Goal: Transaction & Acquisition: Download file/media

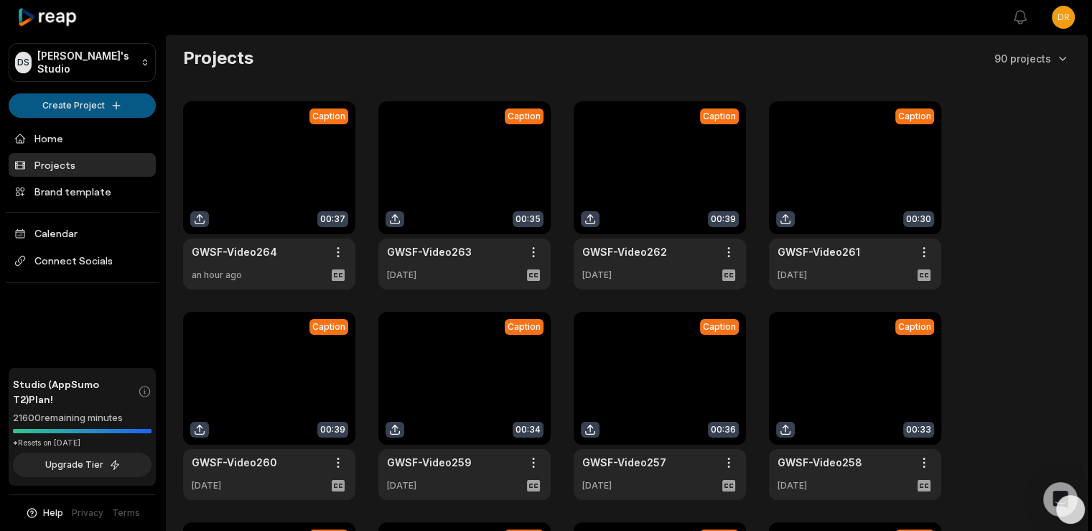
click at [98, 101] on html "DS Drew's Studio Create Project Home Projects Brand template Calendar Connect S…" at bounding box center [546, 265] width 1092 height 531
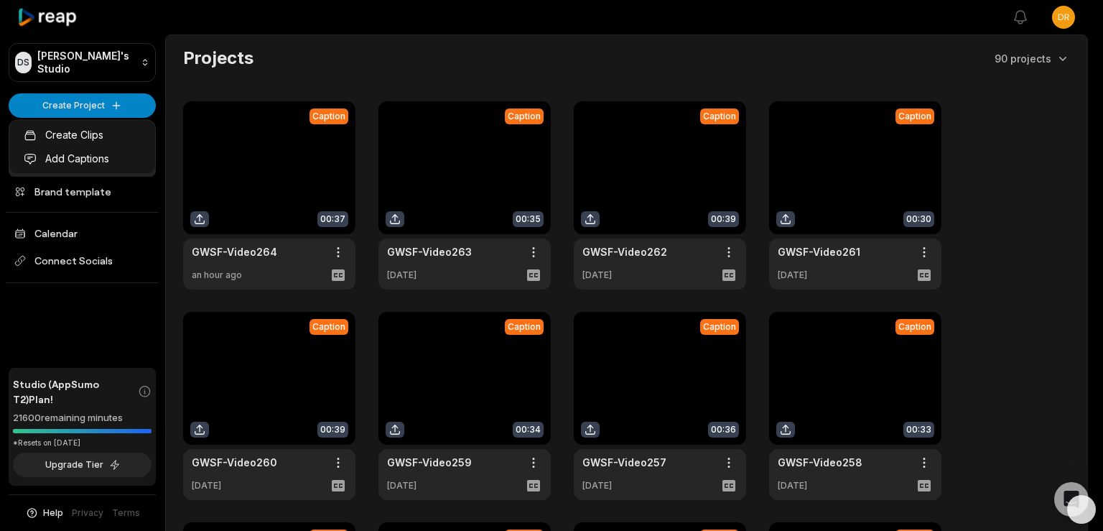
click at [103, 105] on html "DS Drew's Studio Create Project Home Projects Brand template Calendar Connect S…" at bounding box center [551, 265] width 1103 height 531
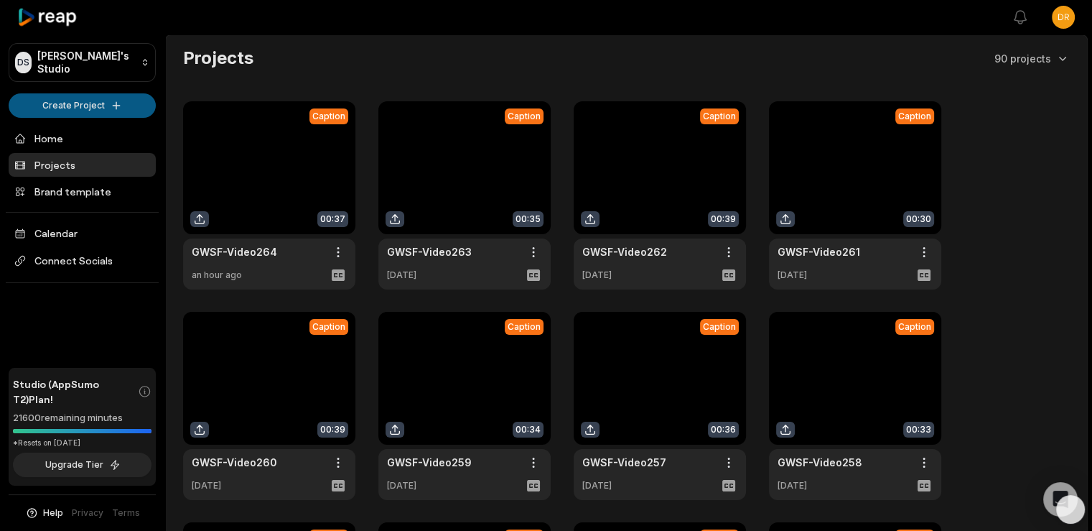
click at [83, 101] on html "DS Drew's Studio Create Project Home Projects Brand template Calendar Connect S…" at bounding box center [546, 265] width 1092 height 531
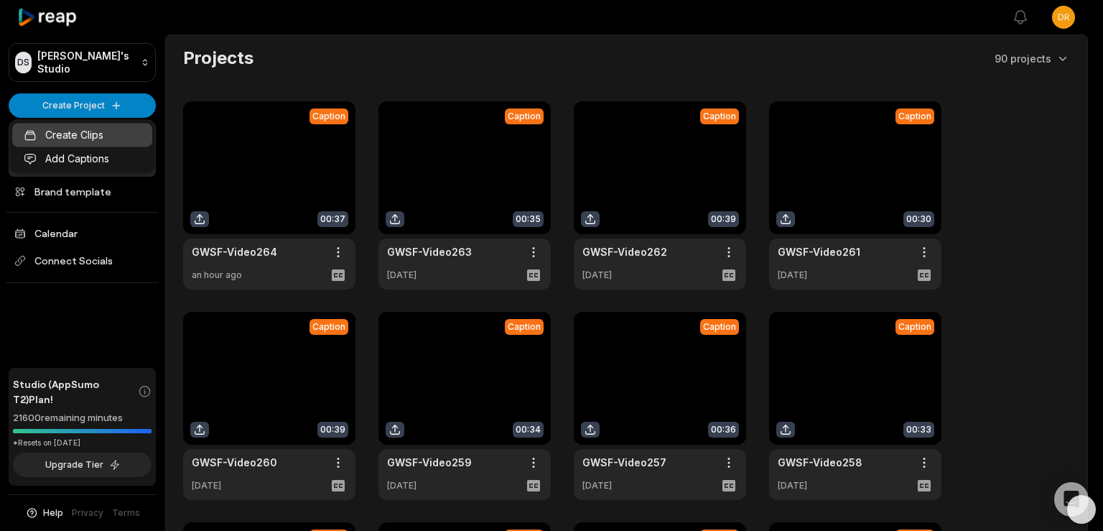
click at [78, 135] on link "Create Clips" at bounding box center [82, 135] width 140 height 24
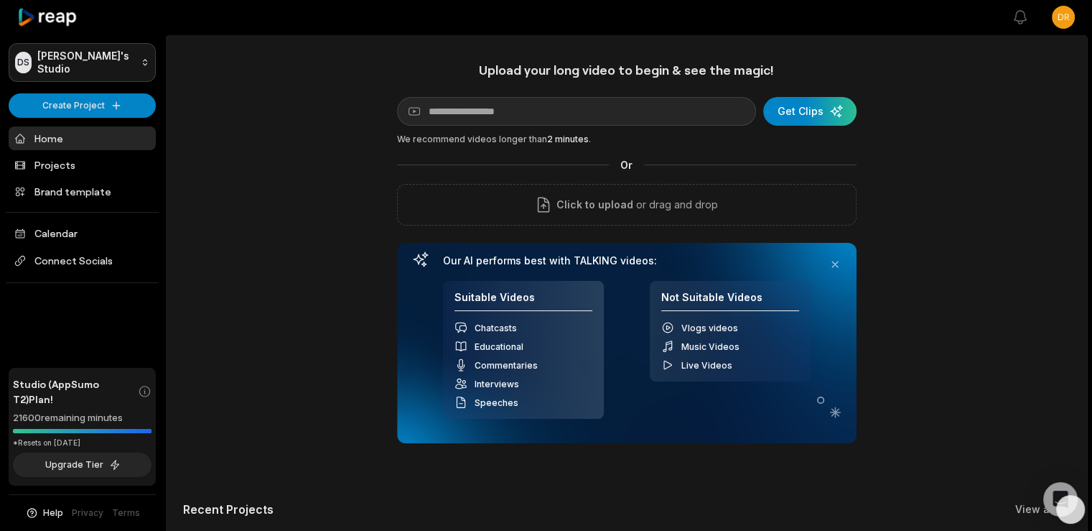
click at [55, 59] on html "[PERSON_NAME] Studio Create Project Home Projects Brand template Calendar Conne…" at bounding box center [546, 265] width 1092 height 531
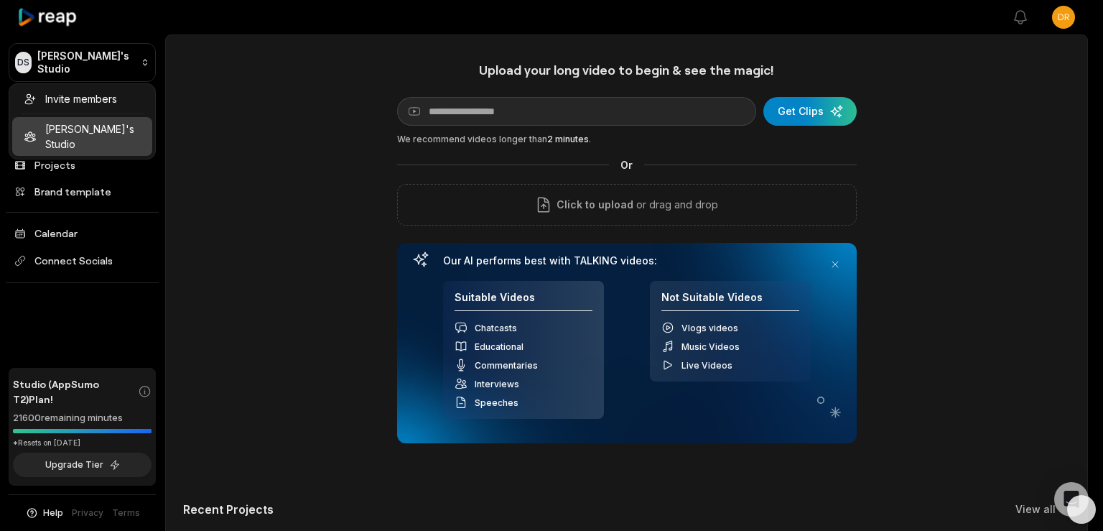
click at [40, 58] on html "[PERSON_NAME] Studio Create Project Home Projects Brand template Calendar Conne…" at bounding box center [551, 265] width 1103 height 531
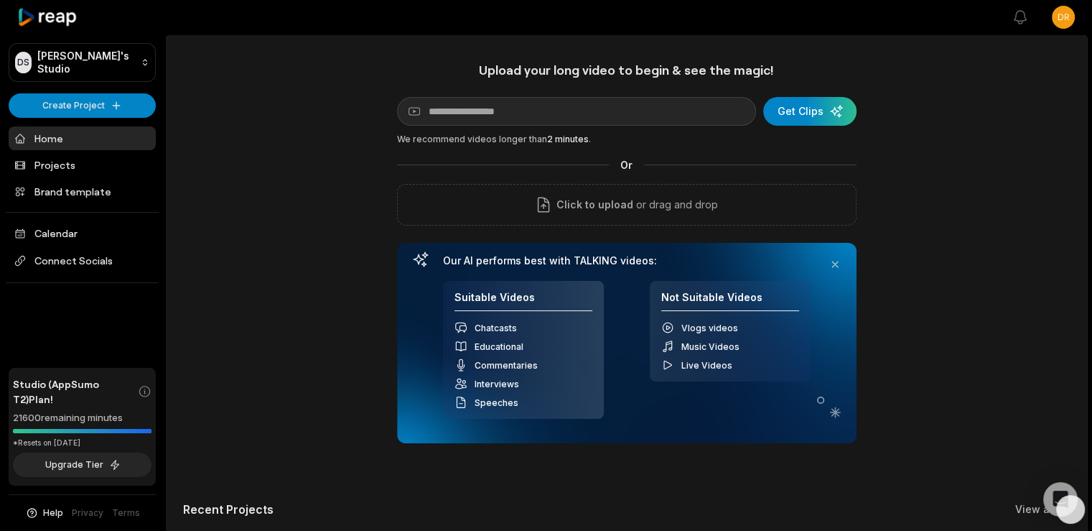
click at [40, 17] on icon at bounding box center [47, 17] width 61 height 19
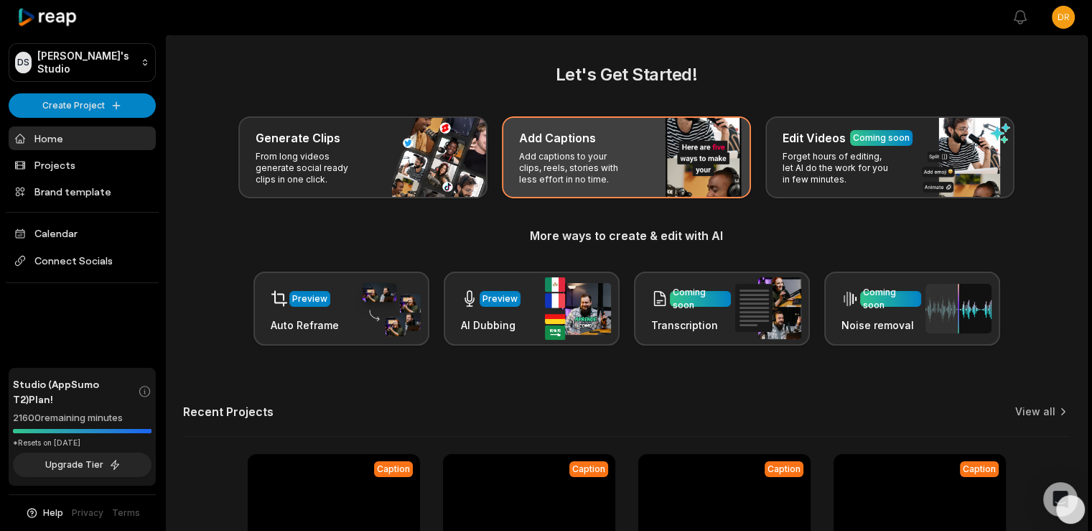
click at [594, 139] on div "Add Captions" at bounding box center [626, 137] width 215 height 17
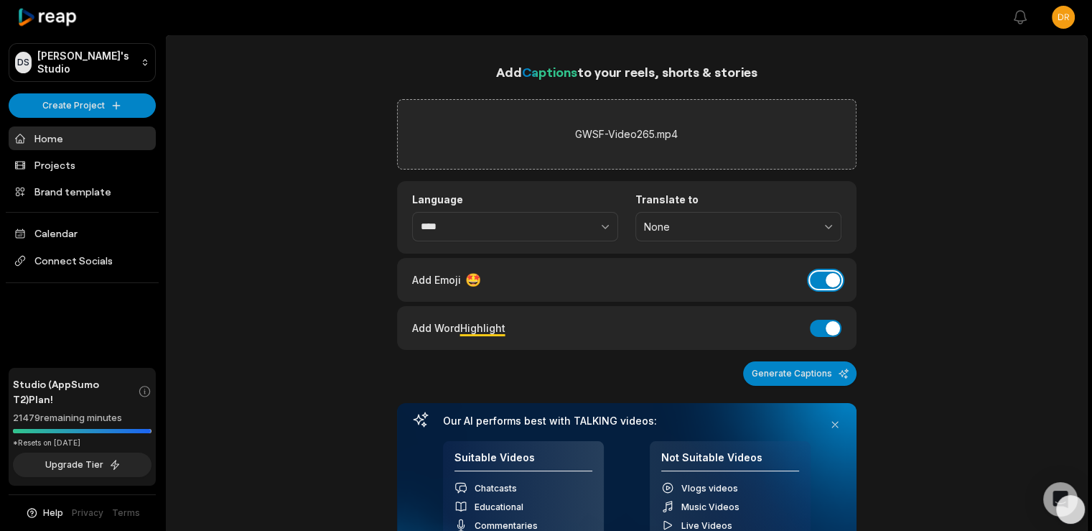
click at [813, 275] on button "Add Emoji" at bounding box center [826, 279] width 32 height 17
click at [778, 368] on button "Generate Captions" at bounding box center [799, 373] width 113 height 24
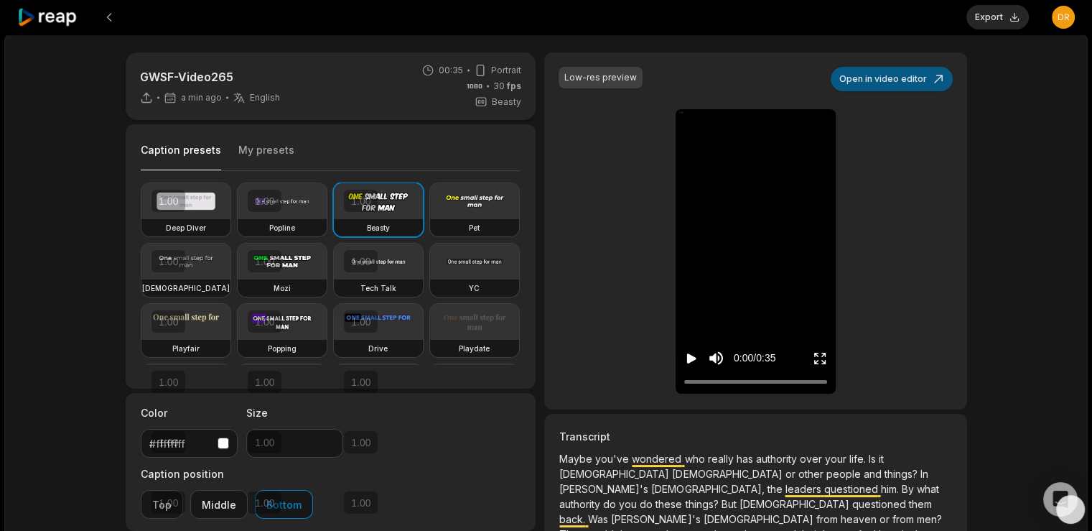
click at [916, 75] on button "Open in video editor" at bounding box center [892, 79] width 122 height 24
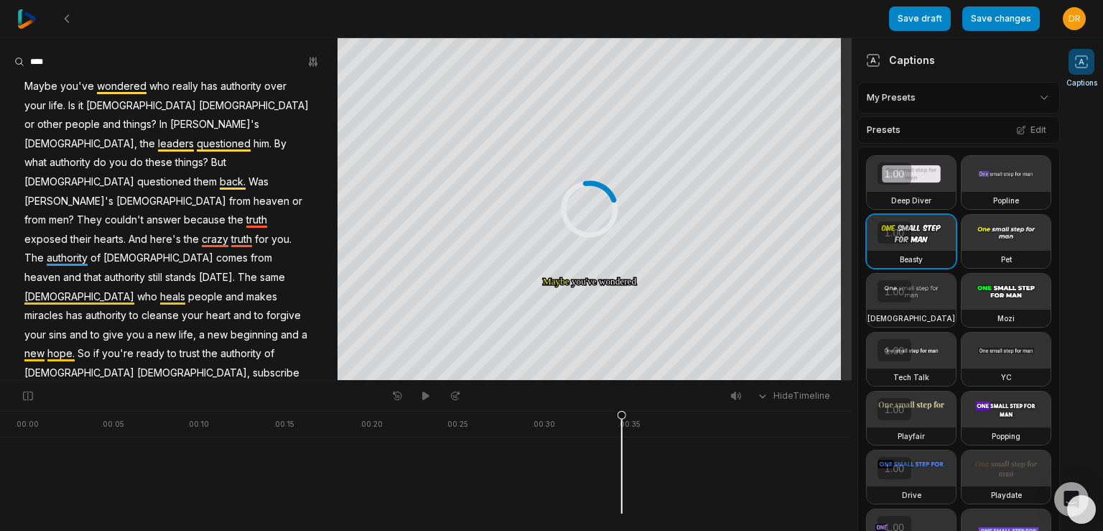
click at [1034, 90] on html "Save draft Save changes Open user menu Captions Your browser does not support m…" at bounding box center [551, 265] width 1103 height 531
click at [919, 154] on div "GWSF Preset 1 Open options" at bounding box center [953, 163] width 185 height 28
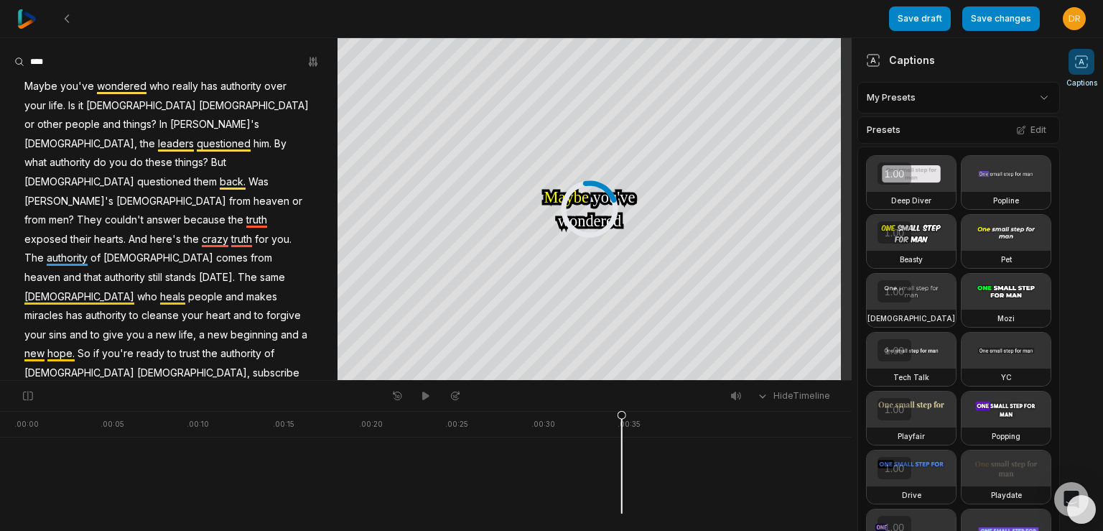
click at [270, 230] on span "you." at bounding box center [281, 239] width 23 height 19
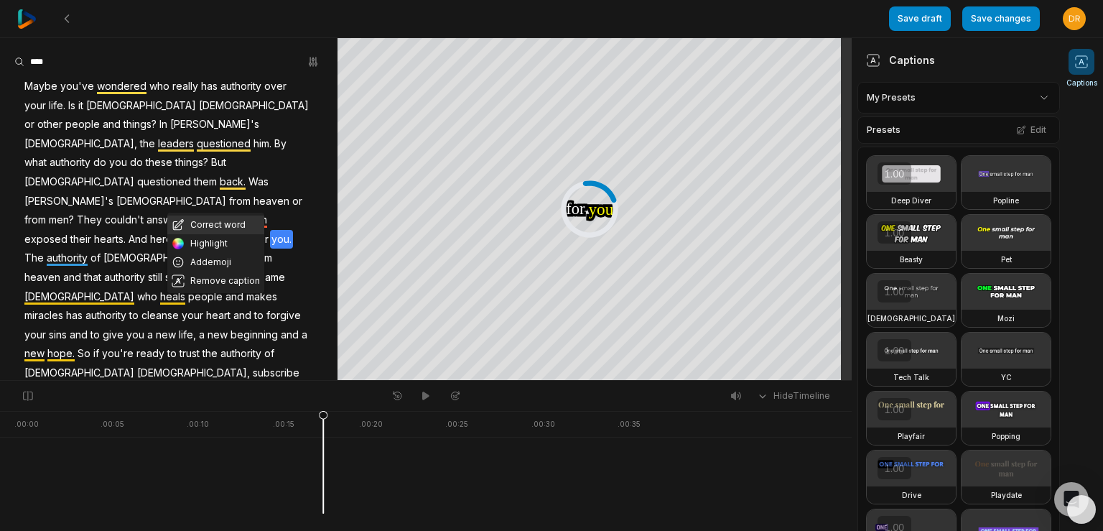
click at [228, 225] on button "Correct word" at bounding box center [215, 224] width 97 height 19
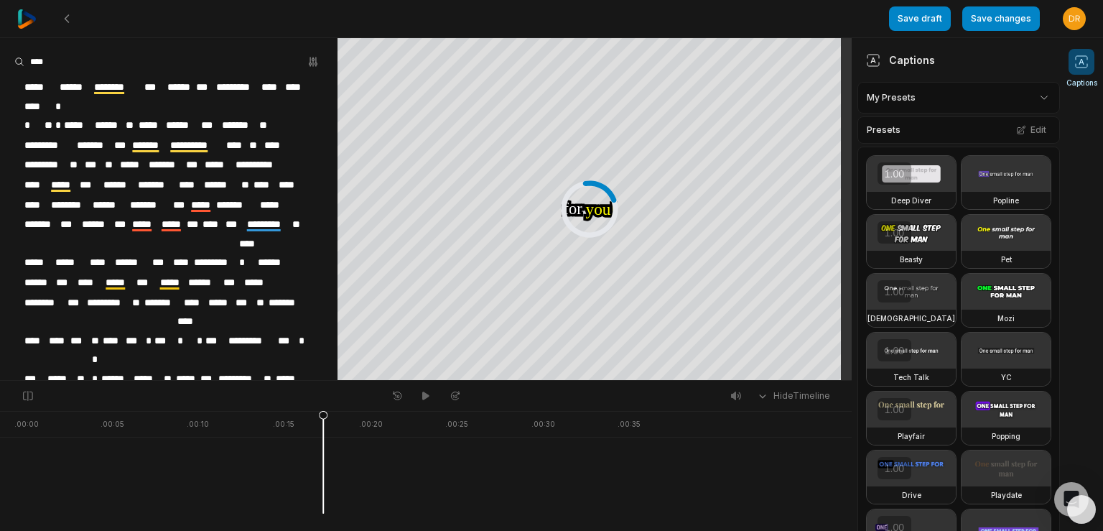
click at [57, 369] on span "*****" at bounding box center [60, 378] width 29 height 19
click at [69, 369] on span "*****" at bounding box center [60, 378] width 29 height 19
click at [60, 408] on span "***" at bounding box center [65, 417] width 17 height 19
click at [991, 21] on button "Save changes" at bounding box center [1001, 18] width 78 height 24
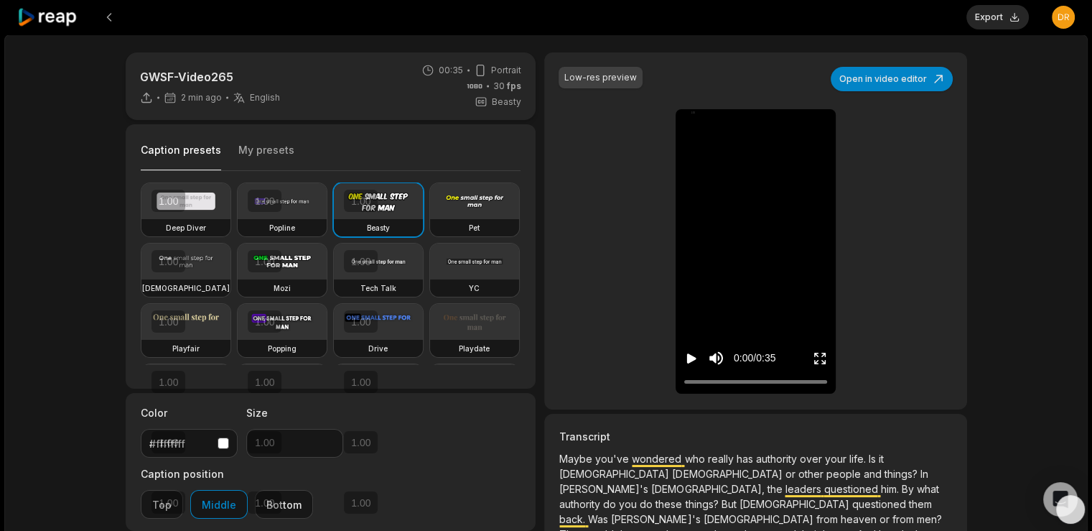
type input "**"
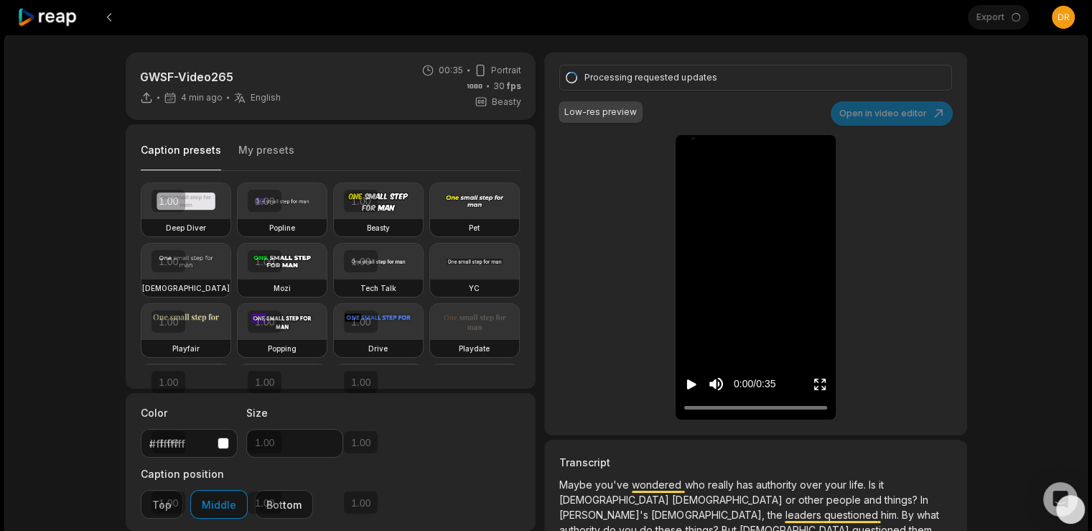
click at [692, 380] on icon "Play video" at bounding box center [691, 384] width 14 height 14
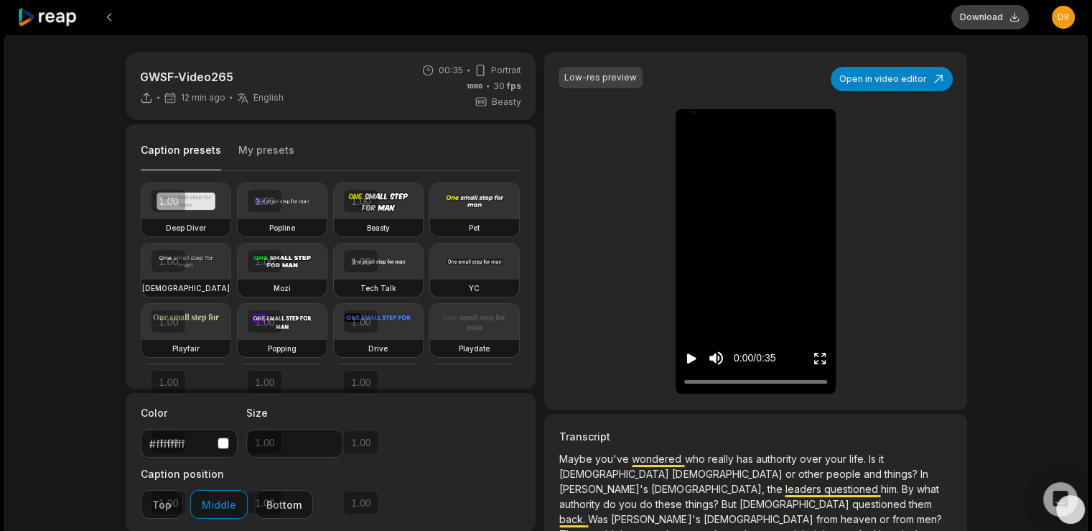
click at [994, 19] on button "Download" at bounding box center [990, 17] width 78 height 24
click at [688, 21] on div at bounding box center [484, 17] width 934 height 34
click at [55, 15] on icon at bounding box center [47, 17] width 61 height 19
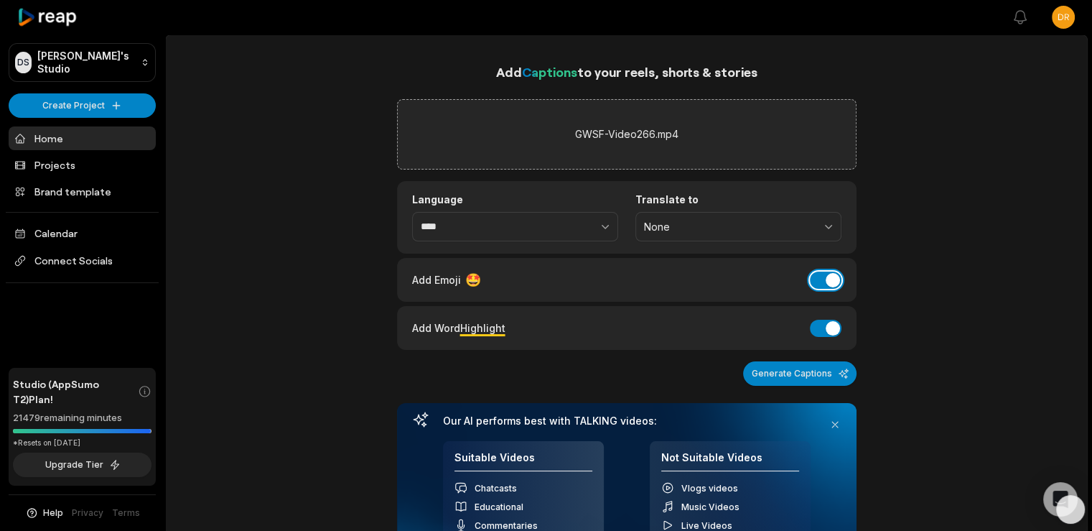
click at [823, 276] on button "Add Emoji" at bounding box center [826, 279] width 32 height 17
click at [811, 368] on button "Generate Captions" at bounding box center [799, 373] width 113 height 24
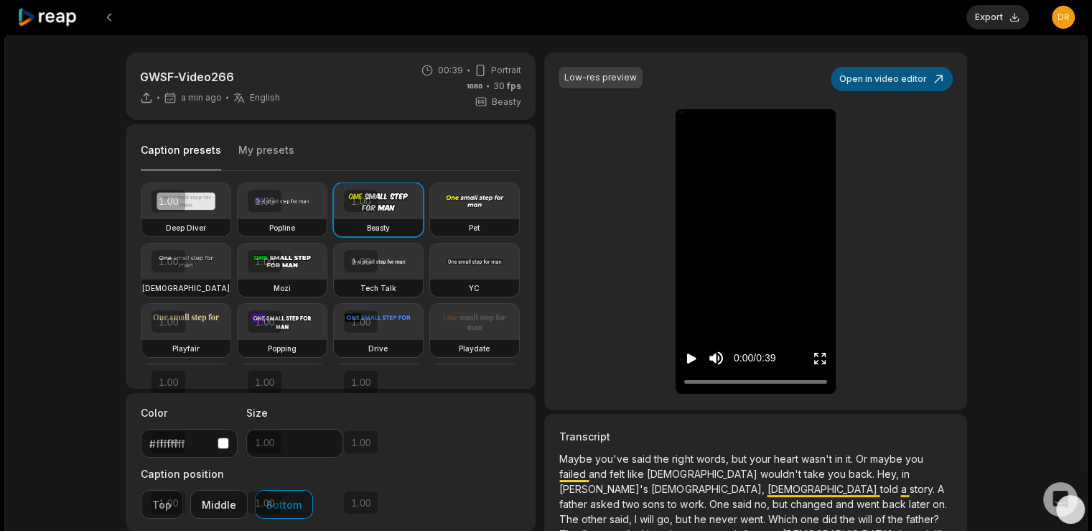
click at [920, 74] on button "Open in video editor" at bounding box center [892, 79] width 122 height 24
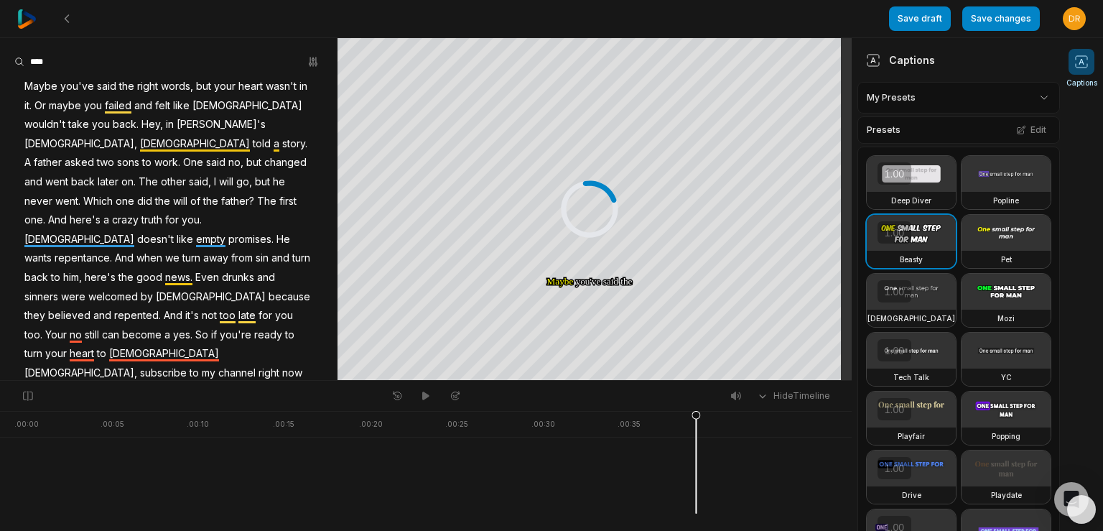
click at [1037, 95] on html "Save draft Save changes Open user menu Captions Your browser does not support m…" at bounding box center [551, 265] width 1103 height 531
click at [923, 156] on div "GWSF Preset 1 Open options" at bounding box center [953, 163] width 185 height 28
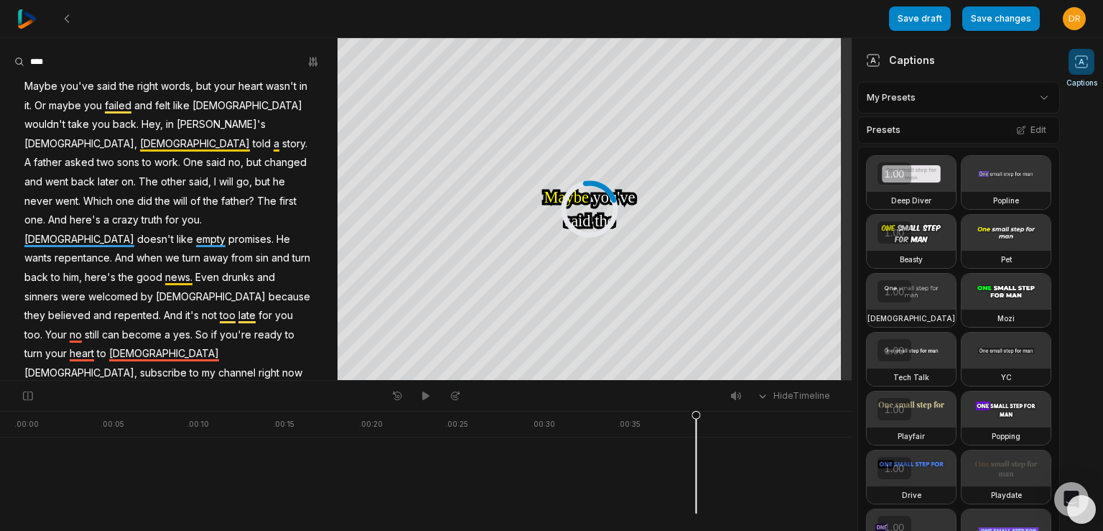
click at [992, 203] on div "Deep Diver Popline Beasty Pet Zen Mozi Tech Talk YC Playfair Popping Drive Play…" at bounding box center [958, 447] width 202 height 602
click at [95, 153] on span "two" at bounding box center [105, 162] width 20 height 19
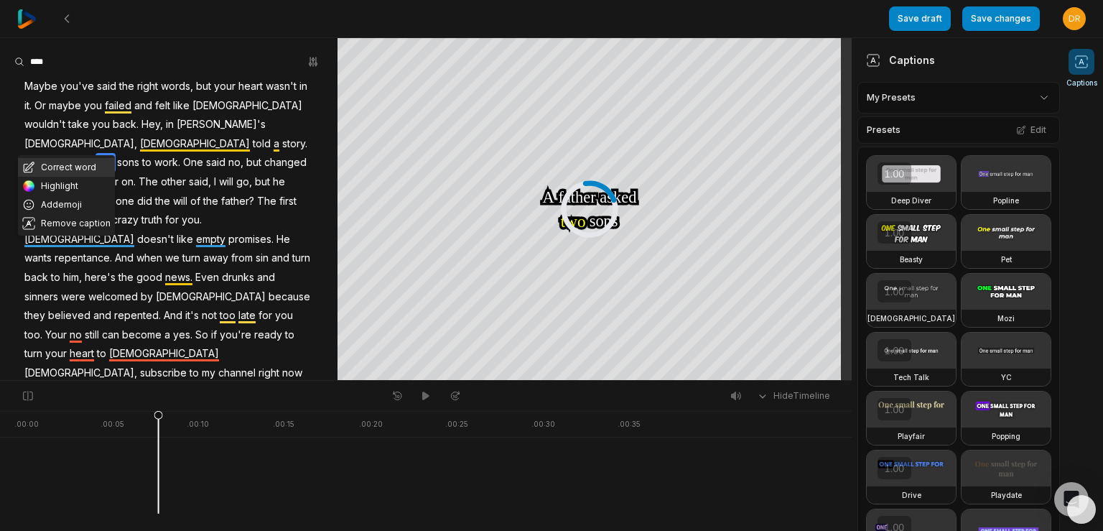
click at [69, 165] on button "Correct word" at bounding box center [66, 167] width 97 height 19
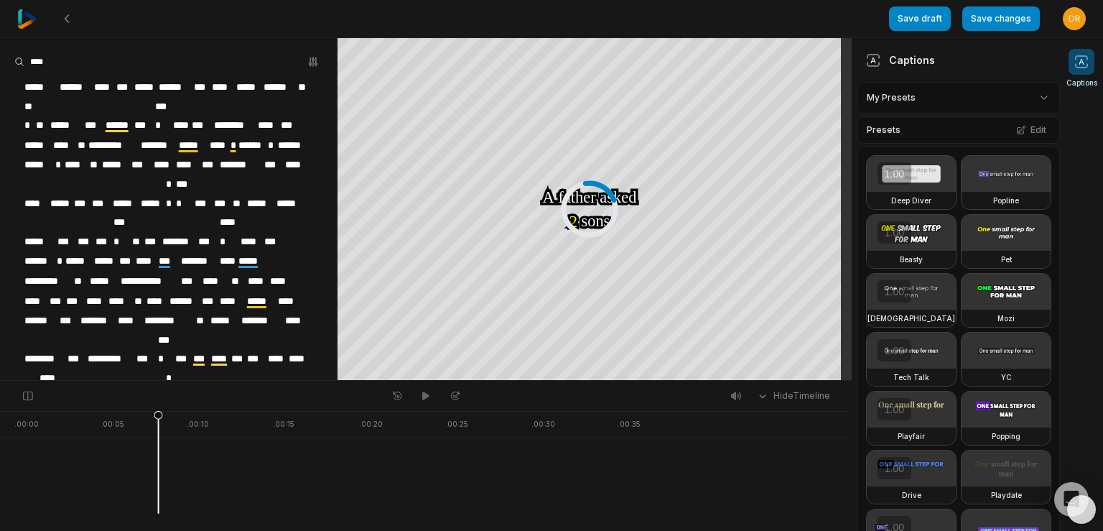
click at [185, 232] on span "*******" at bounding box center [179, 241] width 36 height 19
click at [277, 349] on span "****" at bounding box center [276, 358] width 21 height 19
click at [1017, 19] on button "Save changes" at bounding box center [1001, 18] width 78 height 24
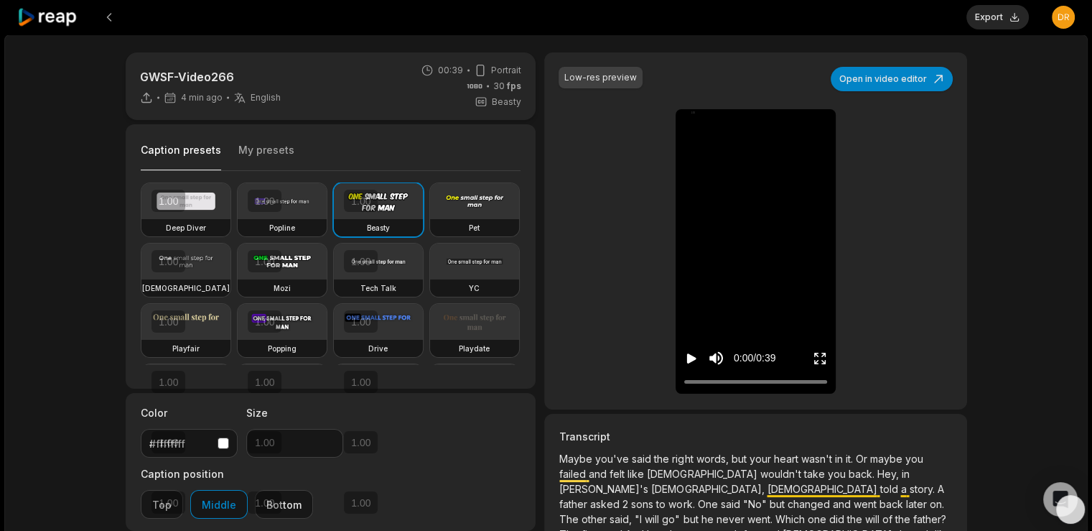
type input "**"
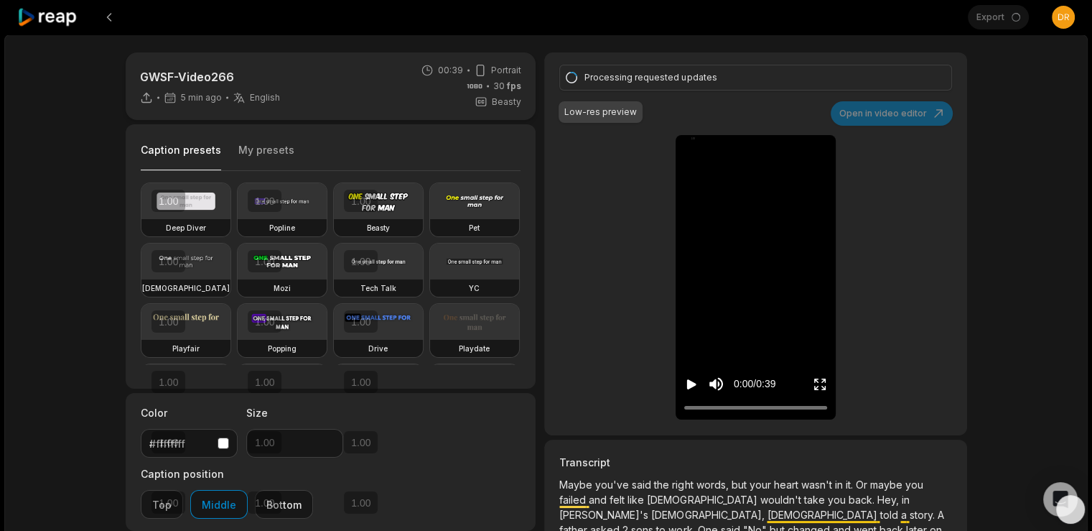
click at [687, 380] on icon "Play video" at bounding box center [691, 384] width 9 height 10
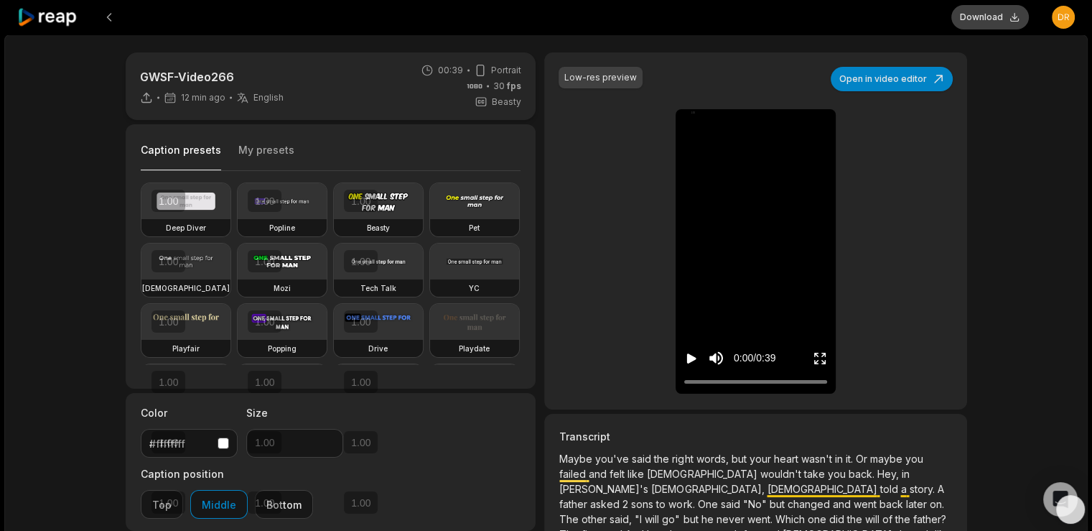
click at [1016, 14] on button "Download" at bounding box center [990, 17] width 78 height 24
click at [60, 22] on icon at bounding box center [47, 17] width 61 height 19
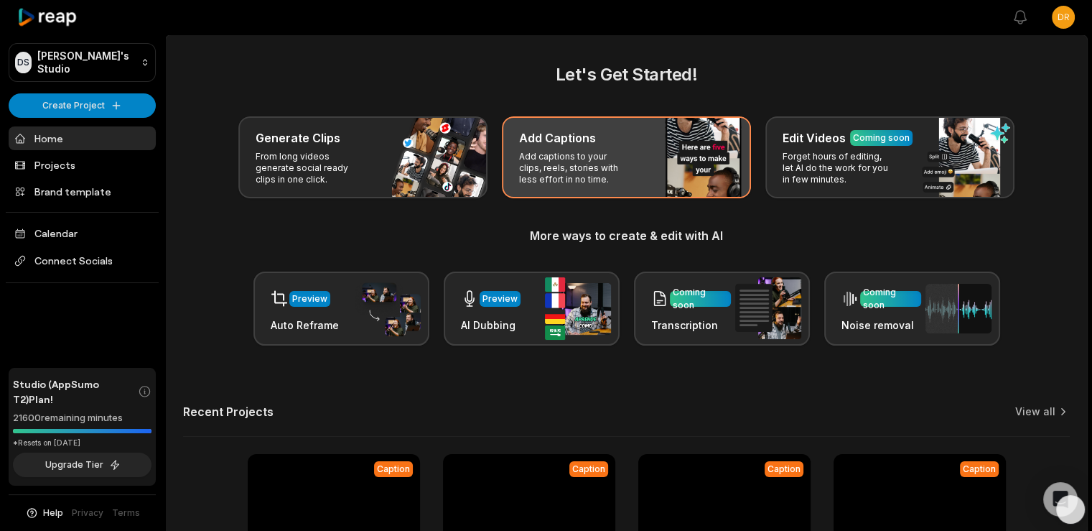
click at [558, 141] on h3 "Add Captions" at bounding box center [557, 137] width 77 height 17
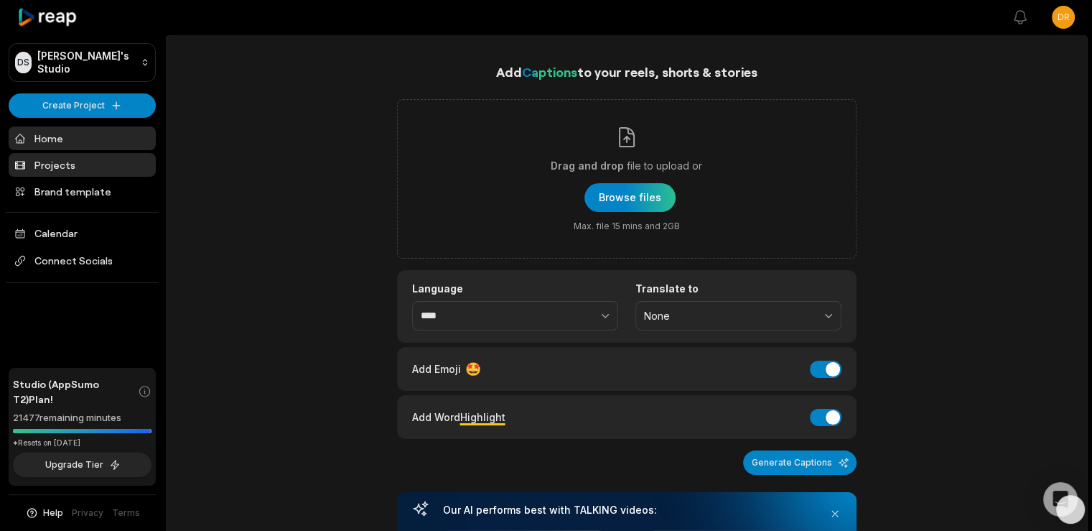
click at [60, 155] on link "Projects" at bounding box center [82, 165] width 147 height 24
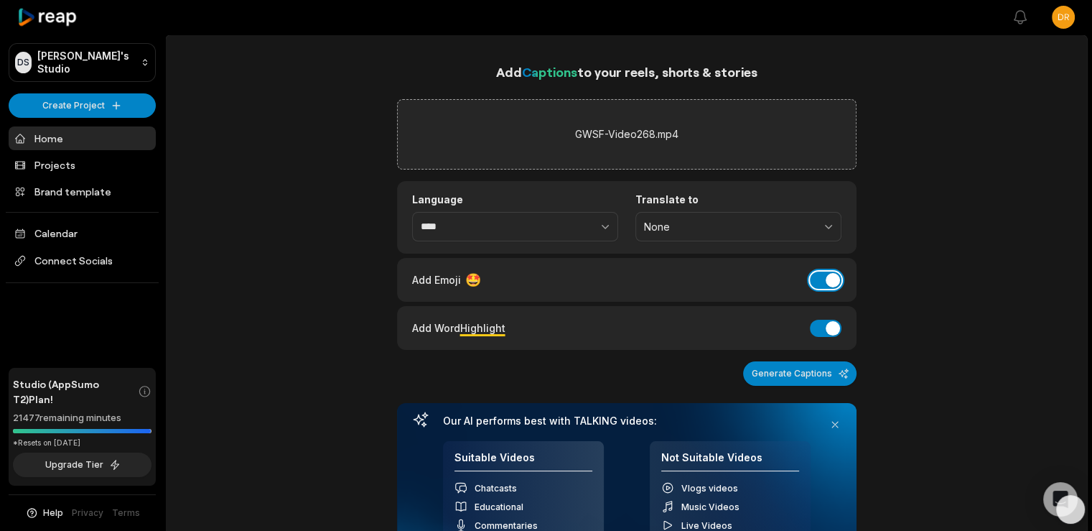
click at [821, 280] on button "Add Emoji" at bounding box center [826, 279] width 32 height 17
click at [809, 368] on button "Generate Captions" at bounding box center [799, 373] width 113 height 24
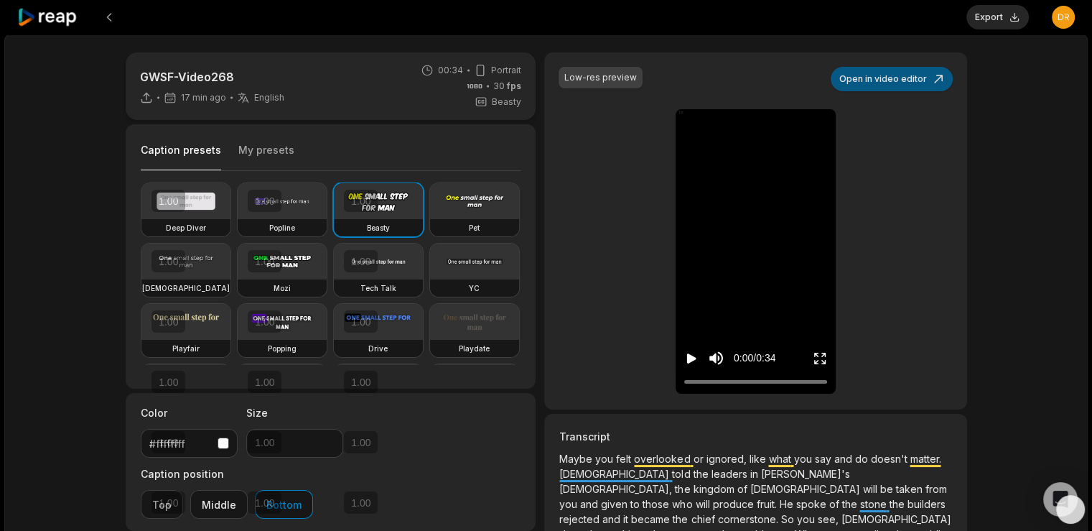
click at [905, 75] on button "Open in video editor" at bounding box center [892, 79] width 122 height 24
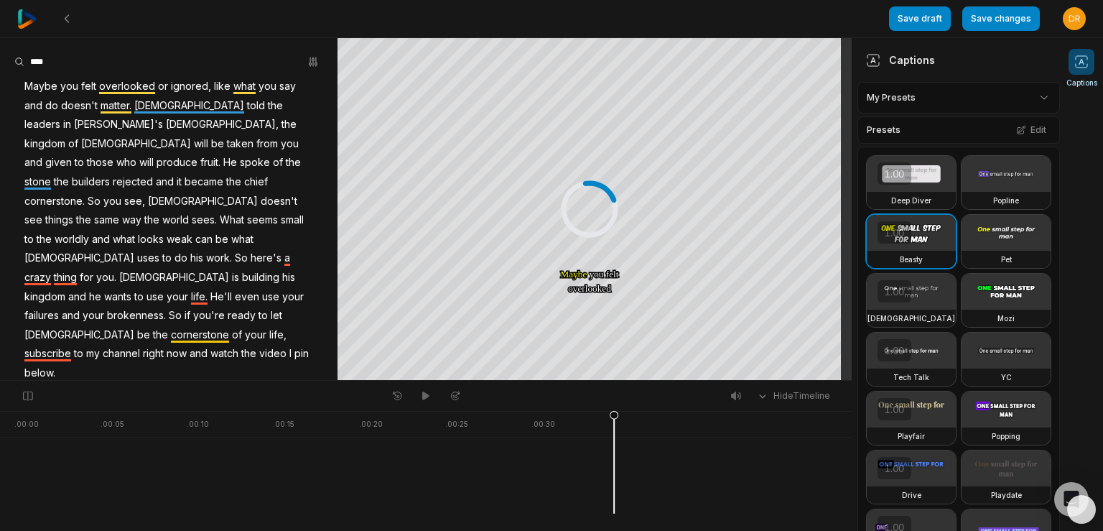
click at [1006, 85] on html "Save draft Save changes Open user menu Captions Your browser does not support m…" at bounding box center [551, 265] width 1103 height 531
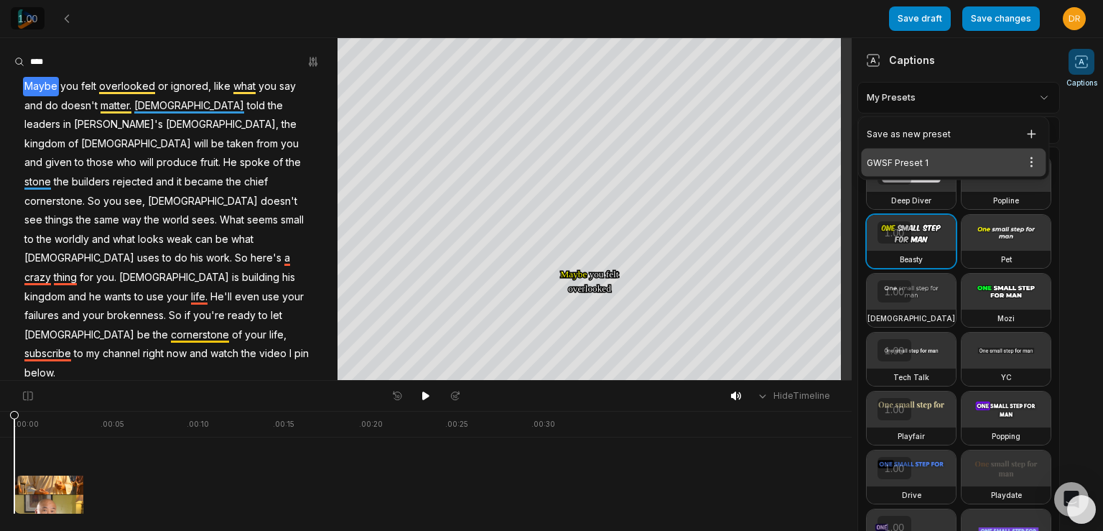
click at [907, 162] on div "GWSF Preset 1 Open options" at bounding box center [953, 163] width 185 height 28
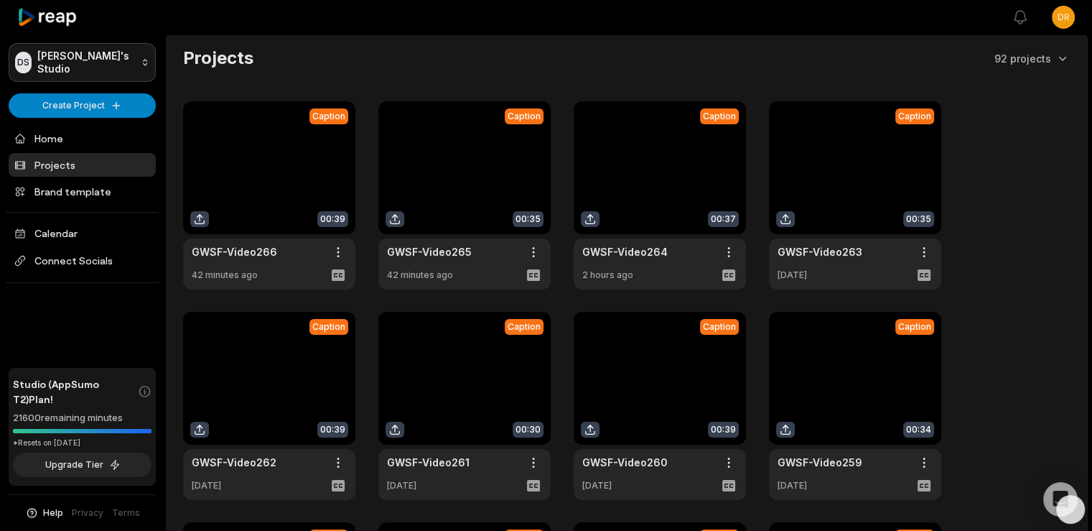
click at [64, 60] on html "[PERSON_NAME] Studio Create Project Home Projects Brand template Calendar Conne…" at bounding box center [546, 265] width 1092 height 531
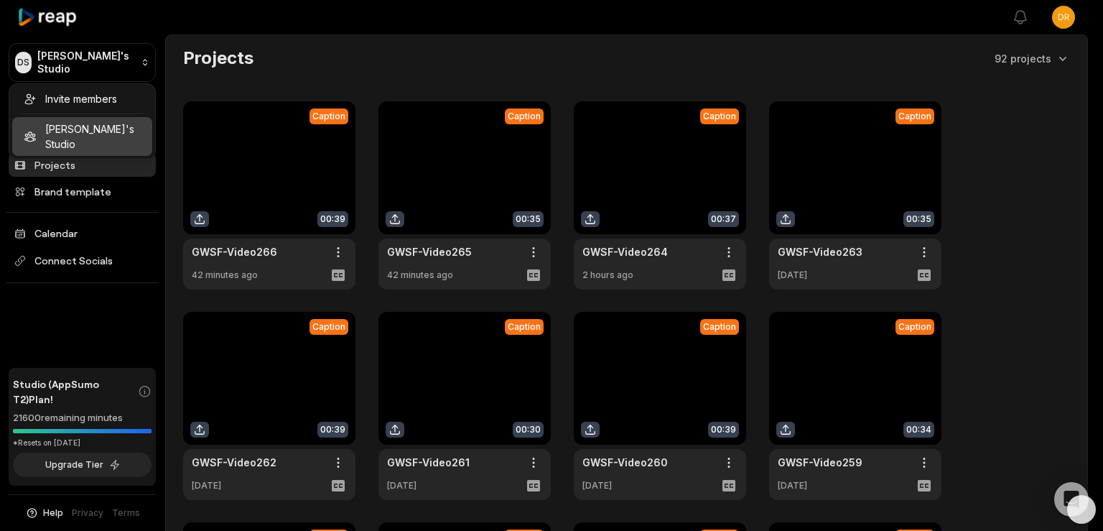
click at [43, 9] on html "[PERSON_NAME] Studio Create Project Home Projects Brand template Calendar Conne…" at bounding box center [551, 265] width 1103 height 531
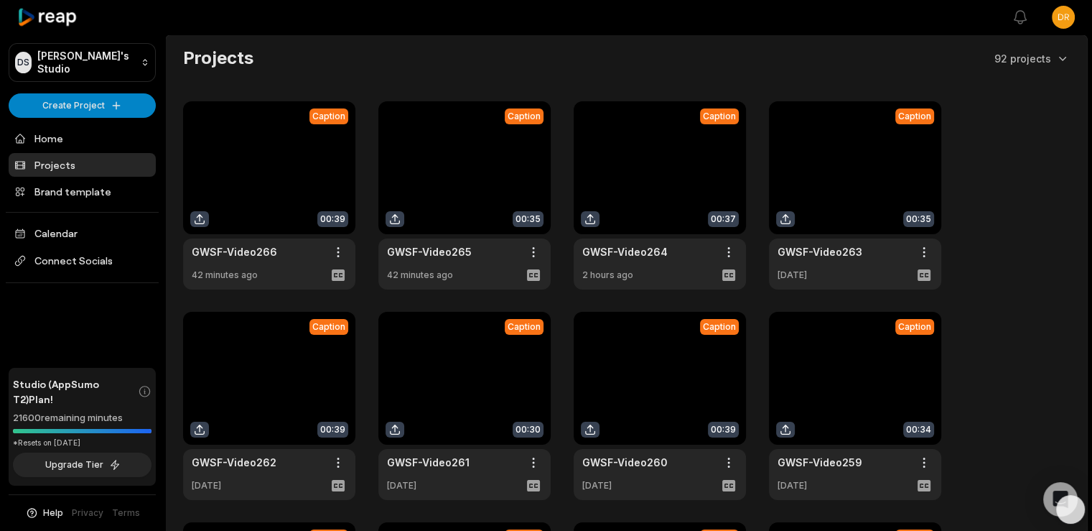
click at [53, 16] on icon at bounding box center [47, 17] width 61 height 19
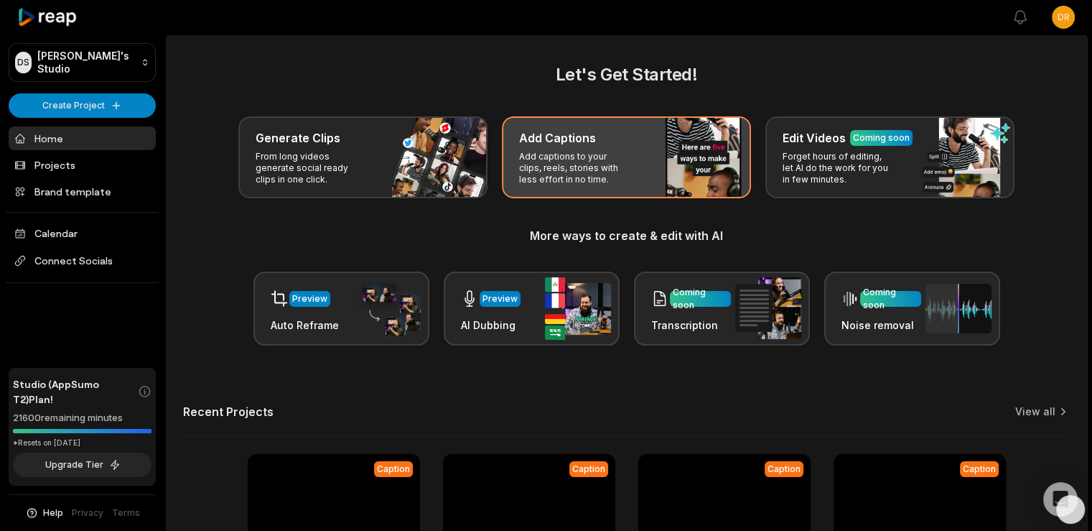
click at [556, 144] on h3 "Add Captions" at bounding box center [557, 137] width 77 height 17
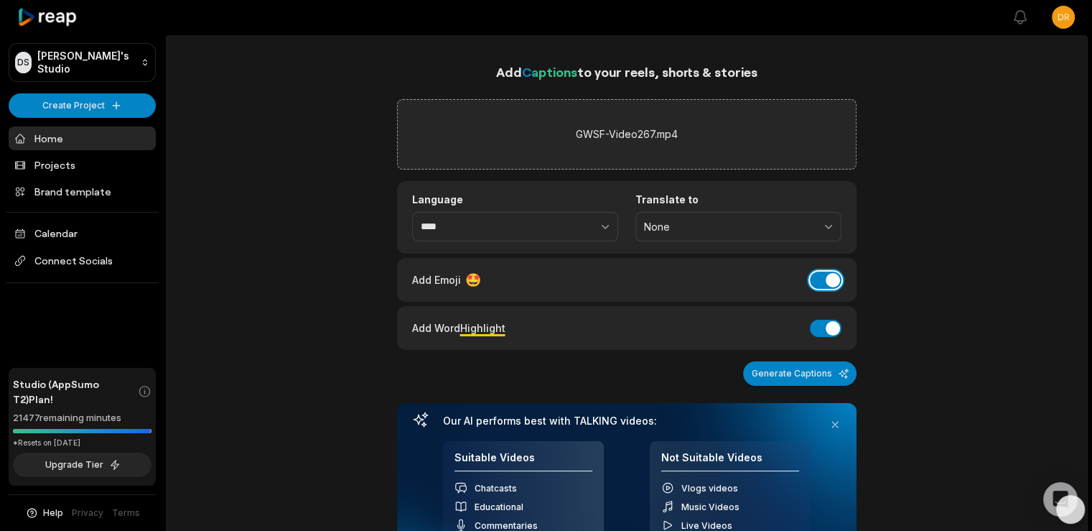
click at [816, 274] on button "Add Emoji" at bounding box center [826, 279] width 32 height 17
click at [796, 373] on button "Generate Captions" at bounding box center [799, 373] width 113 height 24
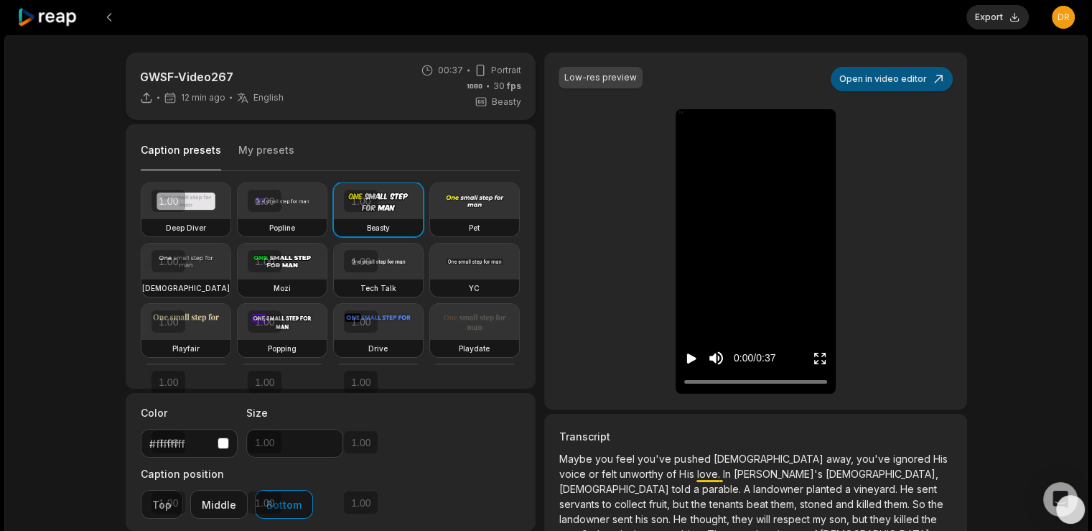
click at [895, 67] on button "Open in video editor" at bounding box center [892, 79] width 122 height 24
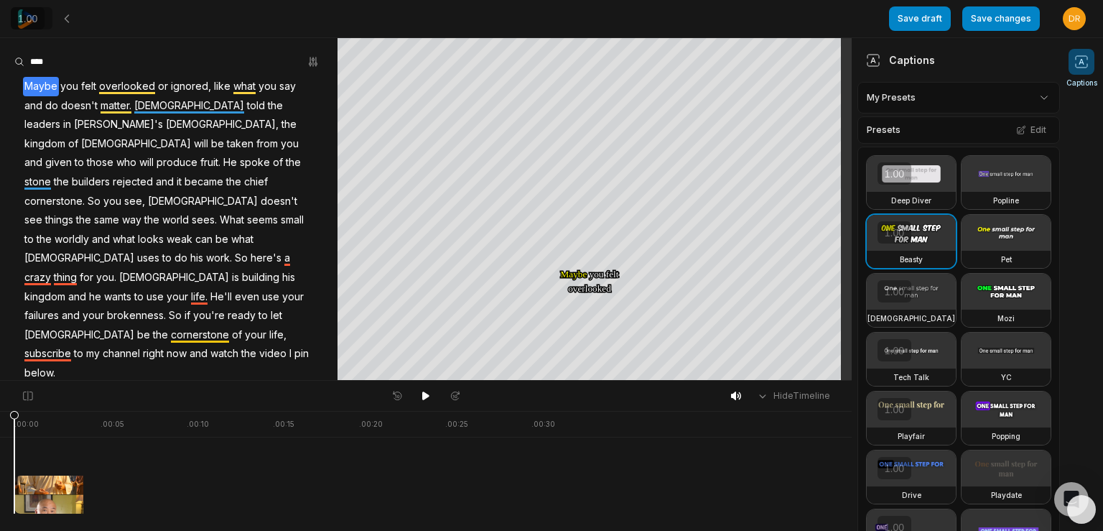
click at [29, 25] on span "1.00" at bounding box center [28, 19] width 28 height 14
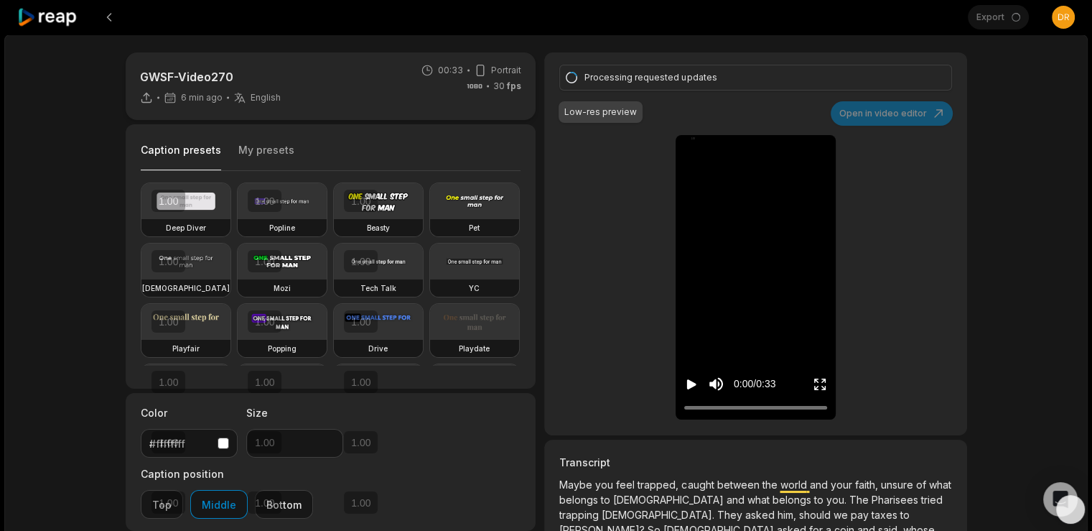
click at [52, 12] on icon at bounding box center [47, 17] width 61 height 19
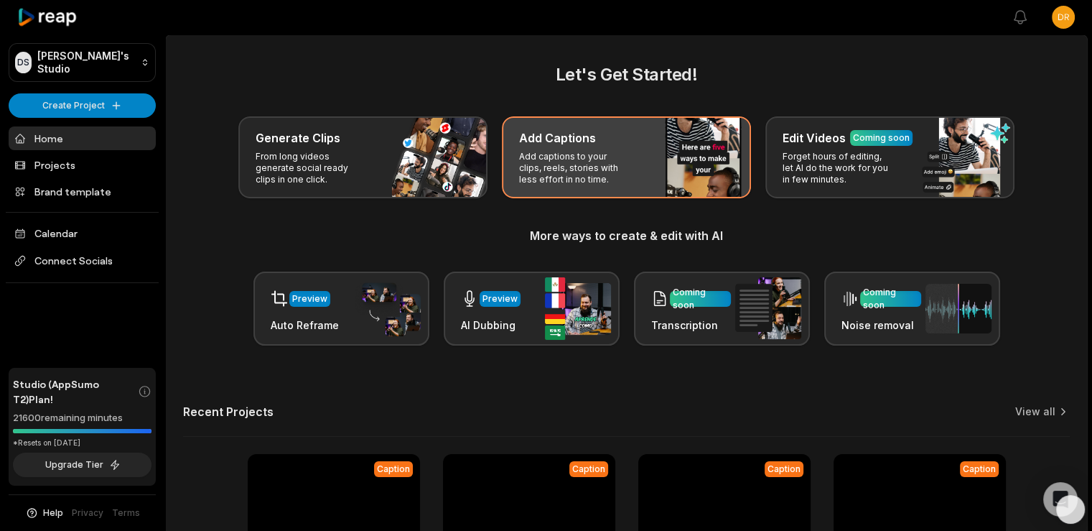
click at [605, 157] on p "Add captions to your clips, reels, stories with less effort in no time." at bounding box center [574, 168] width 111 height 34
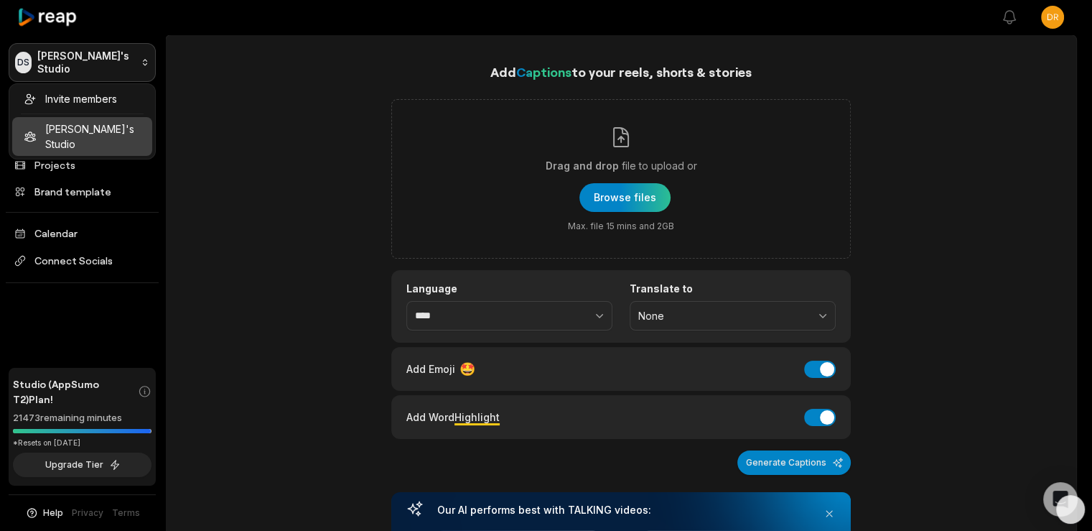
click at [70, 62] on html "DS Drew's Studio Create Project Home Projects Brand template Calendar Connect S…" at bounding box center [546, 265] width 1092 height 531
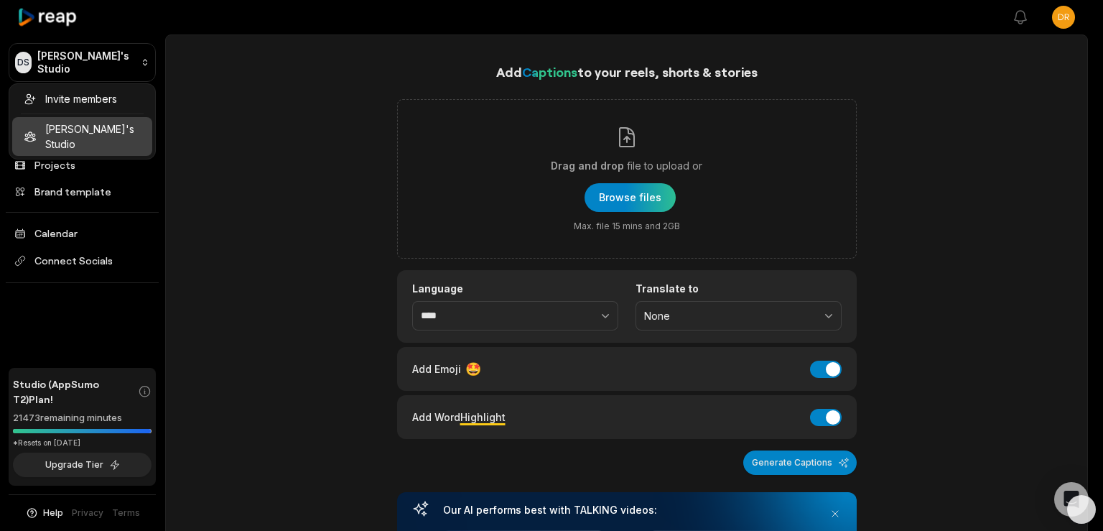
click at [256, 165] on html "DS Drew's Studio Create Project Home Projects Brand template Calendar Connect S…" at bounding box center [551, 265] width 1103 height 531
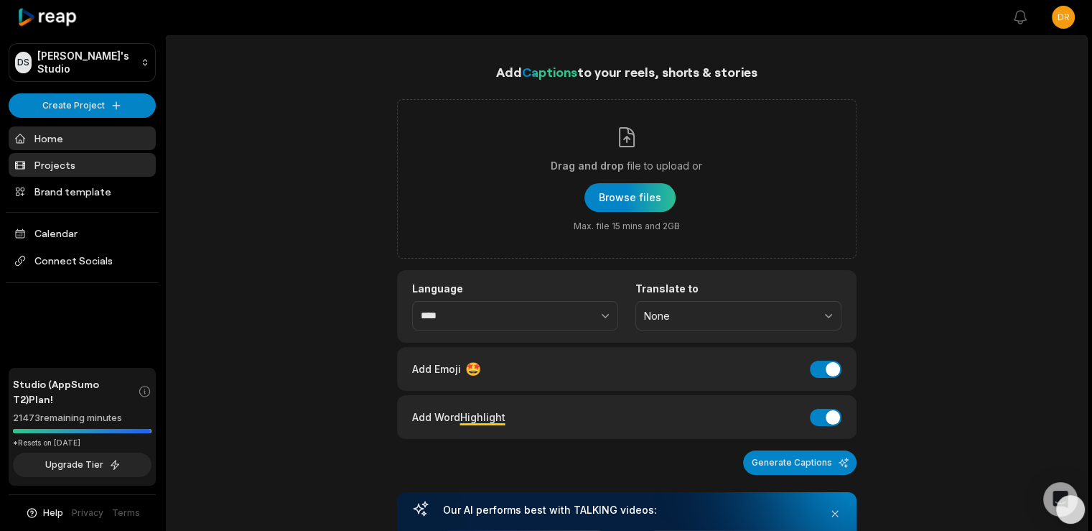
click at [50, 159] on link "Projects" at bounding box center [82, 165] width 147 height 24
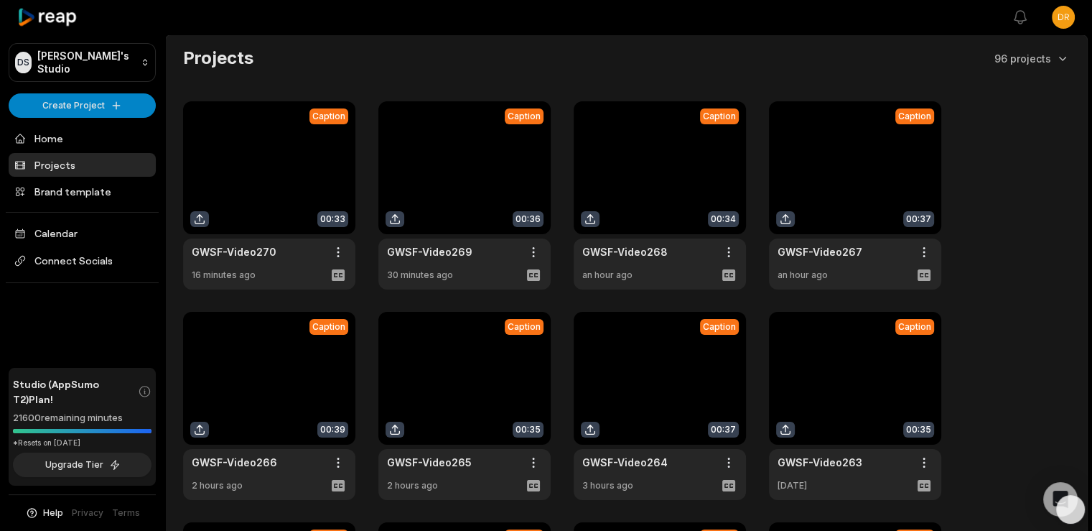
click at [405, 32] on div at bounding box center [588, 17] width 812 height 33
click at [71, 106] on html "DS Drew's Studio Create Project Home Projects Brand template Calendar Connect S…" at bounding box center [546, 265] width 1092 height 531
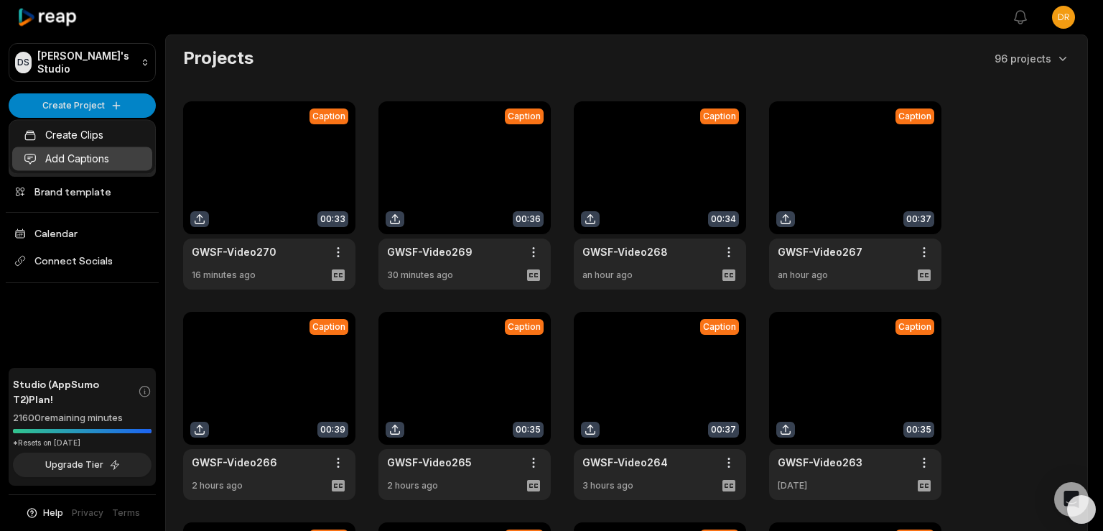
click at [86, 159] on link "Add Captions" at bounding box center [82, 158] width 140 height 24
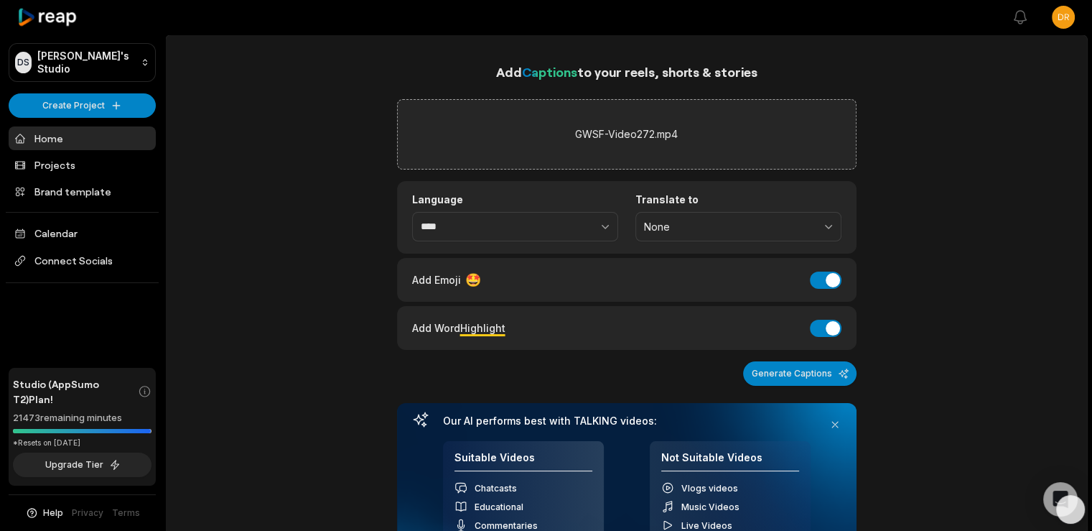
click at [819, 270] on div "Add Emoji 🤩 Add Emoji" at bounding box center [626, 279] width 429 height 19
click at [816, 277] on button "Add Emoji" at bounding box center [826, 279] width 32 height 17
click at [813, 372] on button "Generate Captions" at bounding box center [799, 373] width 113 height 24
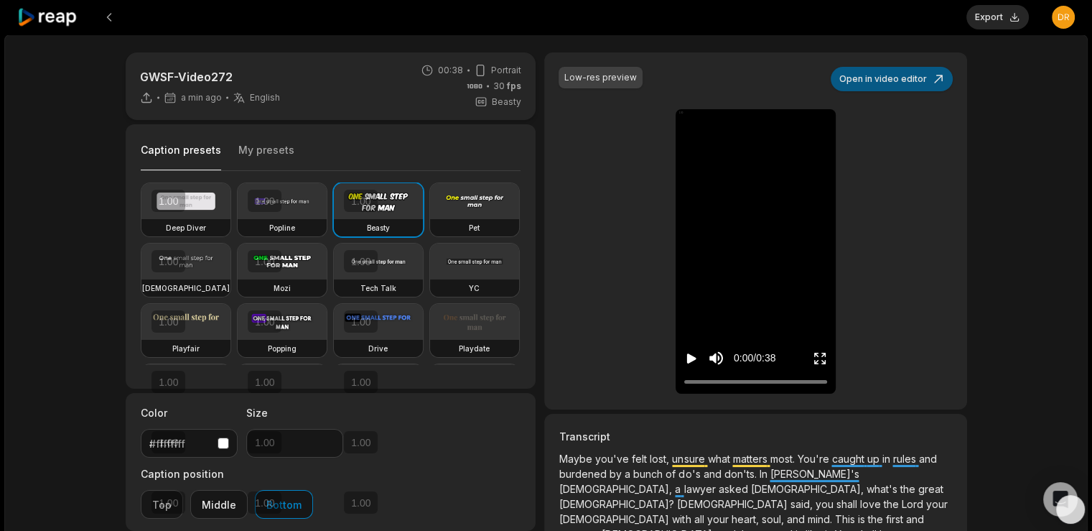
click at [895, 81] on button "Open in video editor" at bounding box center [892, 79] width 122 height 24
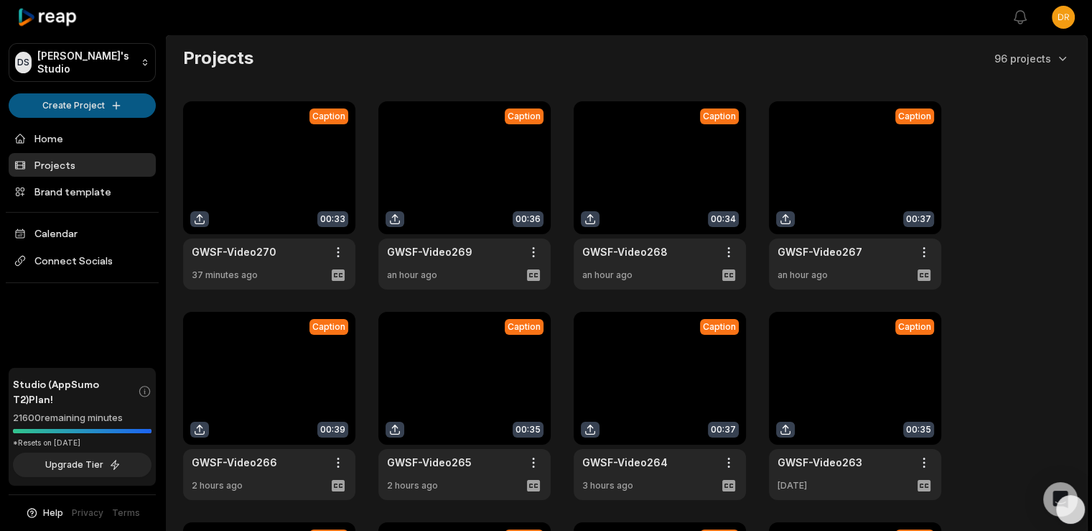
click at [113, 88] on div "DS Drew's Studio Create Project Home Projects Brand template Calendar Connect S…" at bounding box center [82, 265] width 165 height 531
click at [109, 100] on html "DS Drew's Studio Create Project Home Projects Brand template Calendar Connect S…" at bounding box center [546, 265] width 1092 height 531
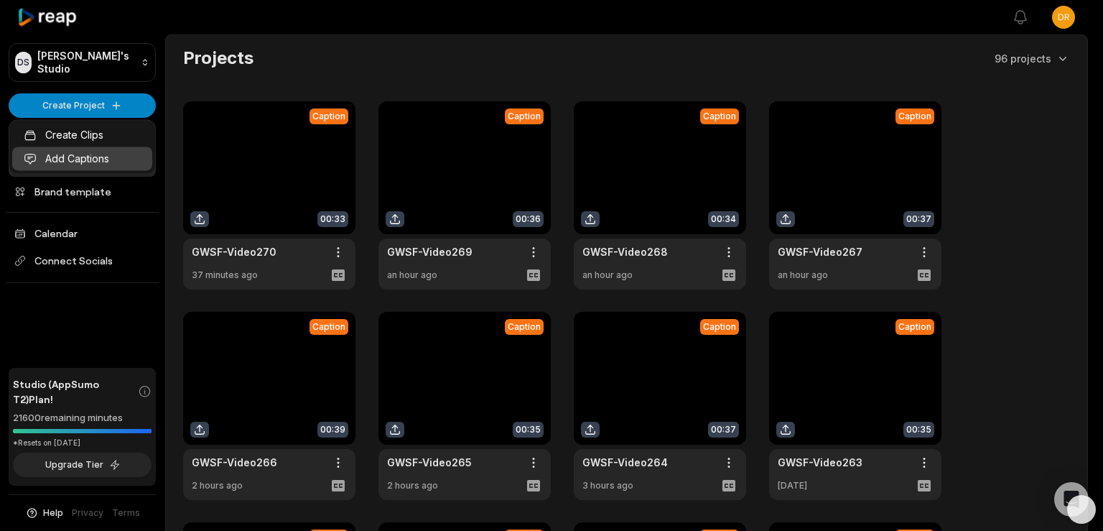
click at [90, 154] on link "Add Captions" at bounding box center [82, 158] width 140 height 24
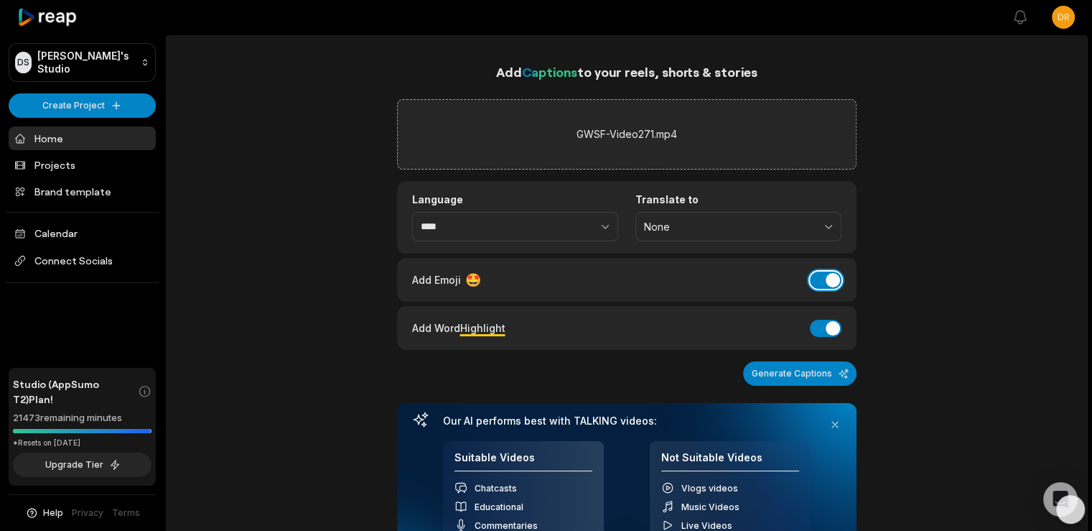
click at [816, 275] on button "Add Emoji" at bounding box center [826, 279] width 32 height 17
click at [792, 367] on button "Generate Captions" at bounding box center [799, 373] width 113 height 24
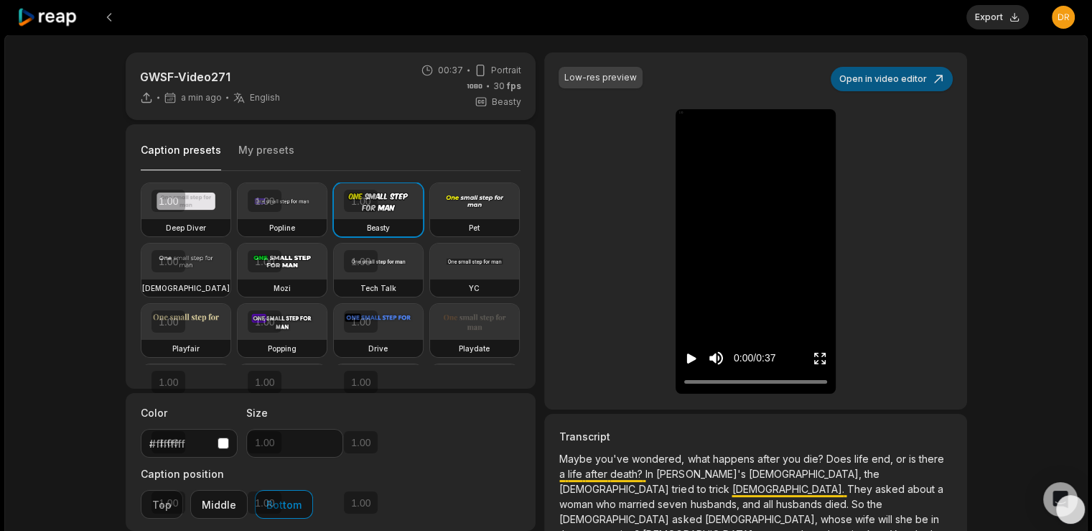
click at [913, 67] on button "Open in video editor" at bounding box center [892, 79] width 122 height 24
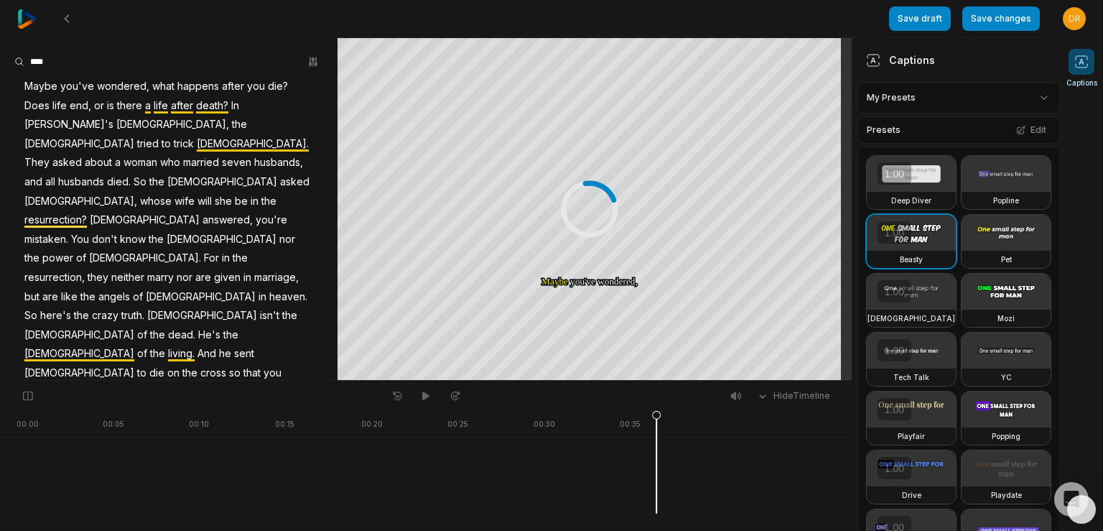
click at [1031, 95] on html "Save draft Save changes Open user menu Captions Your browser does not support m…" at bounding box center [551, 265] width 1103 height 531
click at [922, 159] on div "GWSF Preset 1 Open options" at bounding box center [953, 163] width 185 height 28
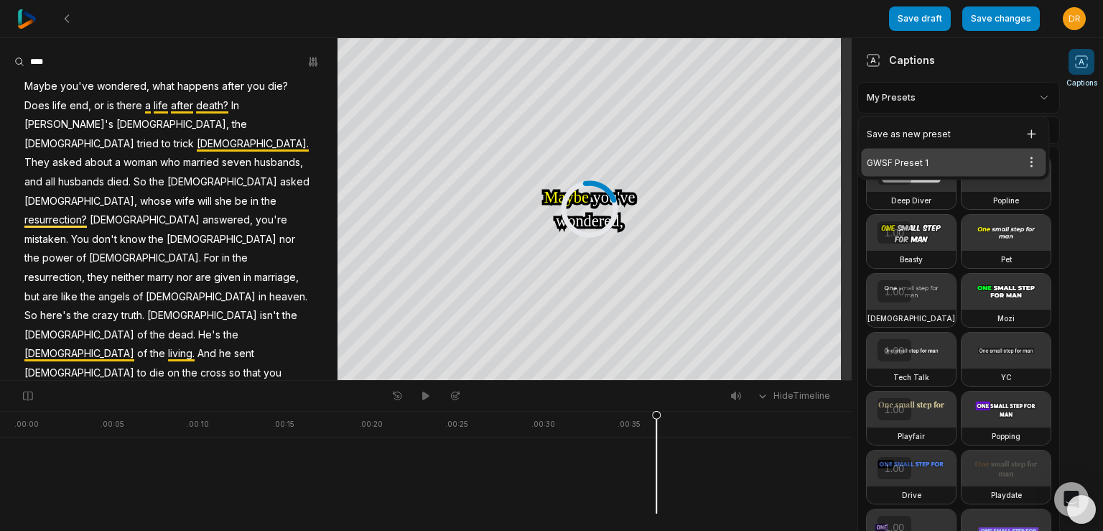
click at [1027, 97] on html "Save draft Save changes Open user menu Captions Your browser does not support m…" at bounding box center [551, 265] width 1103 height 531
click at [956, 162] on div "GWSF Preset 1 Open options" at bounding box center [953, 163] width 185 height 28
click at [1034, 95] on html "Save draft Save changes Open user menu Captions Your browser does not support m…" at bounding box center [551, 265] width 1103 height 531
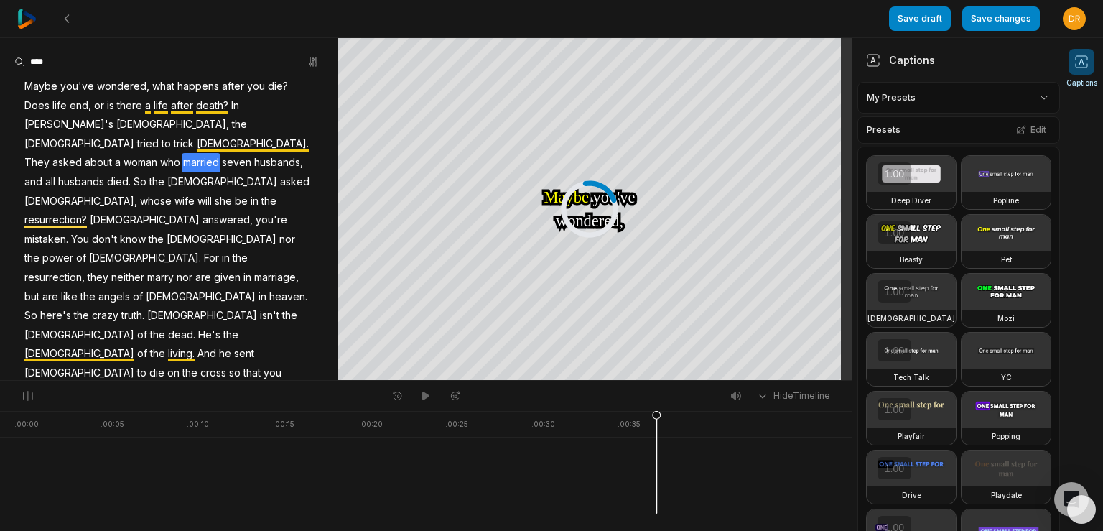
click at [220, 153] on span "seven" at bounding box center [236, 162] width 32 height 19
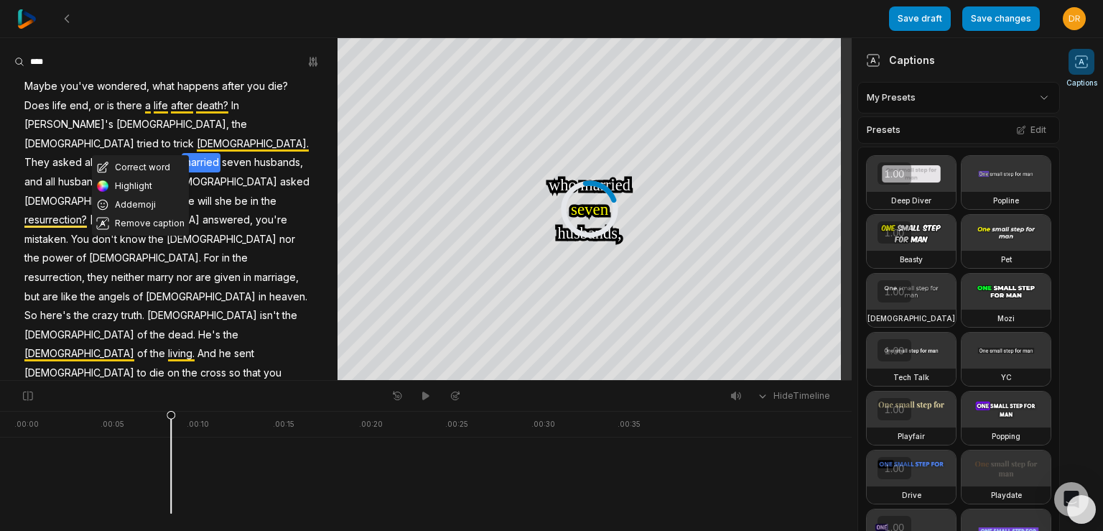
click at [220, 153] on span "seven" at bounding box center [236, 162] width 32 height 19
click at [147, 168] on button "Correct word" at bounding box center [140, 167] width 97 height 19
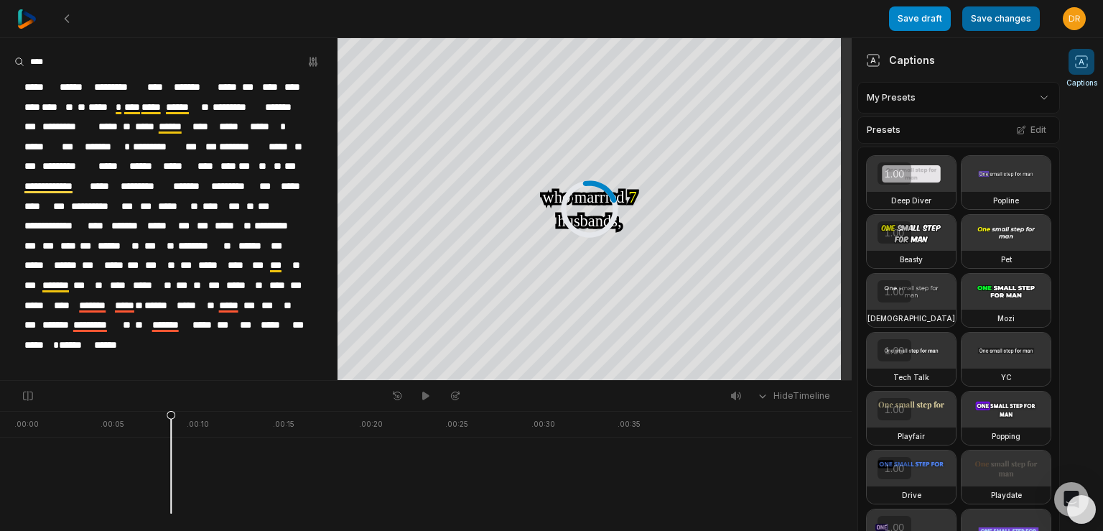
click at [1001, 15] on button "Save changes" at bounding box center [1001, 18] width 78 height 24
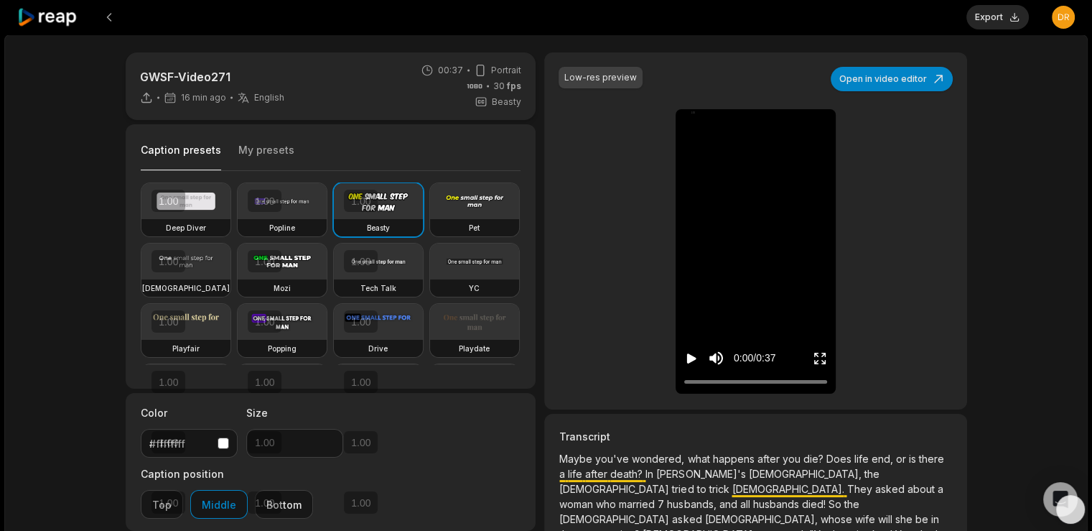
type input "**"
click at [997, 10] on button "Download" at bounding box center [990, 17] width 78 height 24
click at [696, 41] on div "GWSF-Video271 42 min ago English en 00:37 Portrait 30 fps Beasty Caption preset…" at bounding box center [545, 424] width 1083 height 781
click at [691, 354] on icon "Play video" at bounding box center [691, 358] width 14 height 14
click at [691, 354] on icon "Pause video" at bounding box center [691, 358] width 14 height 14
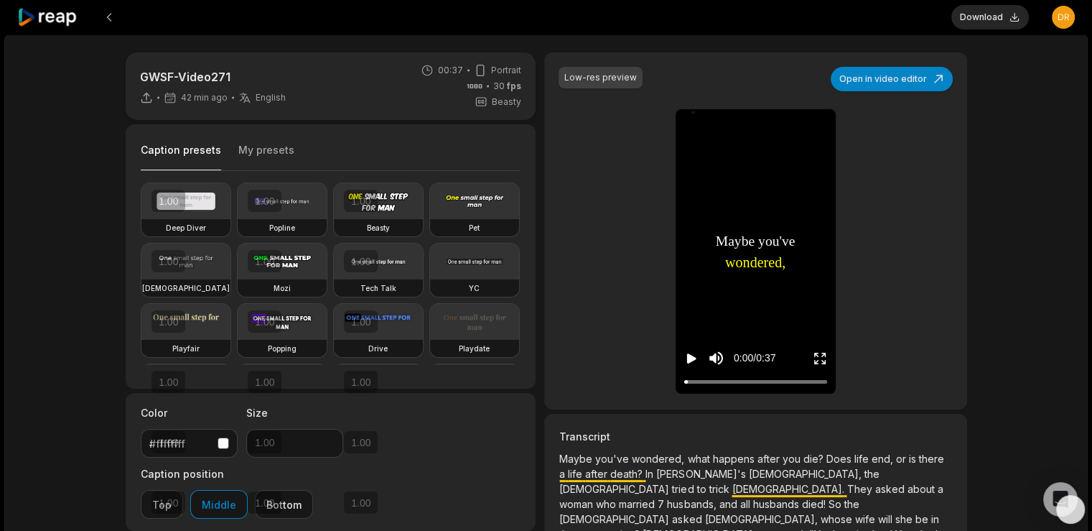
click at [58, 19] on icon at bounding box center [47, 17] width 61 height 19
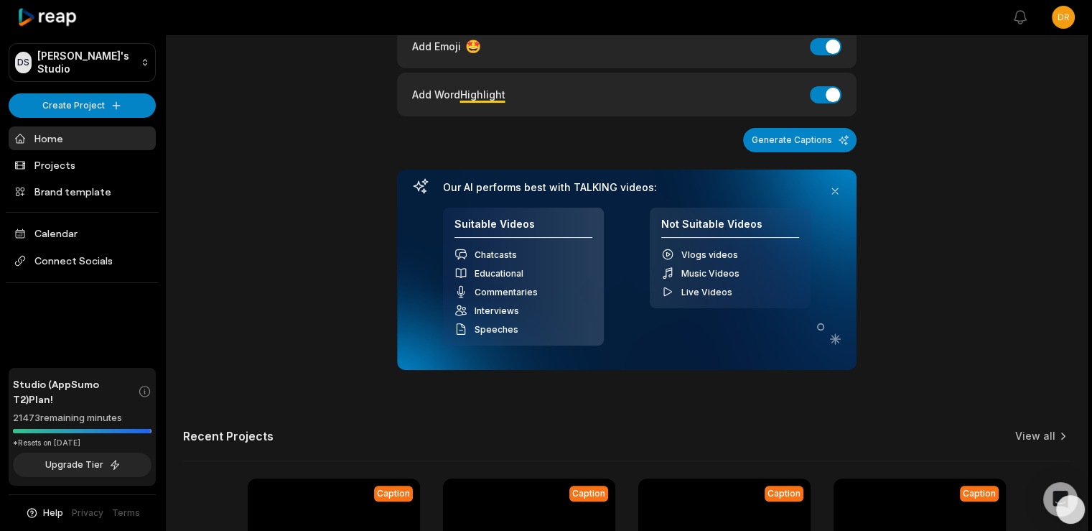
scroll to position [485, 0]
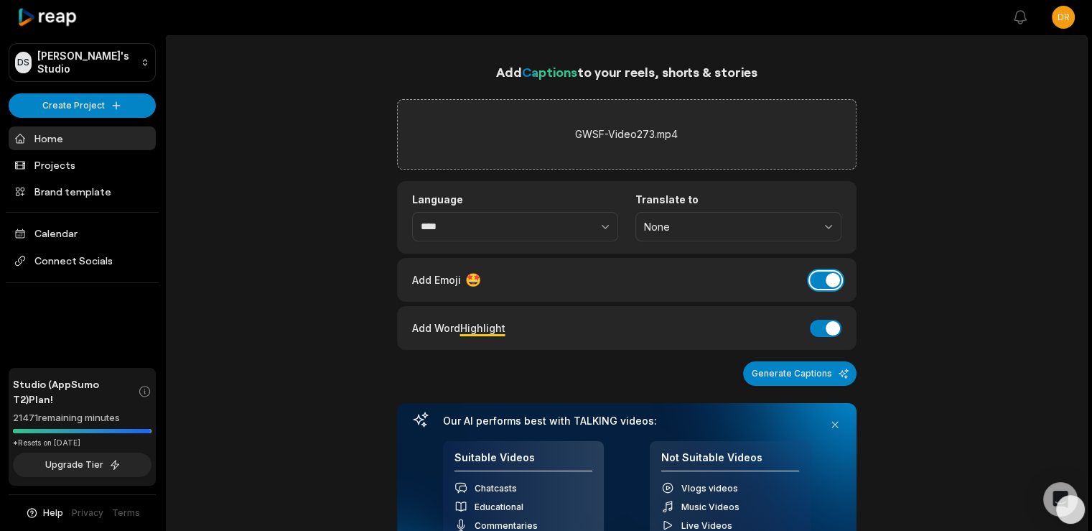
click at [826, 276] on button "Add Emoji" at bounding box center [826, 279] width 32 height 17
click at [808, 376] on button "Generate Captions" at bounding box center [799, 373] width 113 height 24
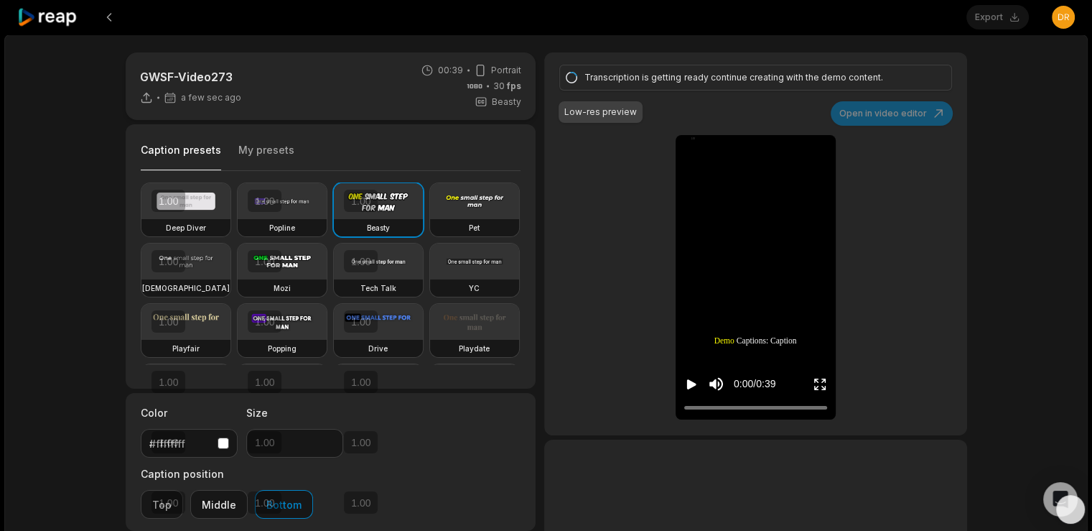
click at [965, 115] on div "Transcription is getting ready continue creating with the demo content. Low-res…" at bounding box center [755, 243] width 422 height 383
click at [1003, 104] on div "GWSF-Video273 a few sec ago 00:39 Portrait 30 fps Beasty Caption presets My pre…" at bounding box center [545, 424] width 1083 height 781
click at [869, 25] on div at bounding box center [491, 17] width 949 height 34
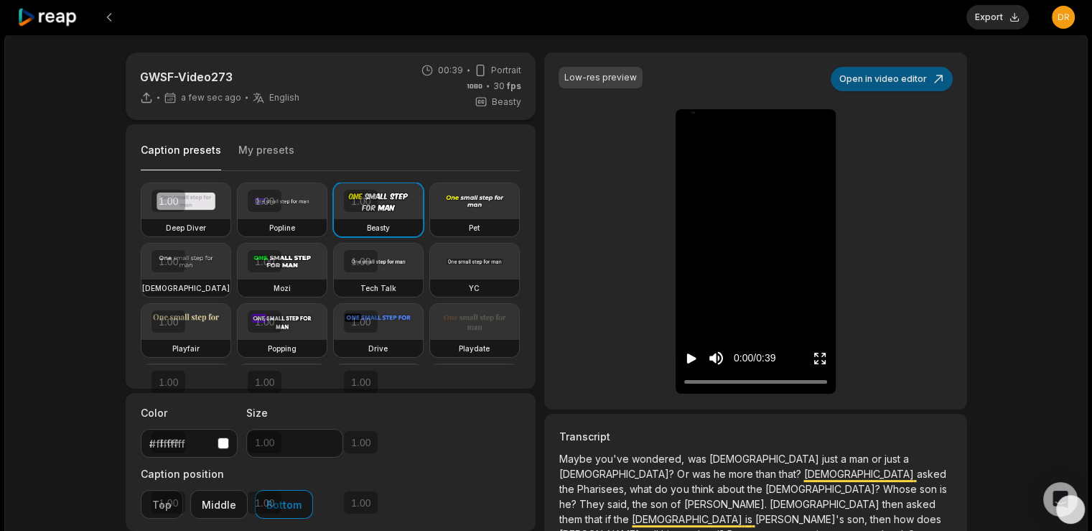
click at [922, 78] on button "Open in video editor" at bounding box center [892, 79] width 122 height 24
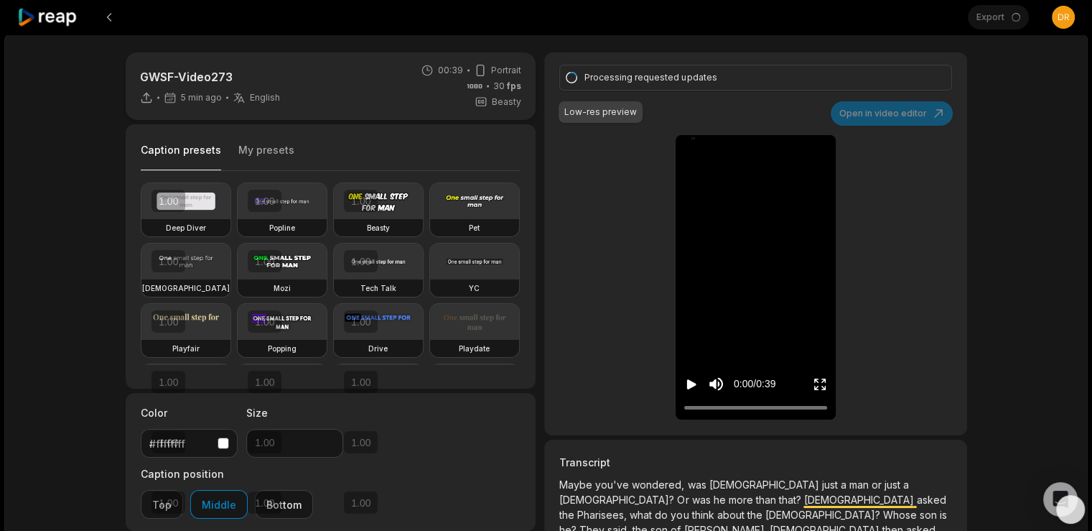
click at [50, 15] on icon at bounding box center [47, 17] width 61 height 19
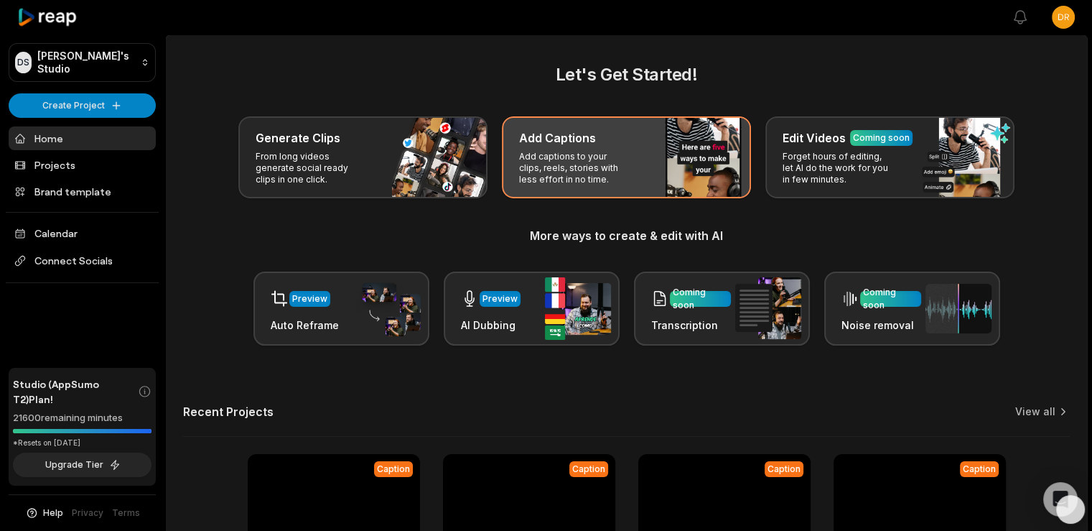
click at [569, 144] on h3 "Add Captions" at bounding box center [557, 137] width 77 height 17
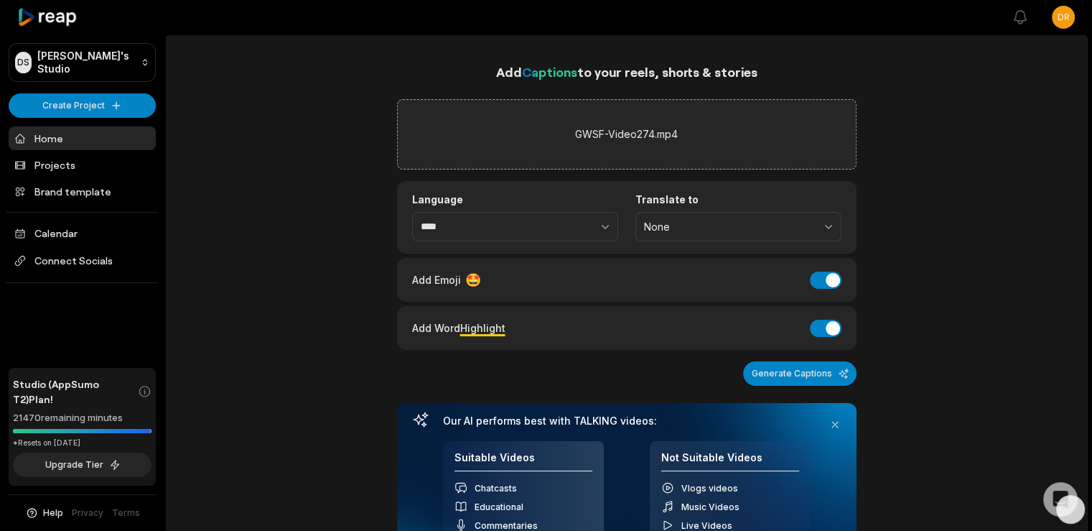
click at [811, 271] on div "Add Emoji 🤩 Add Emoji" at bounding box center [626, 279] width 429 height 19
click at [818, 280] on button "Add Emoji" at bounding box center [826, 279] width 32 height 17
click at [944, 292] on div "Add Captions to your reels, shorts & stories GWSF-Video274.mp4 Language **** Tr…" at bounding box center [626, 481] width 921 height 838
click at [820, 366] on button "Generate Captions" at bounding box center [799, 373] width 113 height 24
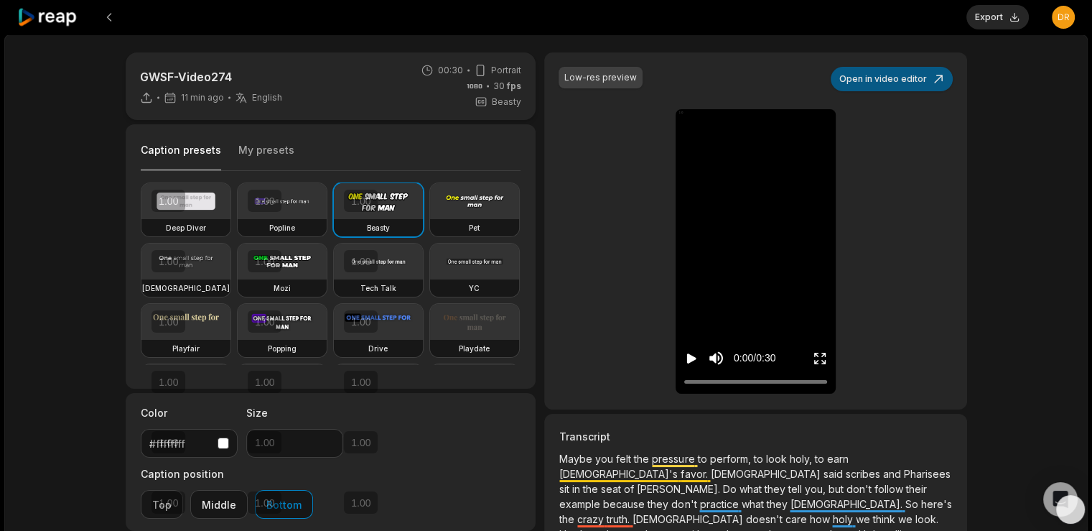
click at [914, 77] on button "Open in video editor" at bounding box center [892, 79] width 122 height 24
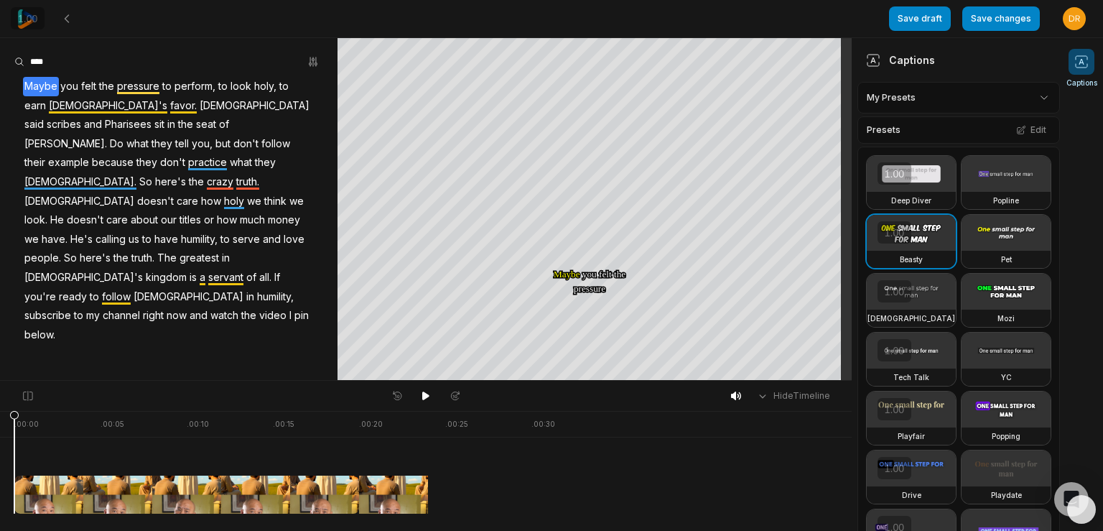
click at [1006, 94] on html "Save draft Save changes Open user menu Captions Your browser does not support m…" at bounding box center [551, 265] width 1103 height 531
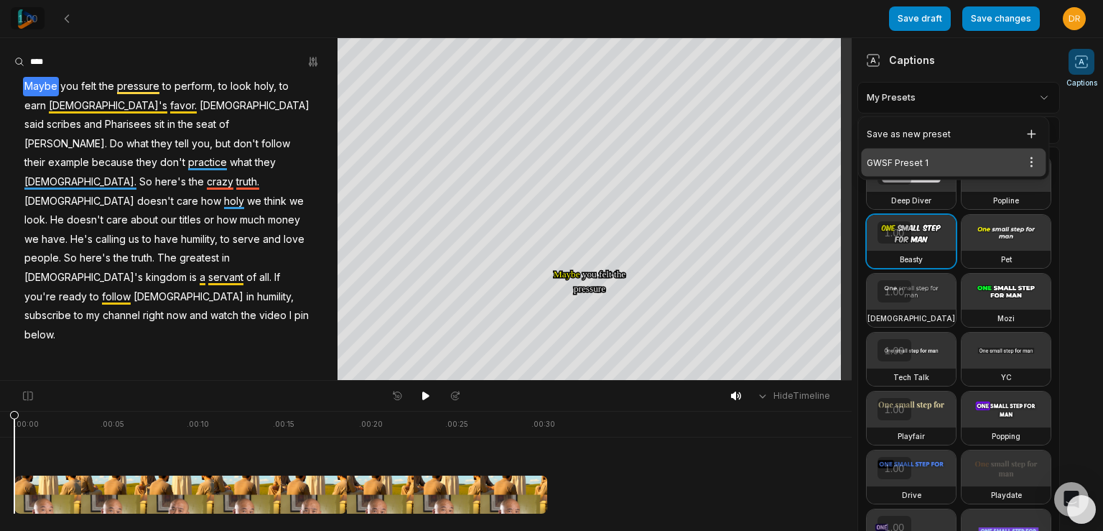
click at [933, 154] on div "GWSF Preset 1 Open options" at bounding box center [953, 163] width 185 height 28
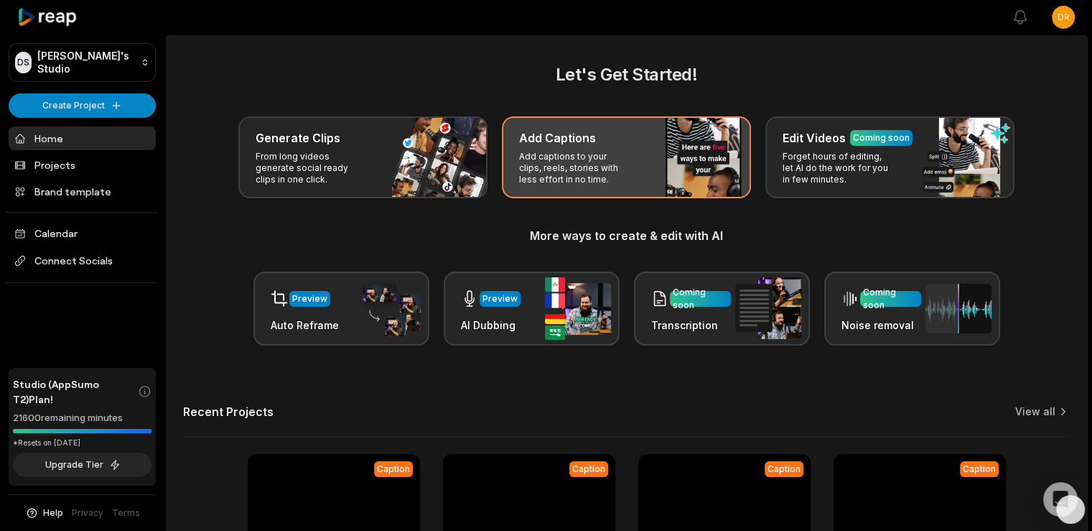
click at [609, 152] on p "Add captions to your clips, reels, stories with less effort in no time." at bounding box center [574, 168] width 111 height 34
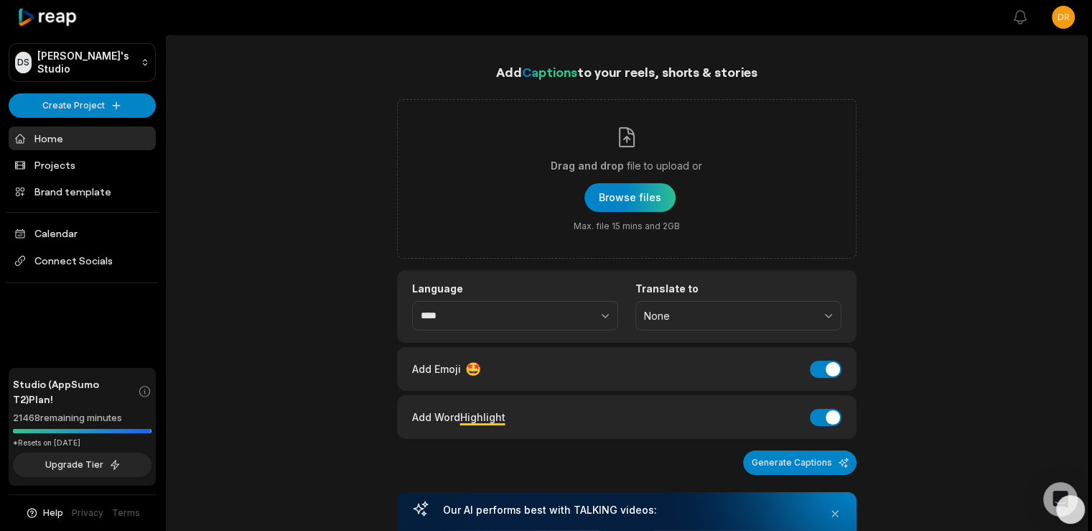
click at [37, 13] on icon at bounding box center [47, 17] width 61 height 19
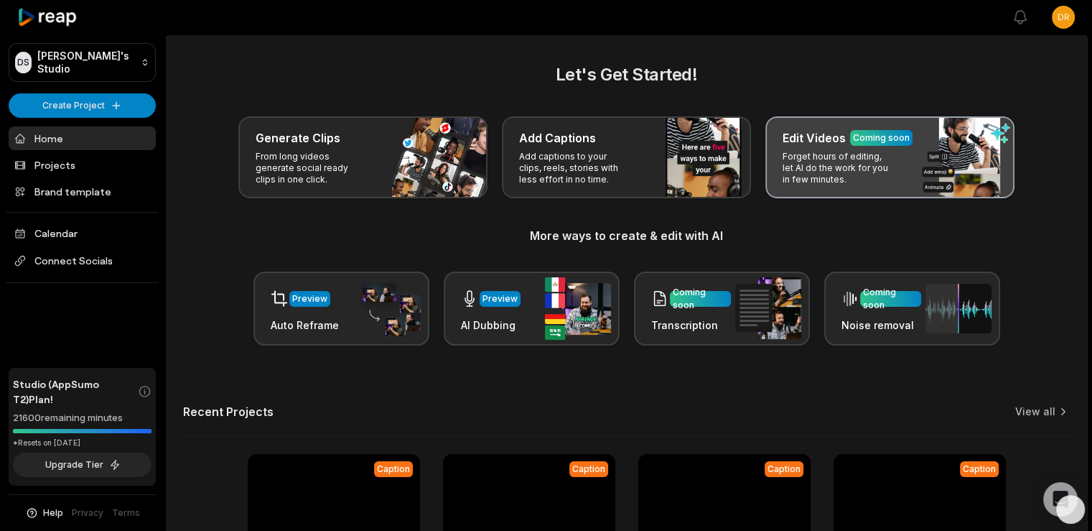
click at [852, 150] on div "Edit Videos Coming soon Forget hours of editing, let AI do the work for you in …" at bounding box center [889, 157] width 249 height 82
click at [851, 150] on div "Edit Videos Coming soon Forget hours of editing, let AI do the work for you in …" at bounding box center [889, 157] width 249 height 82
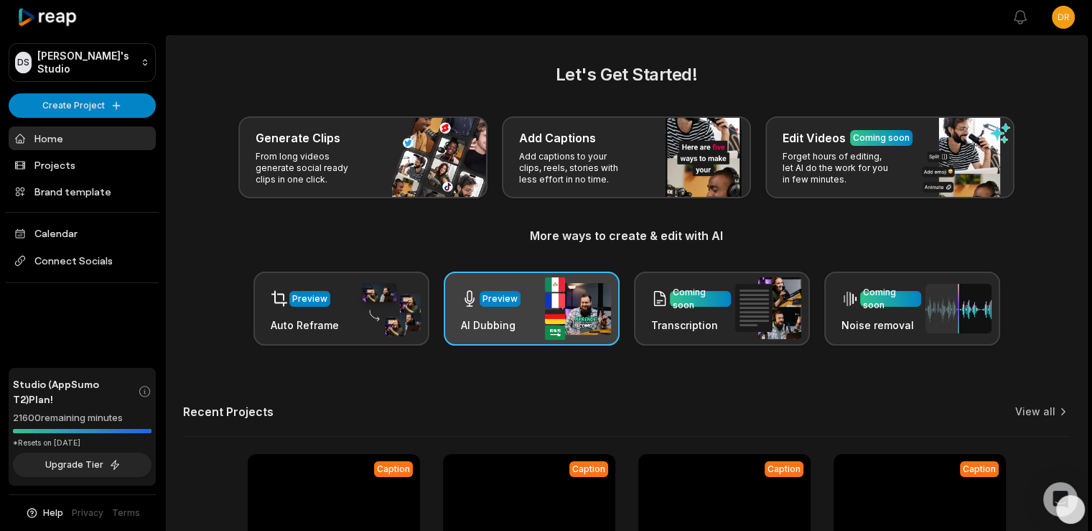
click at [505, 294] on div "Preview" at bounding box center [499, 298] width 35 height 13
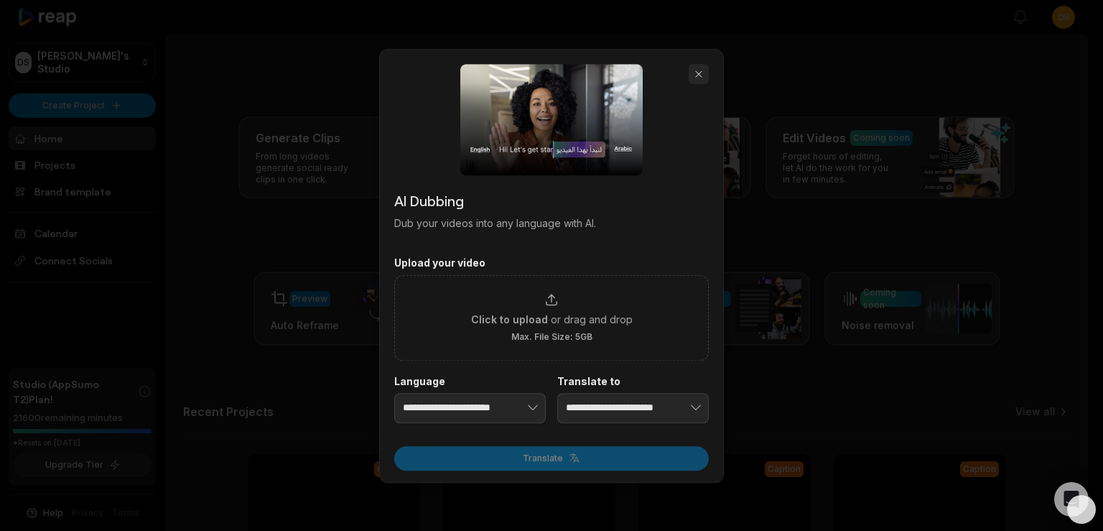
click at [697, 76] on button "button" at bounding box center [698, 74] width 20 height 20
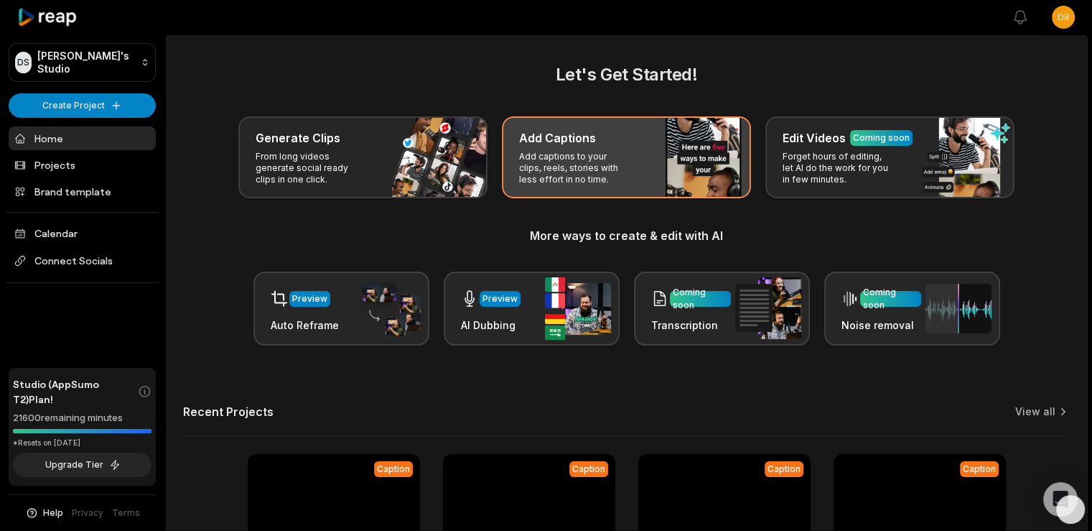
click at [620, 176] on p "Add captions to your clips, reels, stories with less effort in no time." at bounding box center [574, 168] width 111 height 34
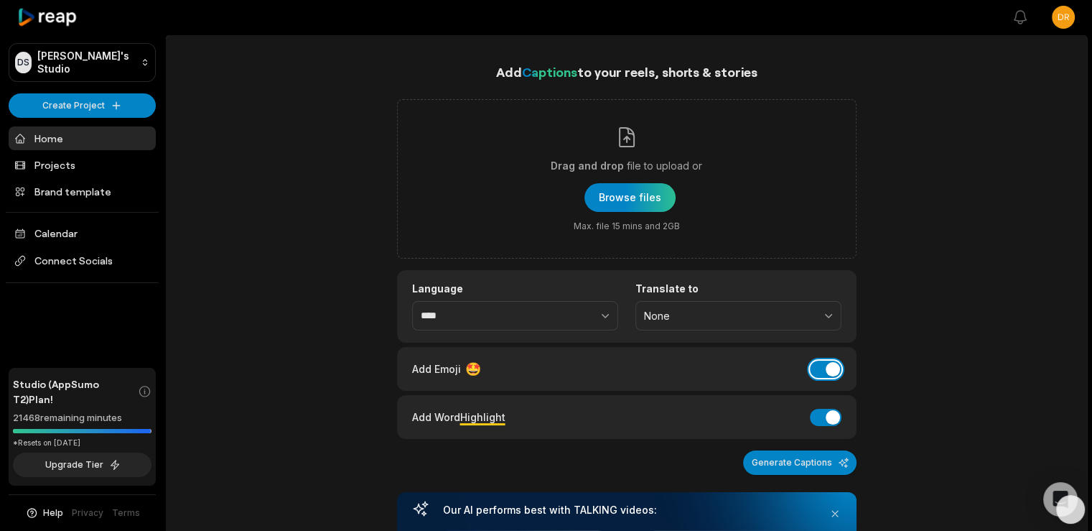
click at [819, 365] on button "Add Emoji" at bounding box center [826, 368] width 32 height 17
click at [941, 196] on div "Add Captions to your reels, shorts & stories Drag and drop file to upload or Br…" at bounding box center [626, 525] width 921 height 927
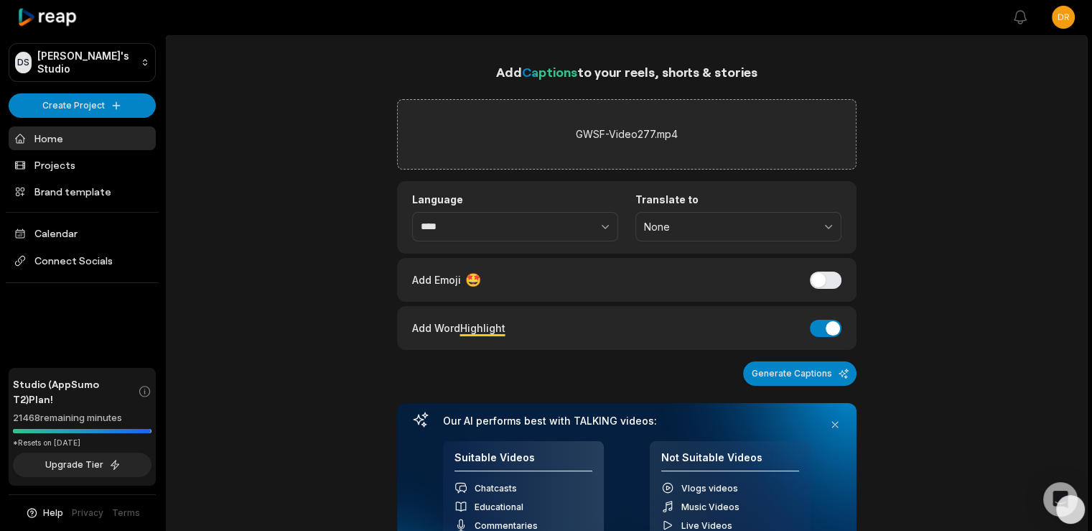
click at [914, 284] on div "Add Captions to your reels, shorts & stories GWSF-Video277.mp4 Language **** Tr…" at bounding box center [626, 481] width 921 height 838
click at [808, 377] on button "Generate Captions" at bounding box center [799, 373] width 113 height 24
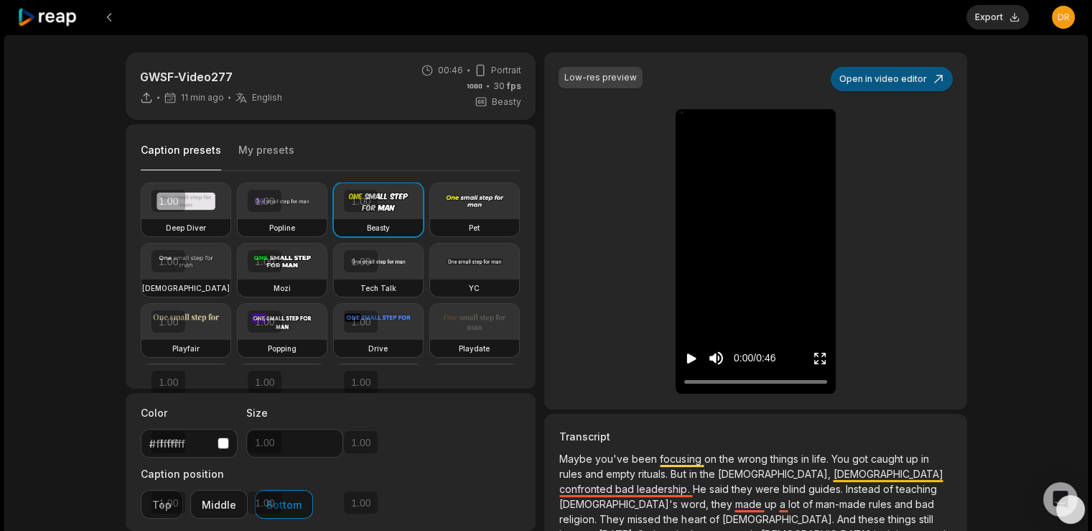
click at [910, 82] on button "Open in video editor" at bounding box center [892, 79] width 122 height 24
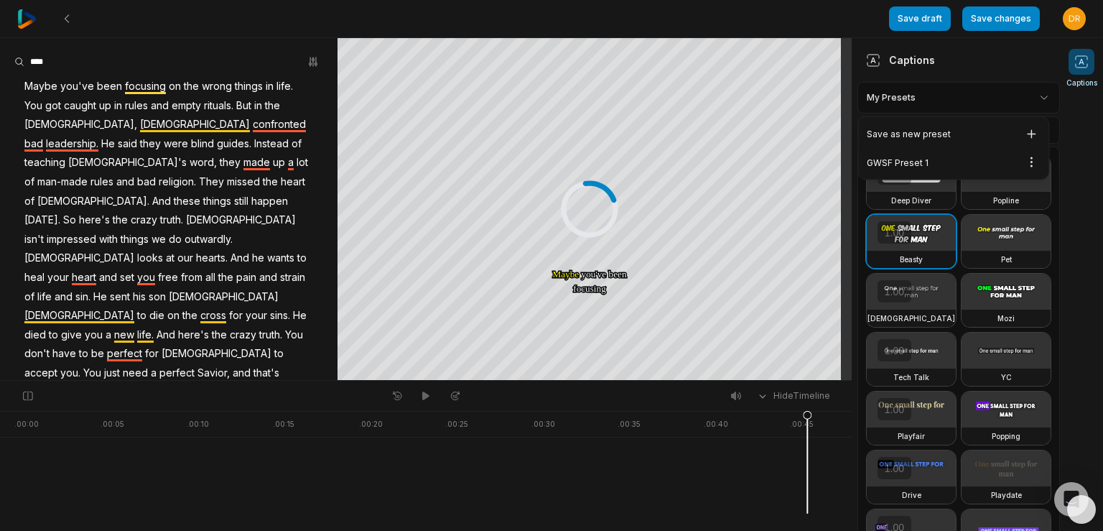
click at [1022, 93] on html "Save draft Save changes Open user menu Captions Your browser does not support m…" at bounding box center [551, 265] width 1103 height 531
click at [956, 159] on div "GWSF Preset 1 Open options" at bounding box center [953, 163] width 185 height 28
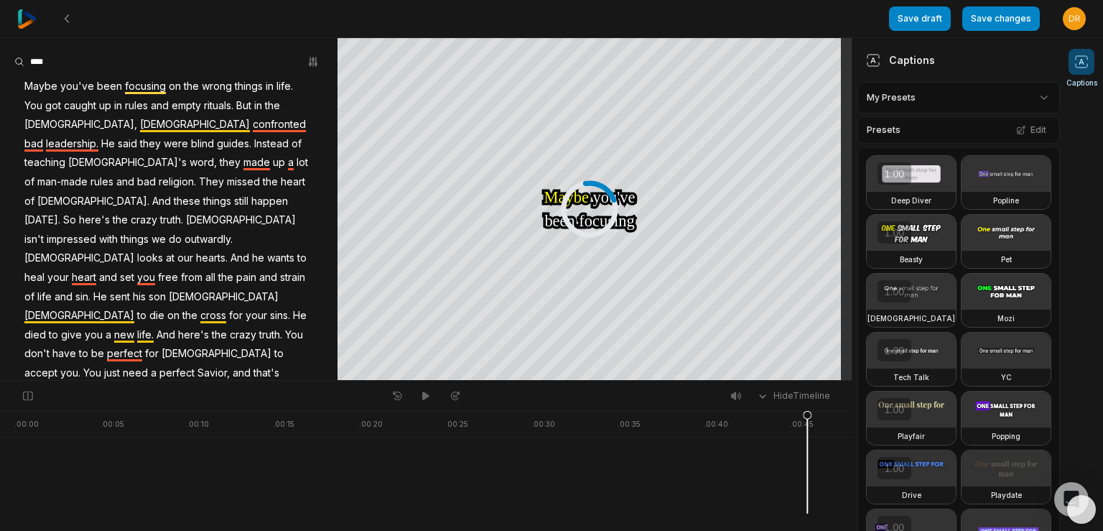
click at [853, 19] on div at bounding box center [453, 18] width 872 height 37
click at [215, 143] on span "guides." at bounding box center [233, 143] width 37 height 19
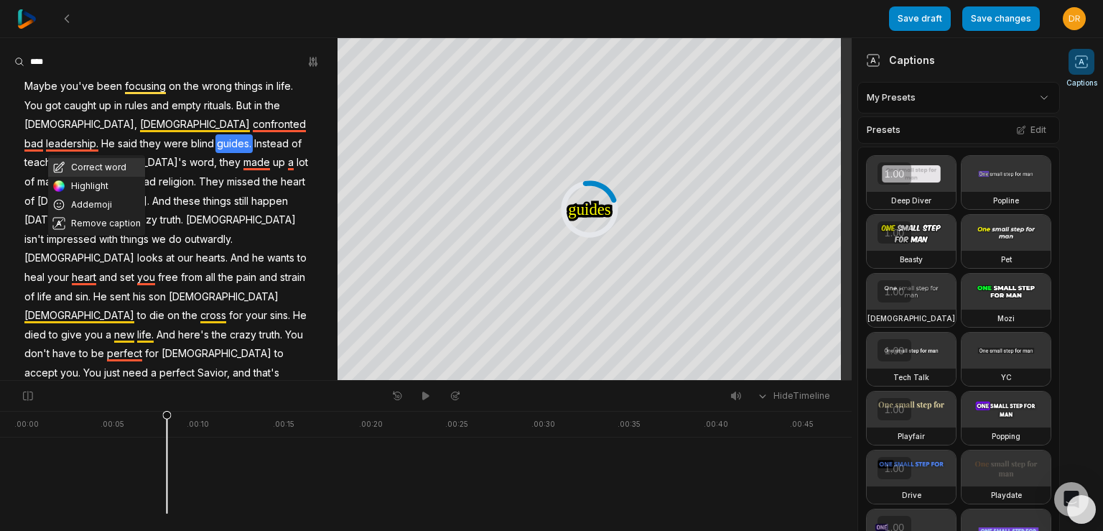
click at [109, 164] on button "Correct word" at bounding box center [96, 167] width 97 height 19
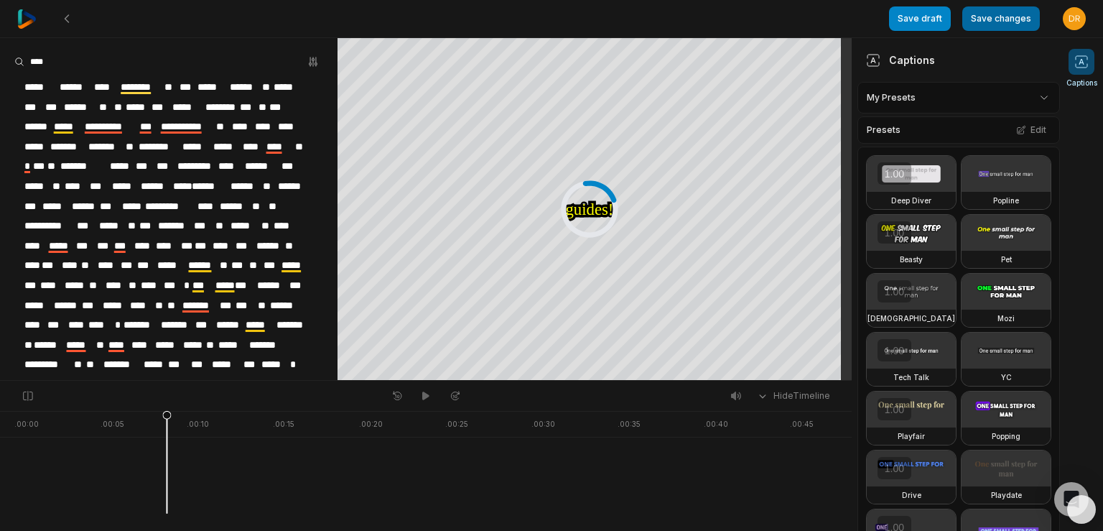
click at [998, 21] on button "Save changes" at bounding box center [1001, 18] width 78 height 24
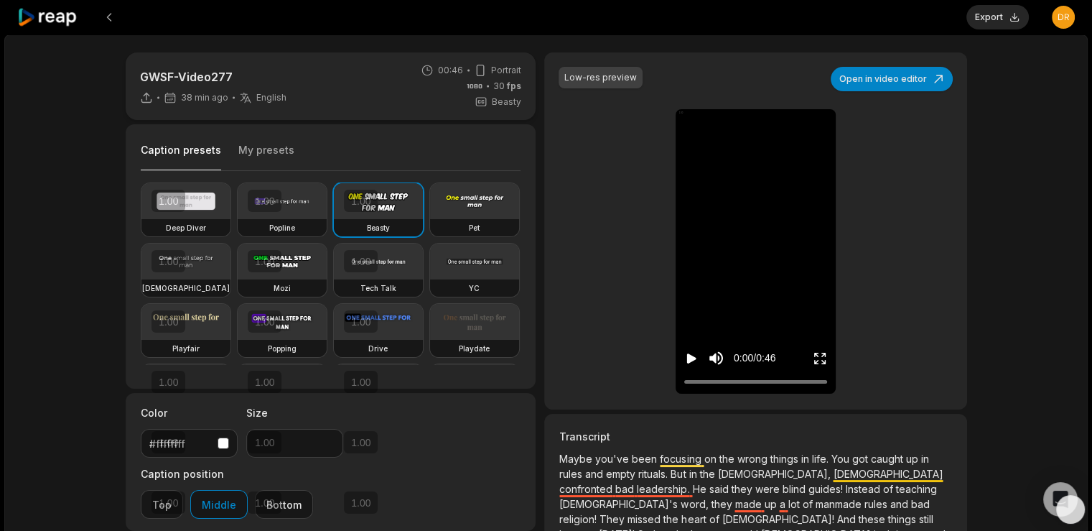
type input "**"
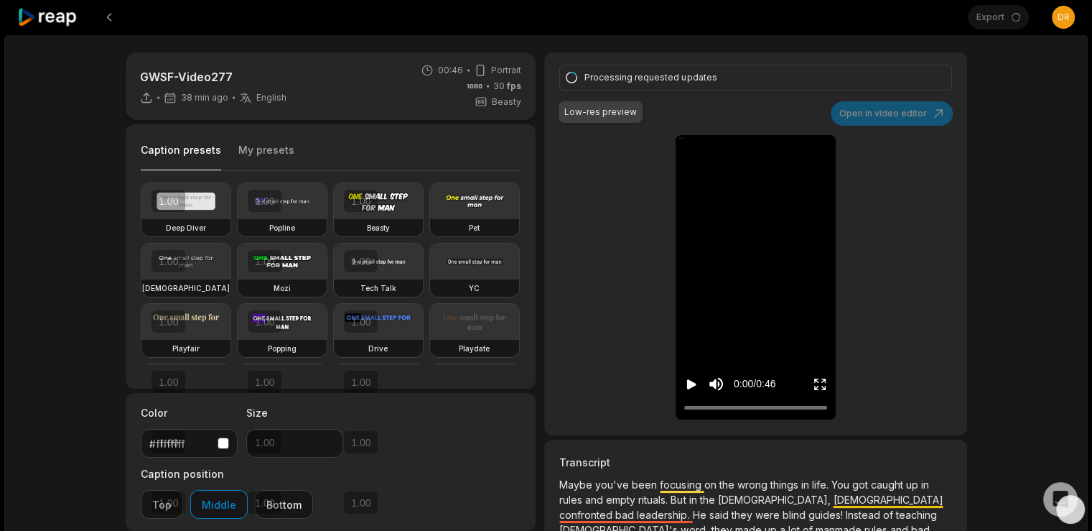
click at [692, 380] on icon "Play video" at bounding box center [691, 384] width 14 height 14
click at [692, 380] on icon "Pause video" at bounding box center [691, 384] width 14 height 14
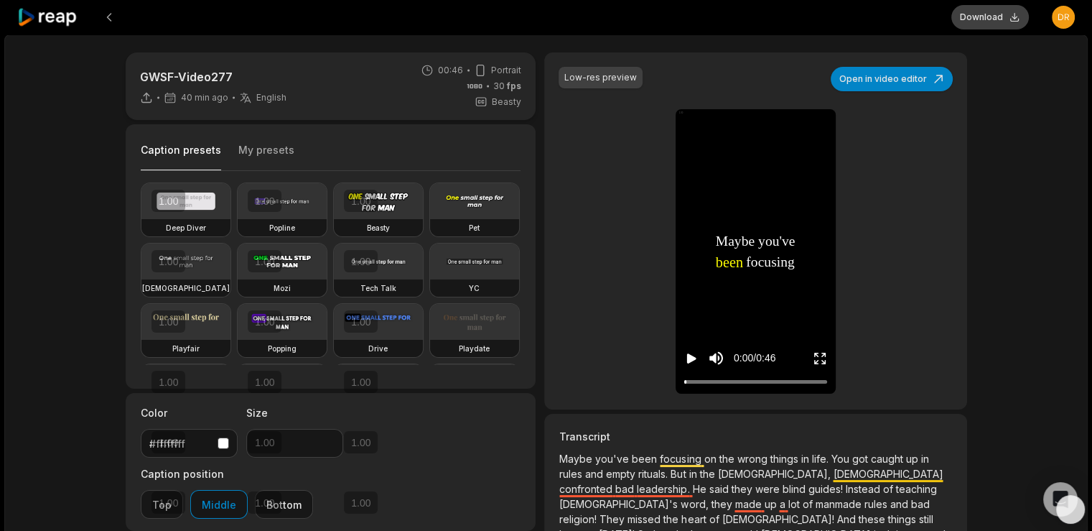
click at [981, 13] on button "Download" at bounding box center [990, 17] width 78 height 24
click at [1052, 86] on div "GWSF-Video277 40 min ago English en 00:46 Portrait 30 fps Beasty Caption preset…" at bounding box center [545, 424] width 1083 height 781
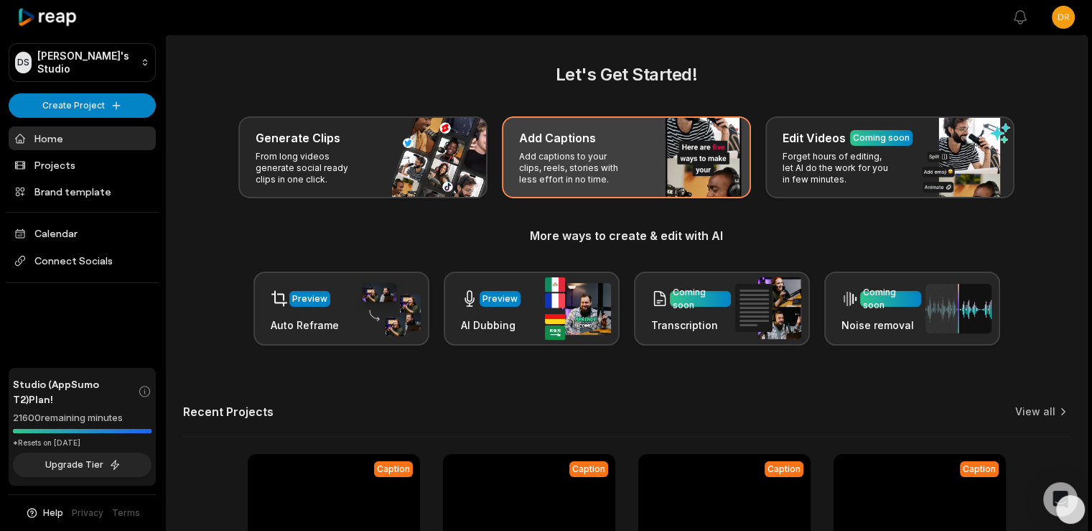
click at [655, 132] on div "Add Captions" at bounding box center [626, 137] width 215 height 17
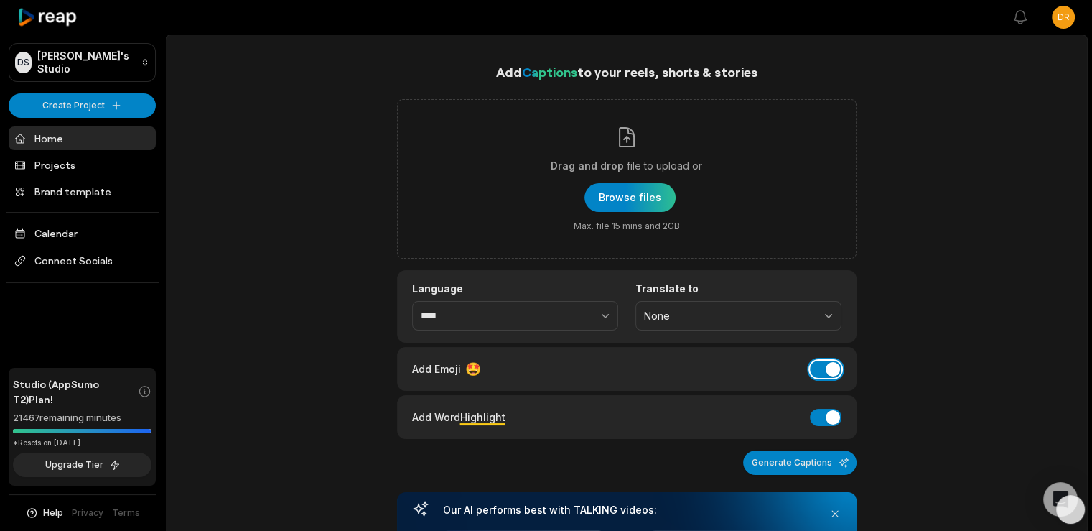
click at [825, 370] on button "Add Emoji" at bounding box center [826, 368] width 32 height 17
click at [824, 363] on button "Add Emoji" at bounding box center [826, 368] width 32 height 17
click at [925, 322] on div "Add Captions to your reels, shorts & stories Drag and drop file to upload or Br…" at bounding box center [626, 525] width 921 height 927
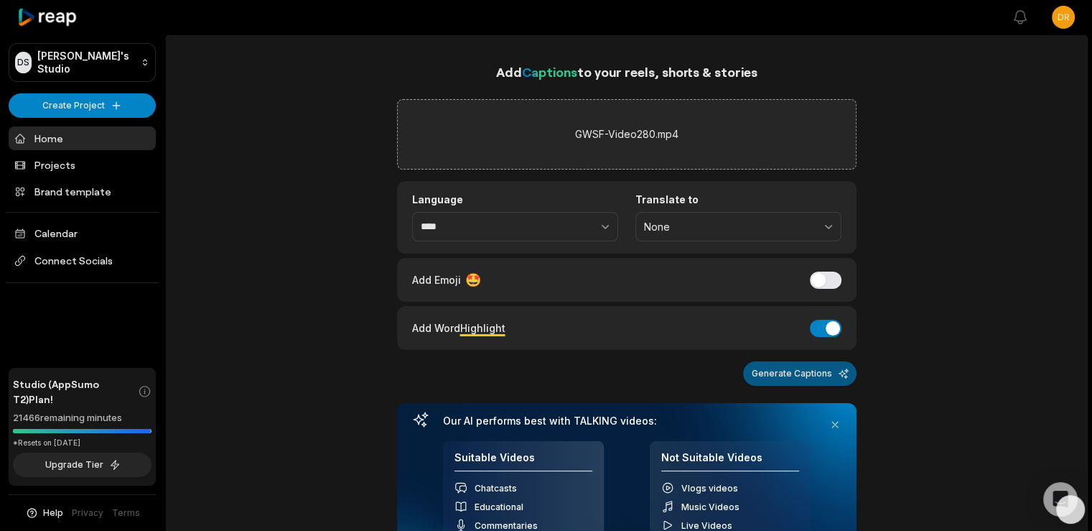
click at [793, 373] on button "Generate Captions" at bounding box center [799, 373] width 113 height 24
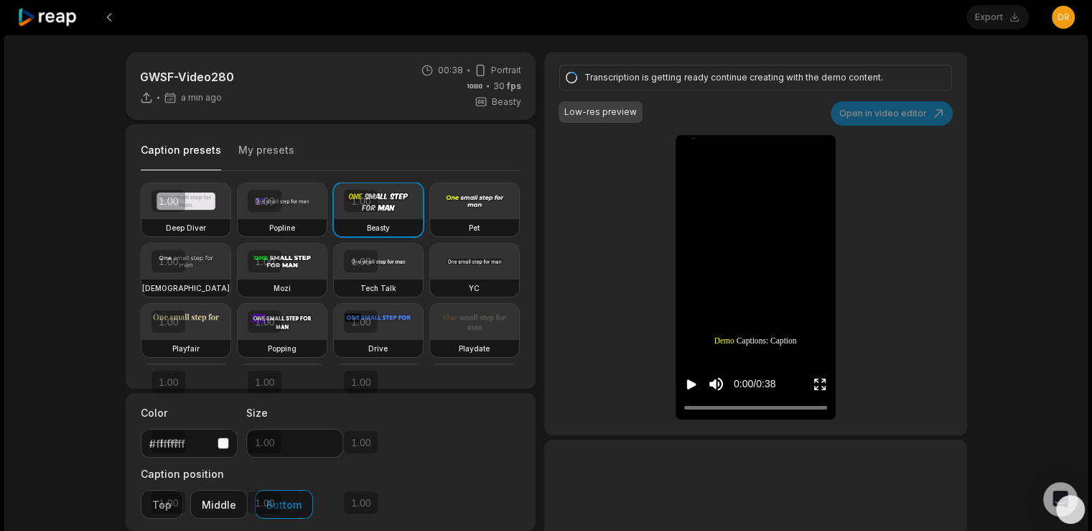
click at [978, 162] on div "GWSF-Video280 a min ago 00:38 Portrait 30 fps Beasty Caption presets My presets…" at bounding box center [546, 396] width 870 height 688
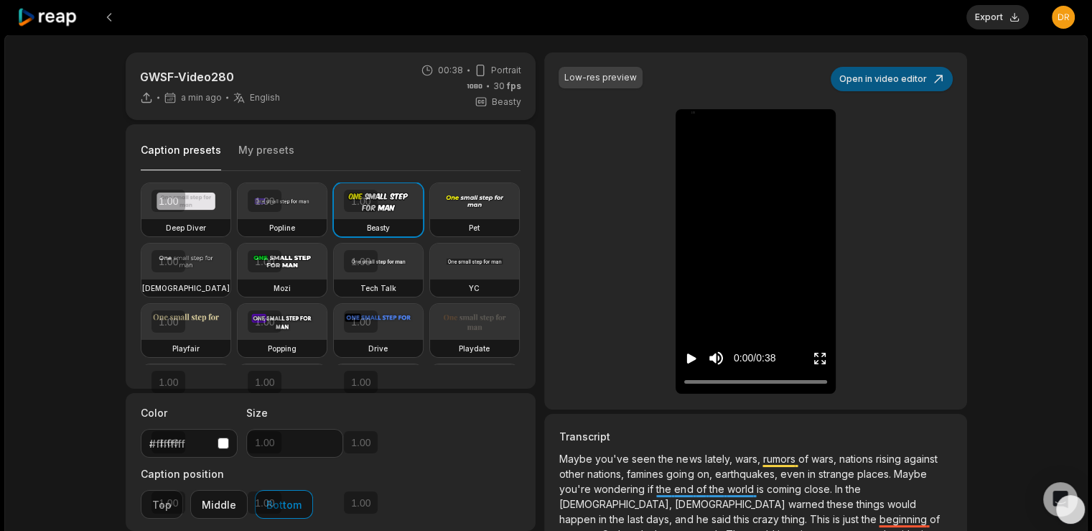
click at [900, 70] on button "Open in video editor" at bounding box center [892, 79] width 122 height 24
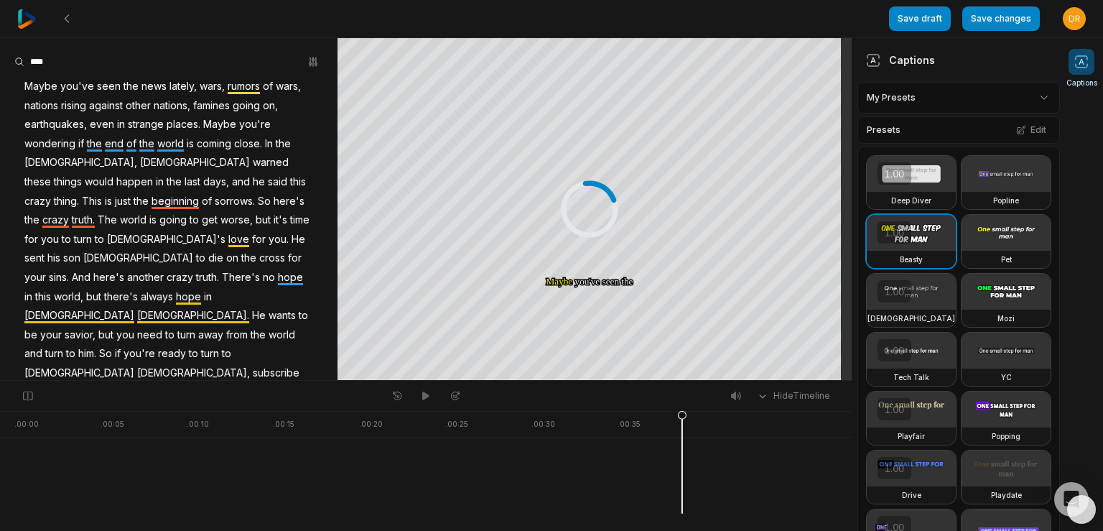
click at [1009, 95] on html "Save draft Save changes Open user menu Captions Your browser does not support m…" at bounding box center [551, 265] width 1103 height 531
click at [922, 150] on div "GWSF Preset 1 Open options" at bounding box center [953, 163] width 185 height 28
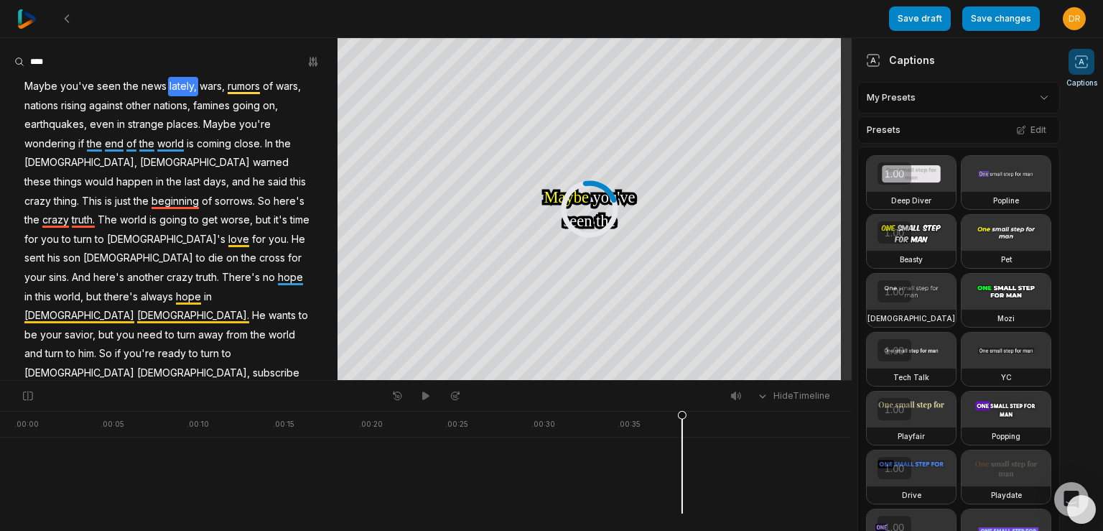
click at [172, 85] on span "lately," at bounding box center [183, 86] width 30 height 19
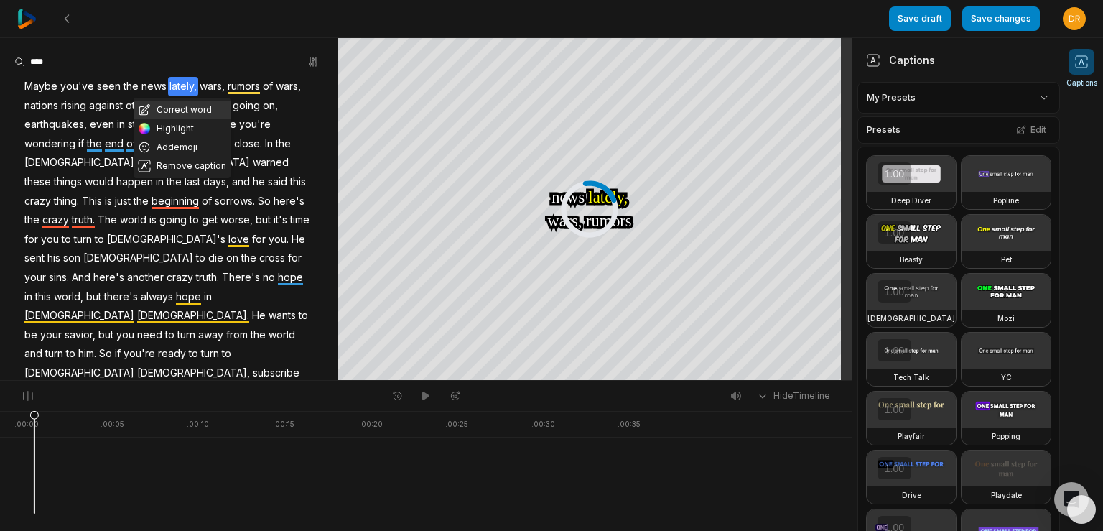
click at [187, 101] on button "Correct word" at bounding box center [182, 110] width 97 height 19
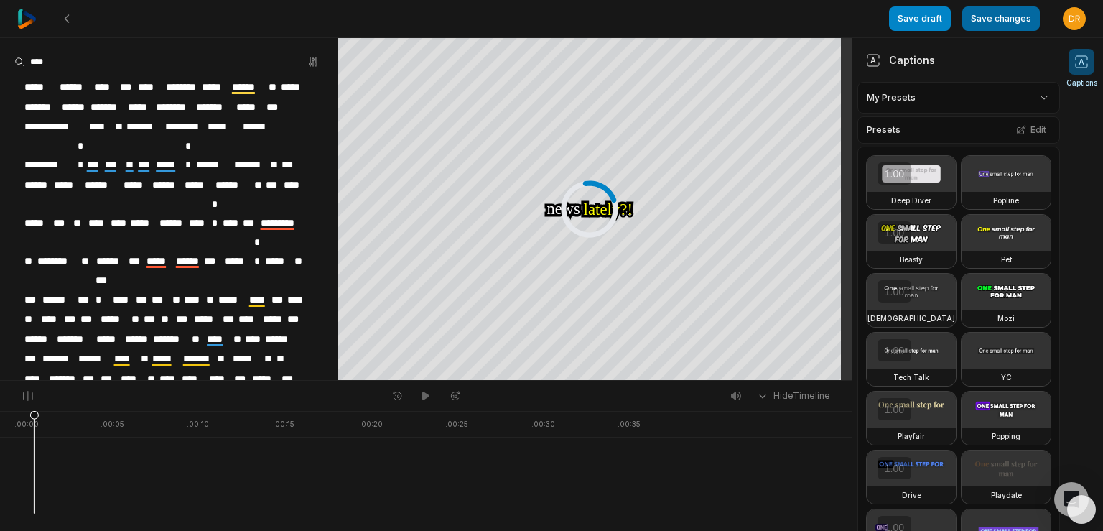
click at [1012, 27] on button "Save changes" at bounding box center [1001, 18] width 78 height 24
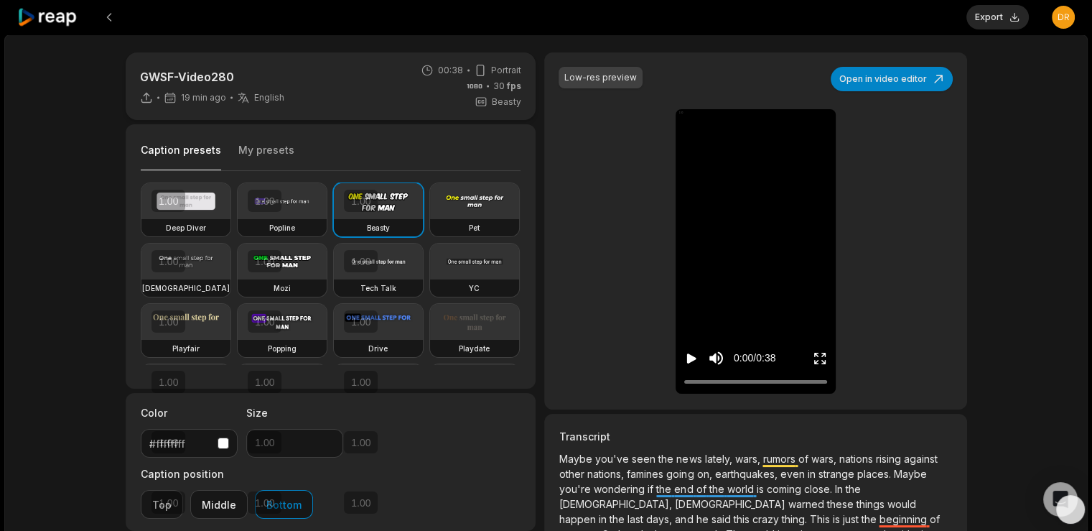
type input "**"
click at [981, 12] on button "Download" at bounding box center [990, 17] width 78 height 24
click at [988, 223] on div "GWSF-Video280 24 min ago English en 00:38 Portrait 30 fps Beasty Caption preset…" at bounding box center [545, 424] width 1083 height 781
click at [67, 15] on icon at bounding box center [47, 17] width 61 height 19
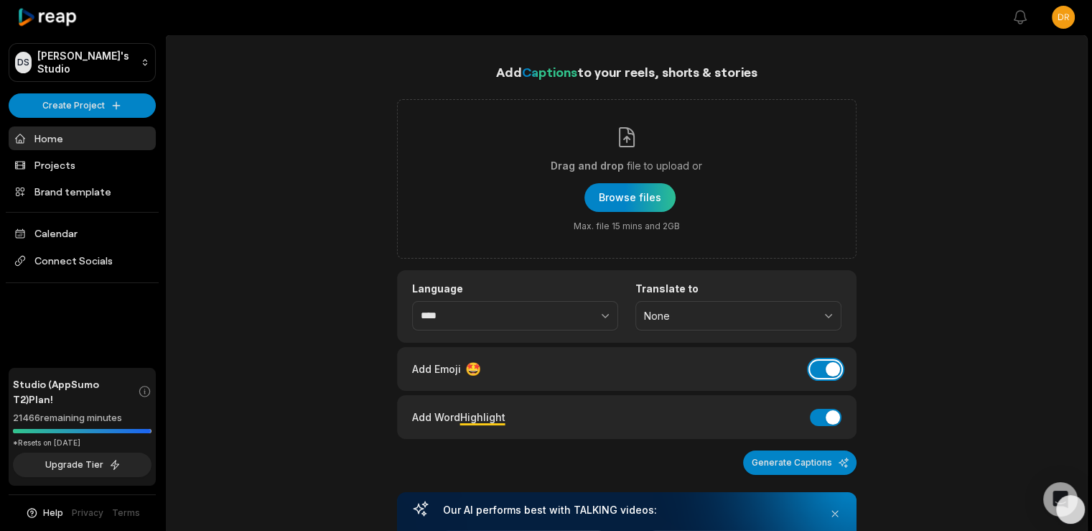
click at [821, 369] on button "Add Emoji" at bounding box center [826, 368] width 32 height 17
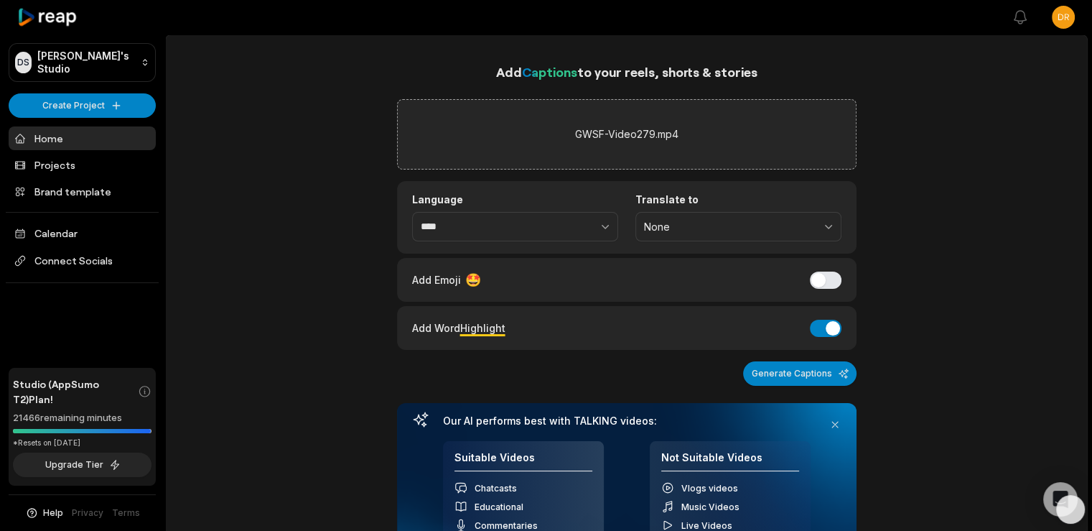
click at [930, 263] on div "Add Captions to your reels, shorts & stories GWSF-Video279.mp4 Language **** Tr…" at bounding box center [626, 481] width 921 height 838
click at [799, 361] on button "Generate Captions" at bounding box center [799, 373] width 113 height 24
click at [949, 121] on div "Add Captions to your reels, shorts & stories GWSF-Video279.mp4 Language **** Tr…" at bounding box center [626, 481] width 921 height 838
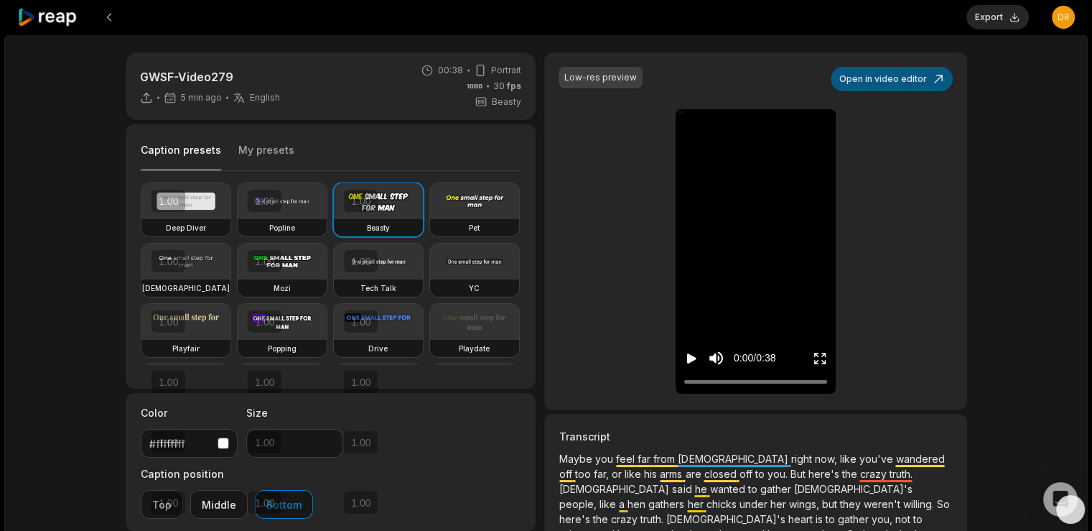
click at [908, 78] on button "Open in video editor" at bounding box center [892, 79] width 122 height 24
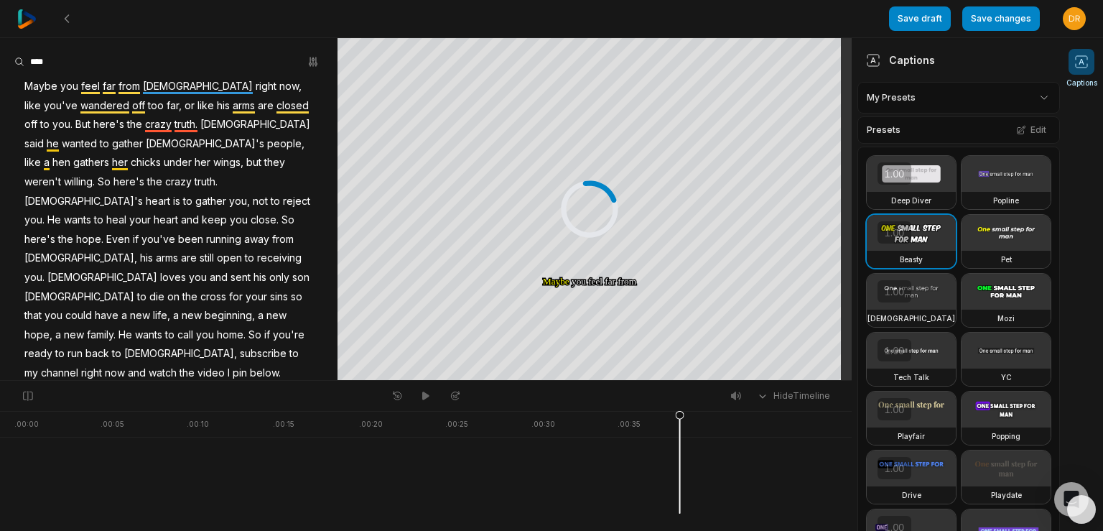
click at [926, 96] on html "Save draft Save changes Open user menu Captions Your browser does not support m…" at bounding box center [551, 265] width 1103 height 531
click at [902, 162] on div "GWSF Preset 1 Open options" at bounding box center [953, 163] width 185 height 28
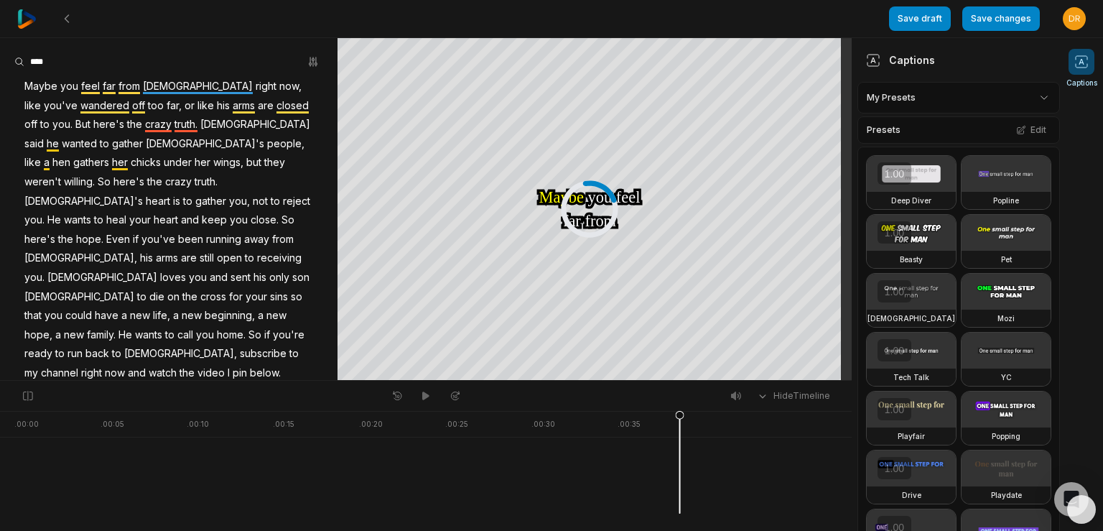
click at [173, 121] on span "truth." at bounding box center [186, 124] width 26 height 19
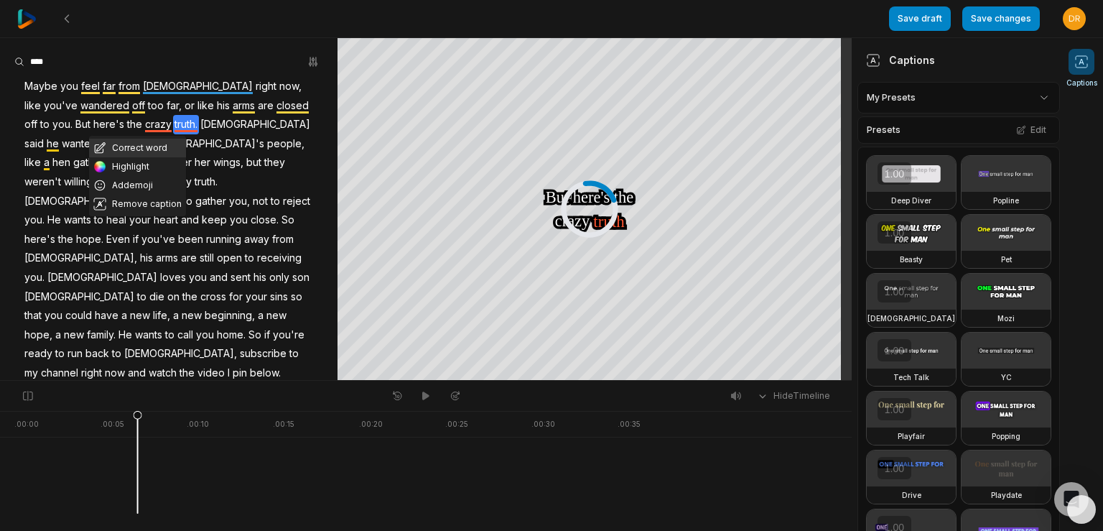
click at [146, 146] on button "Correct word" at bounding box center [137, 148] width 97 height 19
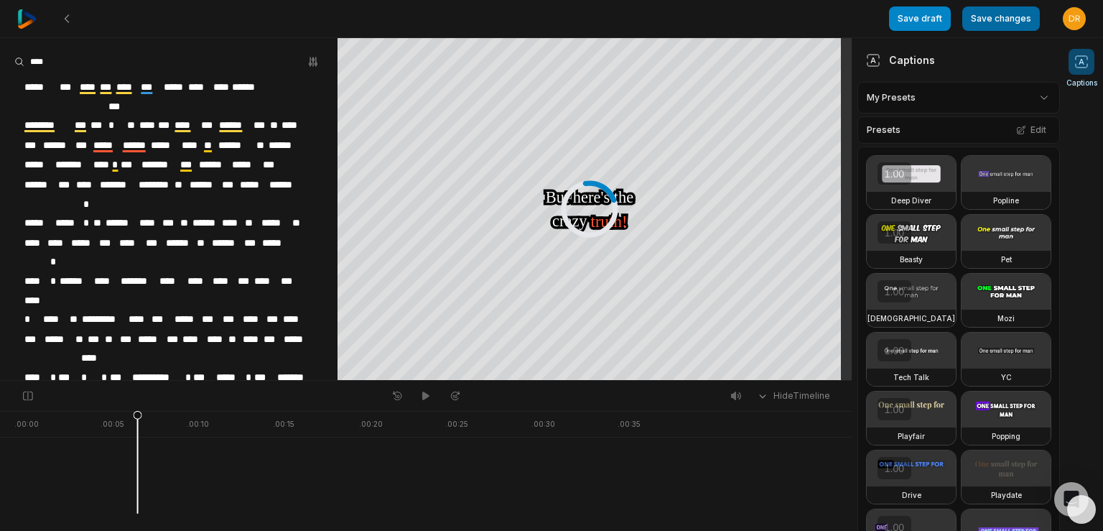
click at [1013, 23] on button "Save changes" at bounding box center [1001, 18] width 78 height 24
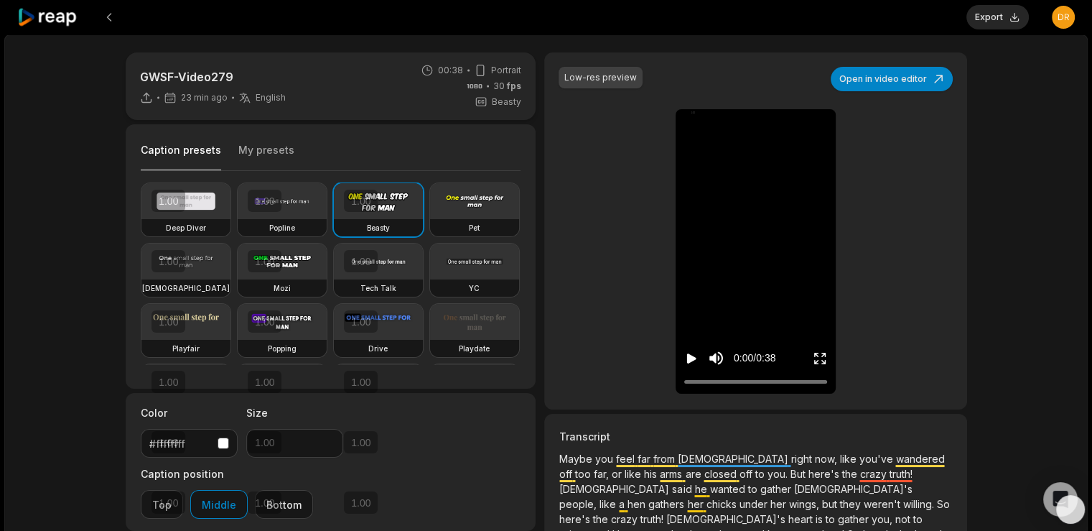
type input "**"
click at [1005, 17] on button "Download" at bounding box center [990, 17] width 78 height 24
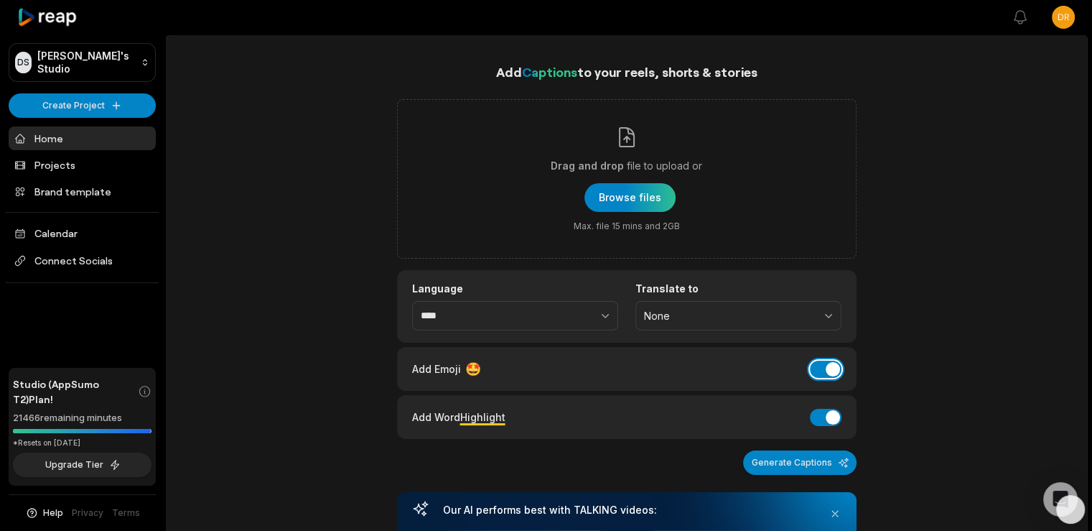
click at [817, 364] on button "Add Emoji" at bounding box center [826, 368] width 32 height 17
click at [914, 253] on div "Add Captions to your reels, shorts & stories Drag and drop file to upload or Br…" at bounding box center [626, 525] width 921 height 927
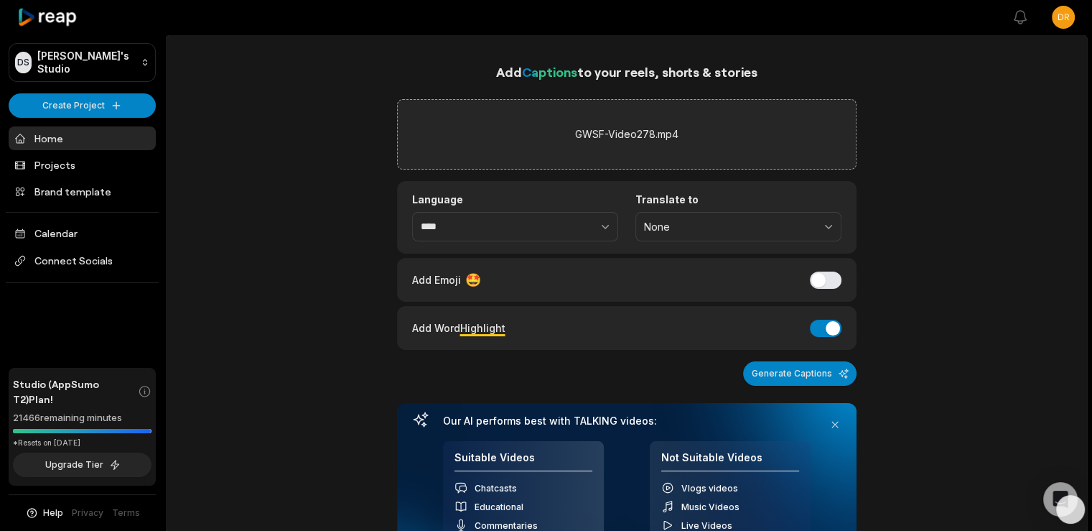
click at [911, 290] on div "Add Captions to your reels, shorts & stories GWSF-Video278.mp4 Language **** Tr…" at bounding box center [626, 481] width 921 height 838
click at [796, 363] on button "Generate Captions" at bounding box center [799, 373] width 113 height 24
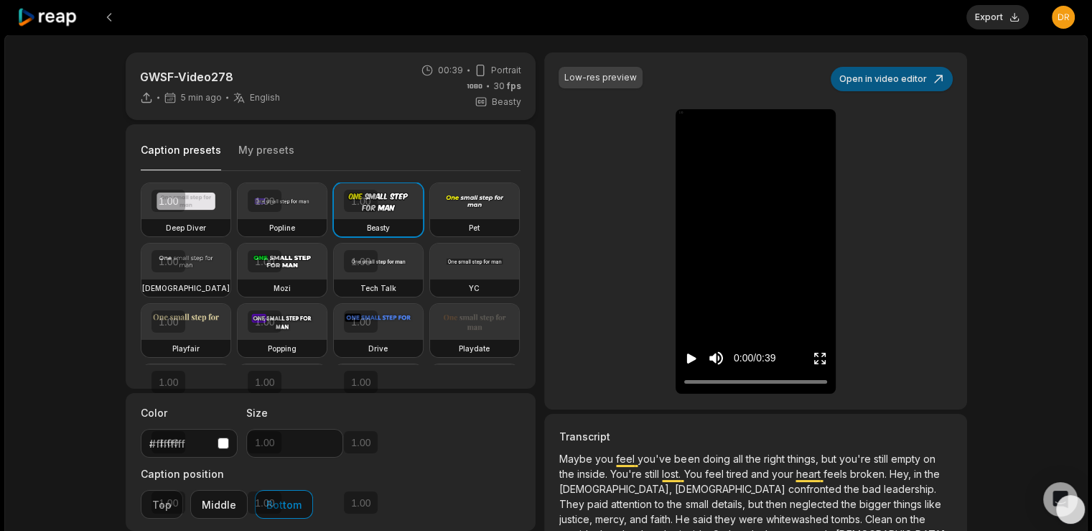
click at [911, 78] on button "Open in video editor" at bounding box center [892, 79] width 122 height 24
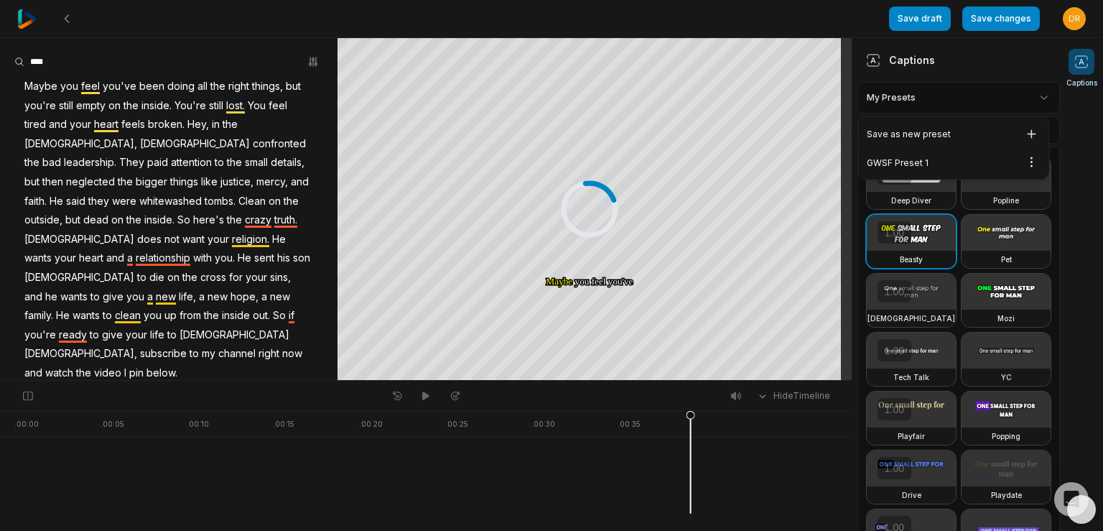
click at [947, 92] on html "Save draft Save changes Open user menu Captions Your browser does not support m…" at bounding box center [551, 265] width 1103 height 531
click at [910, 162] on div "GWSF Preset 1 Open options" at bounding box center [953, 163] width 185 height 28
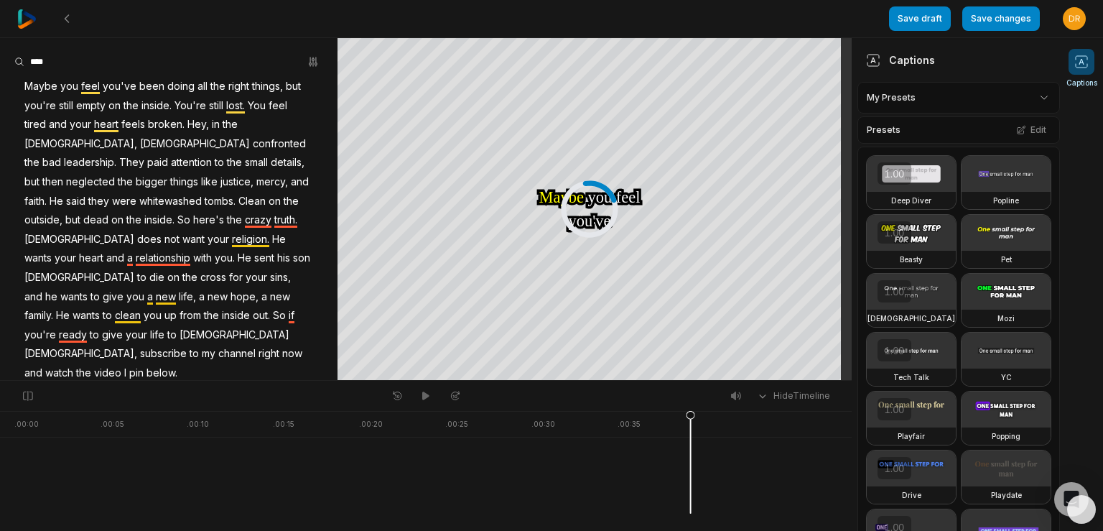
click at [48, 192] on span "faith." at bounding box center [35, 201] width 25 height 19
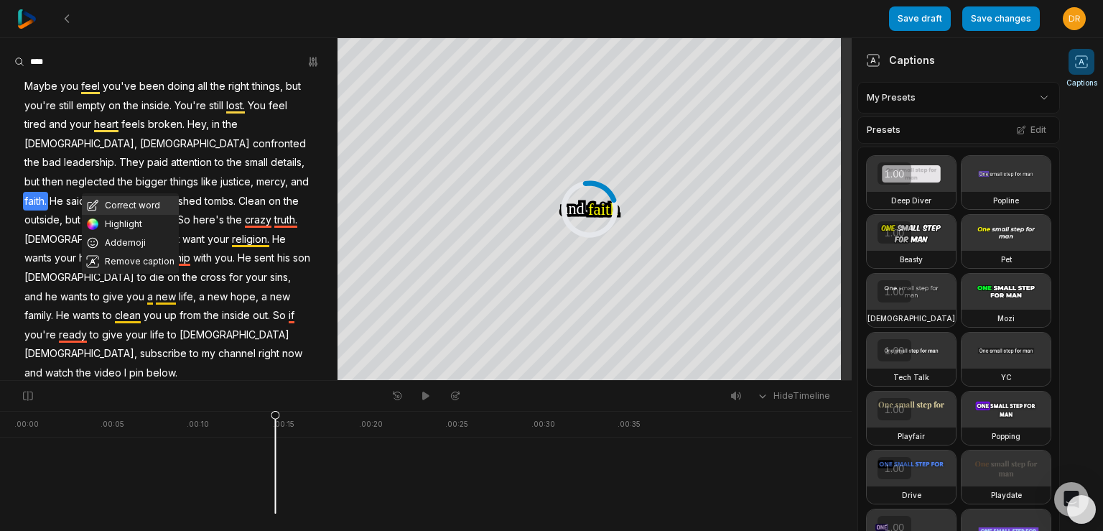
click at [137, 208] on button "Correct word" at bounding box center [130, 205] width 97 height 19
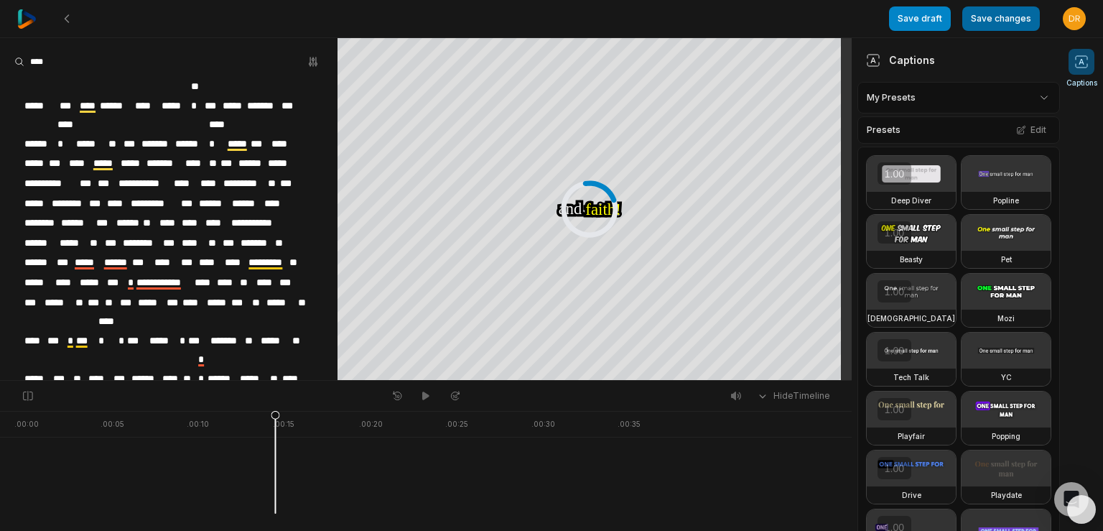
click at [1017, 17] on button "Save changes" at bounding box center [1001, 18] width 78 height 24
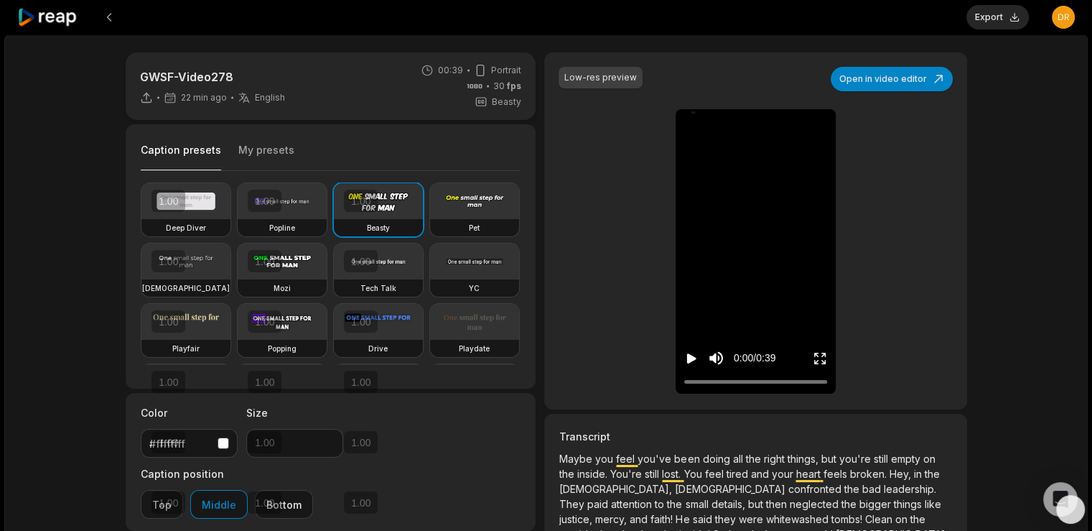
type input "**"
click at [986, 14] on button "Download" at bounding box center [990, 17] width 78 height 24
click at [764, 23] on div at bounding box center [484, 17] width 934 height 34
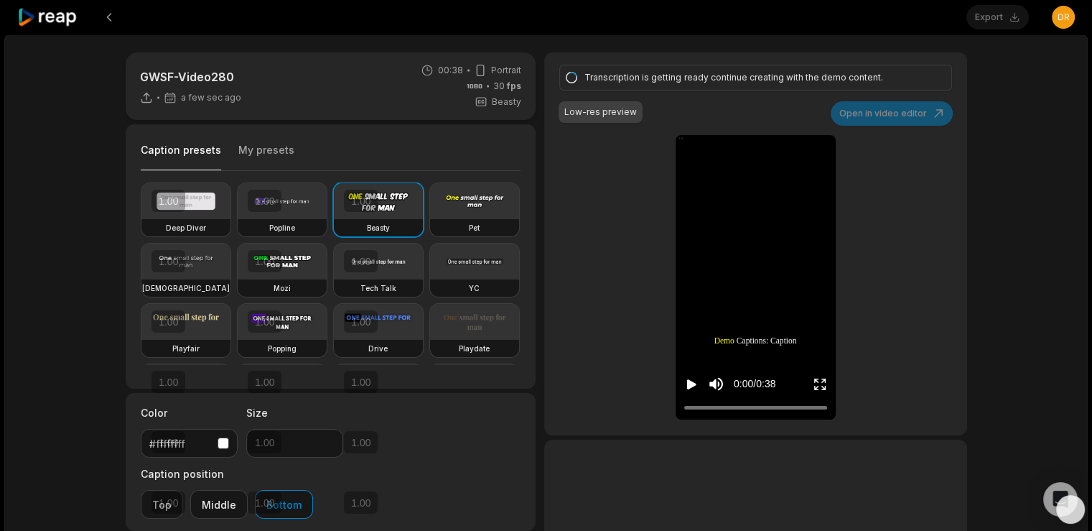
click at [40, 14] on icon at bounding box center [47, 17] width 61 height 19
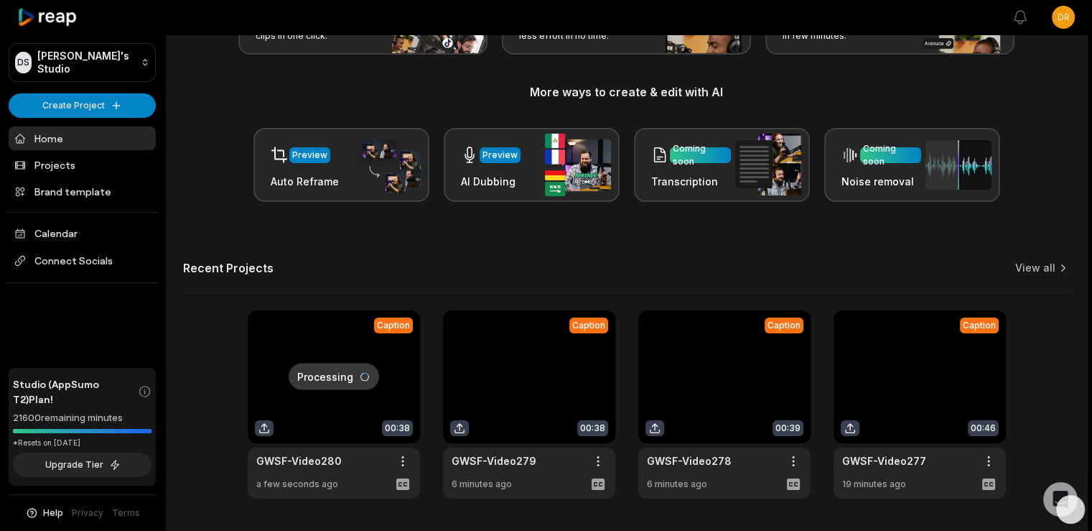
scroll to position [185, 0]
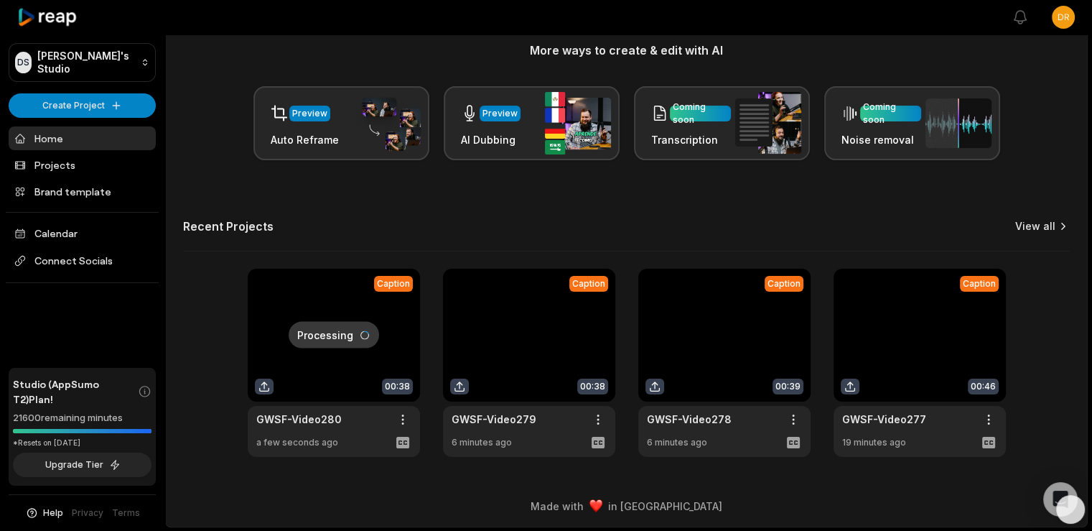
click at [1054, 222] on link "View all" at bounding box center [1035, 226] width 40 height 14
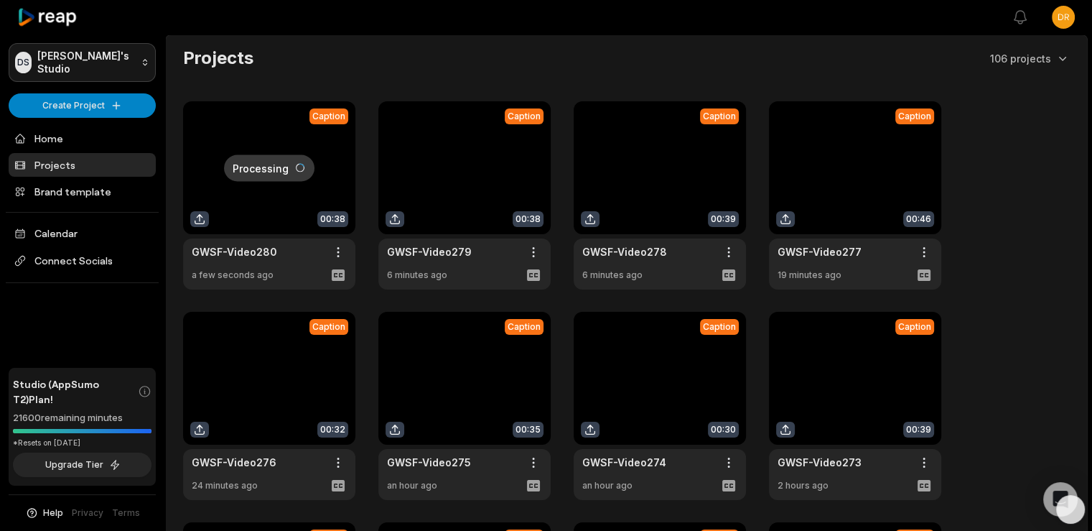
click at [60, 54] on html "DS Drew's Studio Create Project Home Projects Brand template Calendar Connect S…" at bounding box center [546, 265] width 1092 height 531
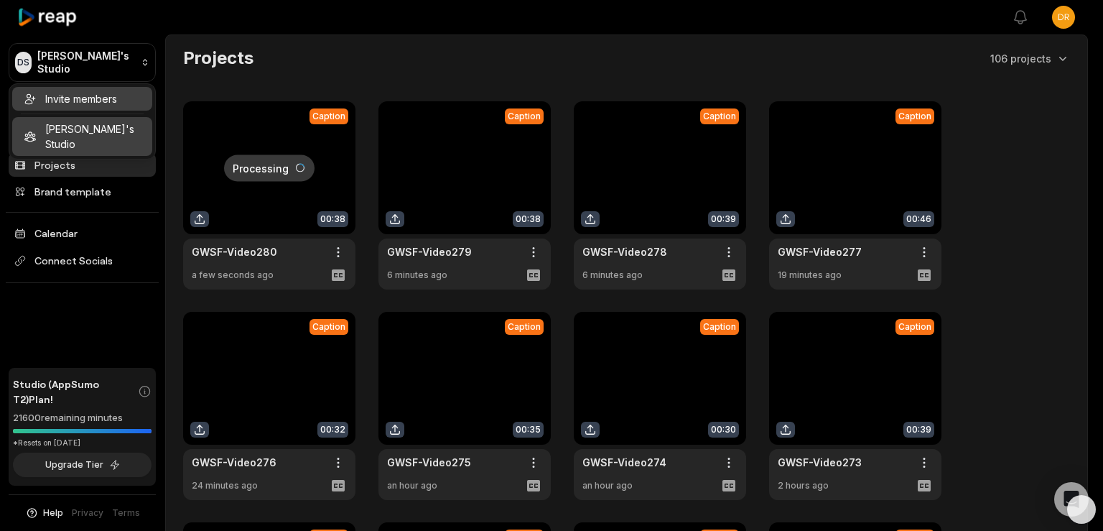
click at [81, 98] on div "Invite members" at bounding box center [82, 99] width 140 height 24
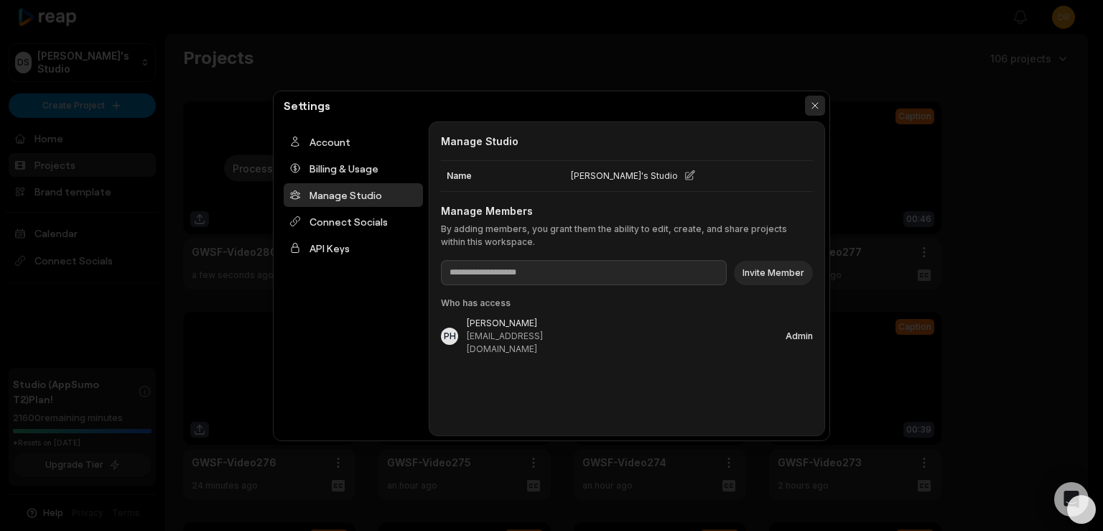
click at [816, 101] on button "button" at bounding box center [815, 105] width 20 height 20
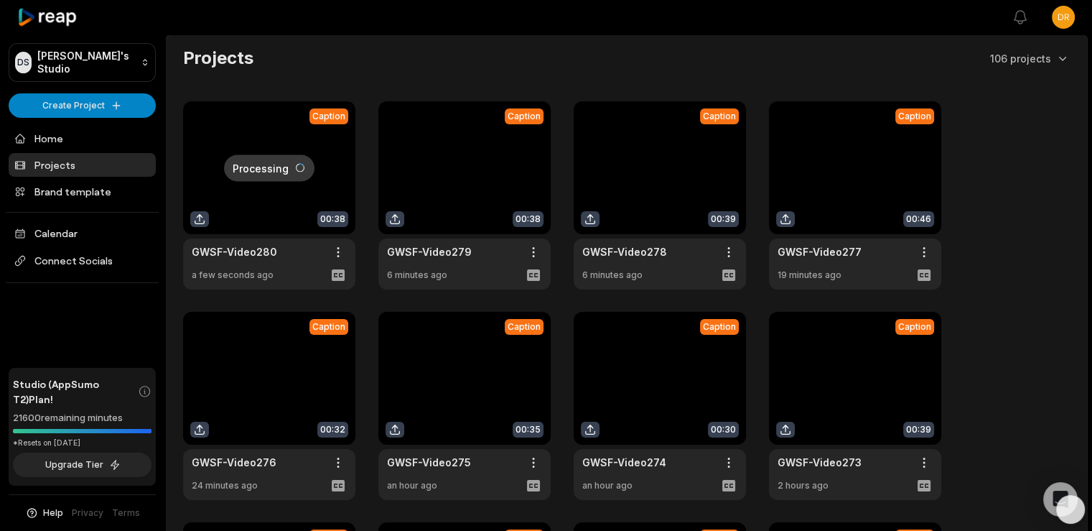
click at [448, 41] on main "Projects 106 projects Processing Caption 00:38 GWSF-Video280 Open options a few…" at bounding box center [626, 372] width 921 height 675
click at [57, 130] on link "Home" at bounding box center [82, 138] width 147 height 24
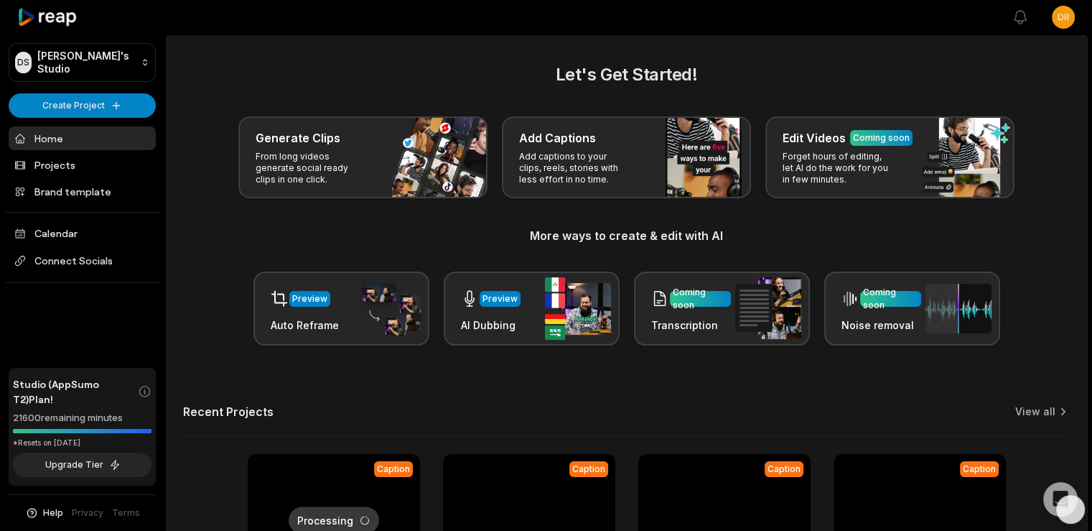
click at [810, 34] on div "Open sidebar View notifications Open user menu" at bounding box center [628, 17] width 927 height 34
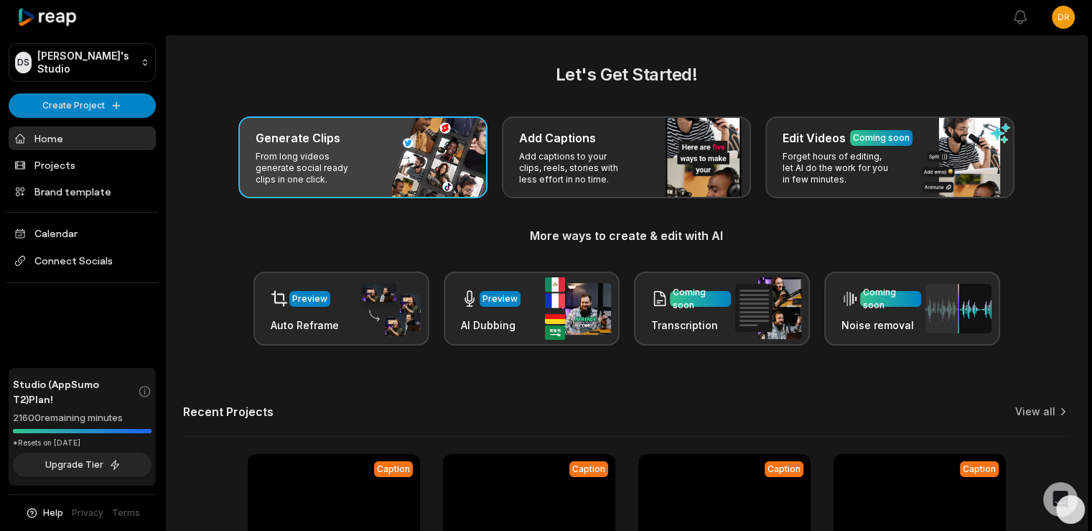
click at [312, 134] on h3 "Generate Clips" at bounding box center [298, 137] width 85 height 17
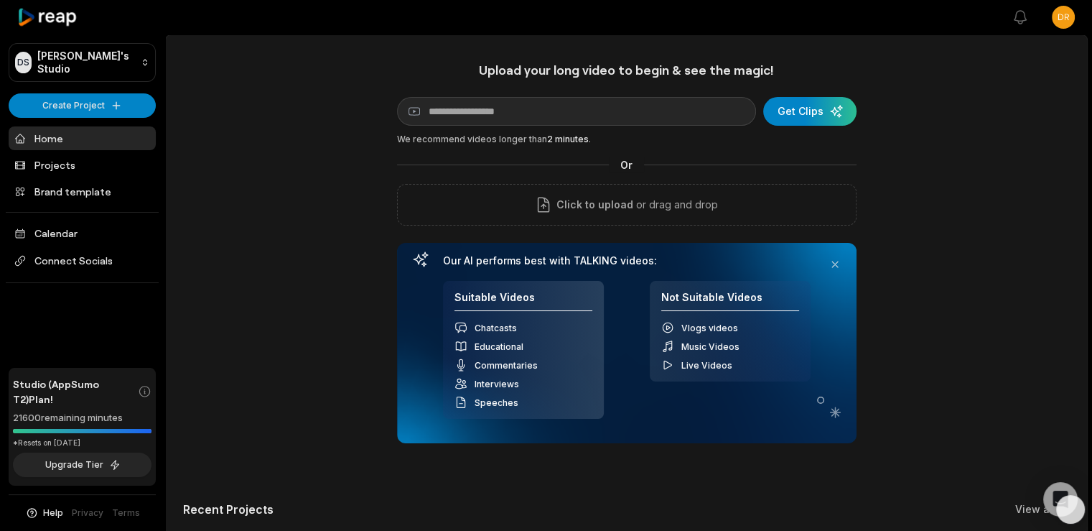
click at [73, 129] on link "Home" at bounding box center [82, 138] width 147 height 24
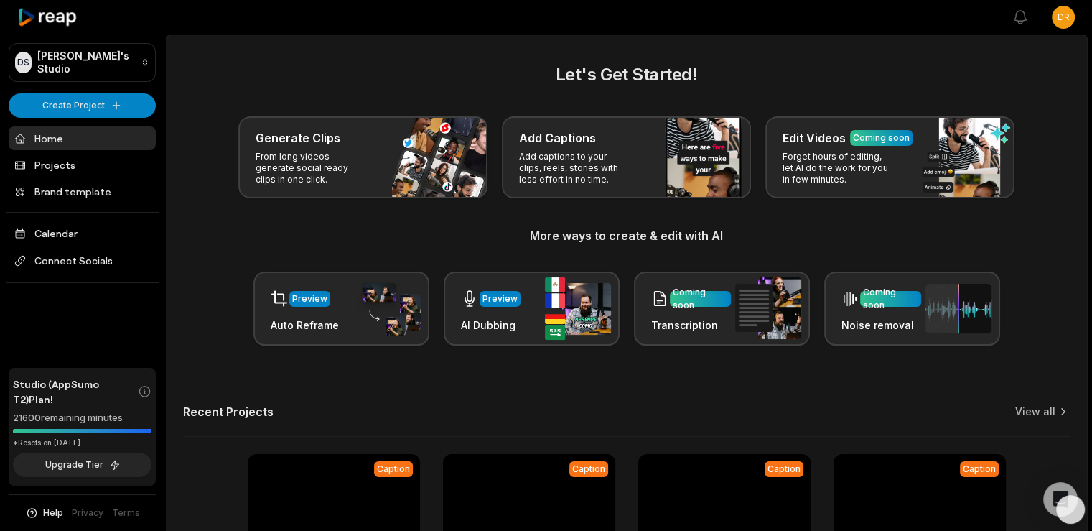
click at [861, 65] on h2 "Let's Get Started!" at bounding box center [626, 75] width 887 height 26
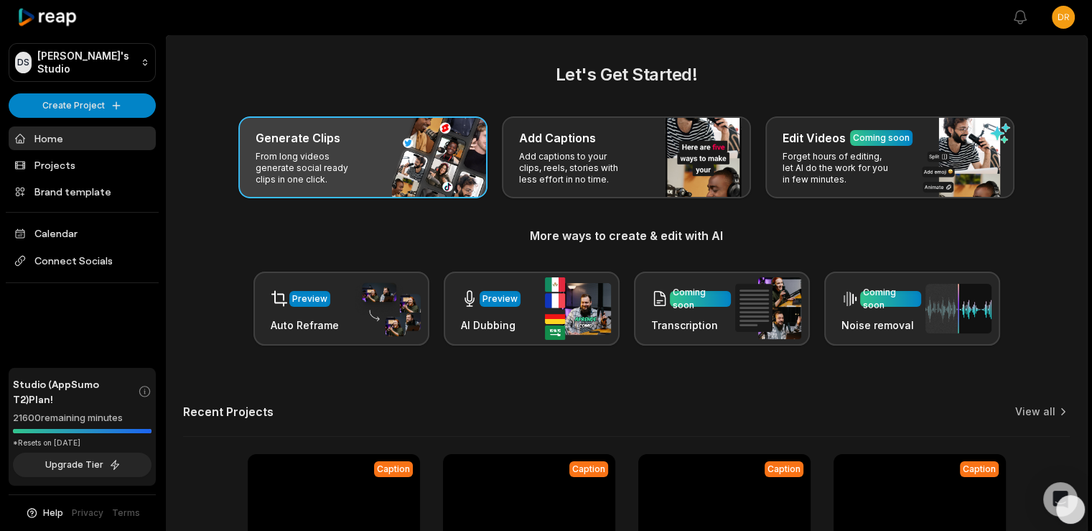
click at [374, 161] on div "Generate Clips From long videos generate social ready clips in one click." at bounding box center [362, 157] width 249 height 82
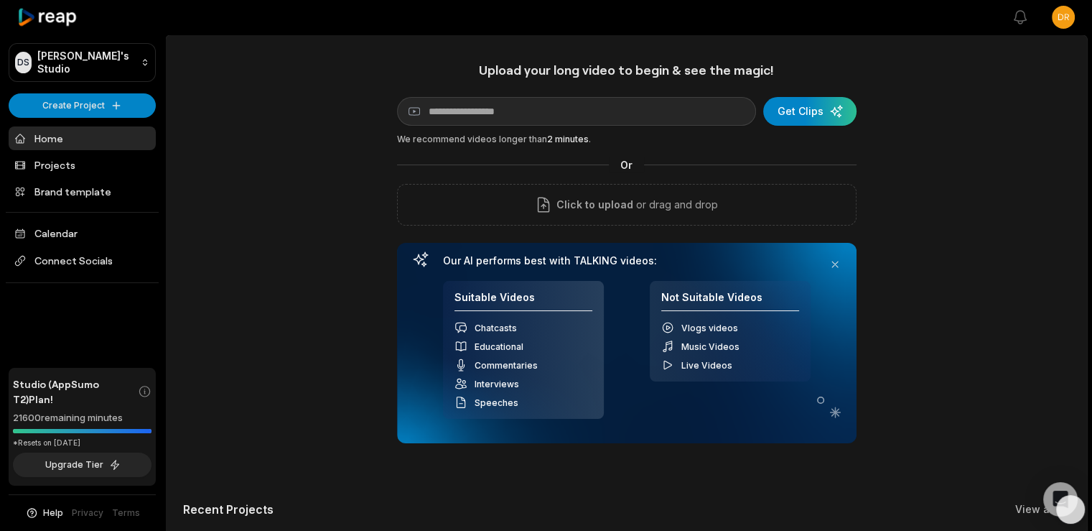
click at [940, 55] on main "Upload your long video to begin & see the magic! YouTube link Get Clips We reco…" at bounding box center [626, 401] width 921 height 733
click at [54, 150] on ul "Home Projects Brand template Calendar Connect Socials" at bounding box center [82, 204] width 147 height 157
click at [54, 156] on link "Projects" at bounding box center [82, 165] width 147 height 24
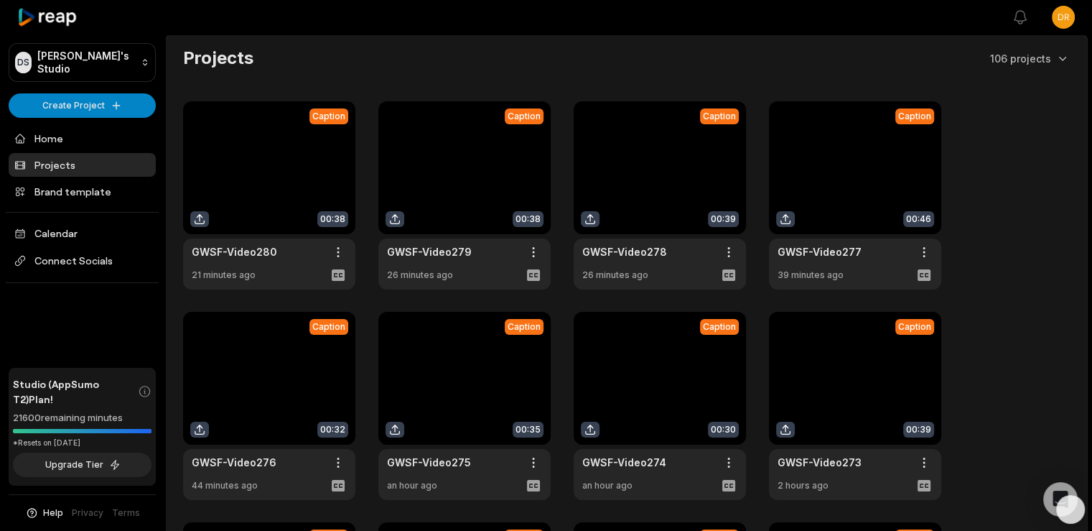
click at [666, 177] on link at bounding box center [660, 195] width 172 height 188
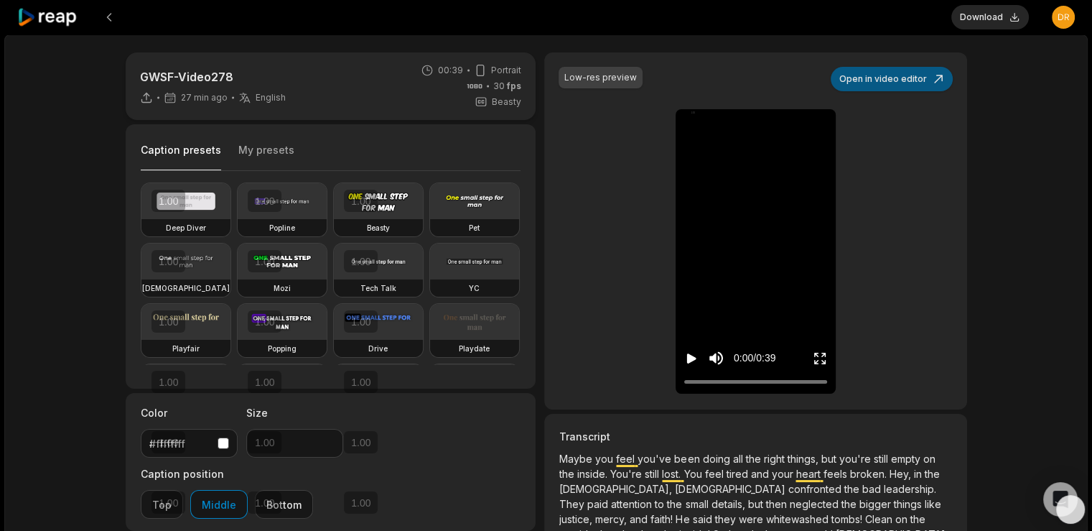
click at [907, 83] on button "Open in video editor" at bounding box center [892, 79] width 122 height 24
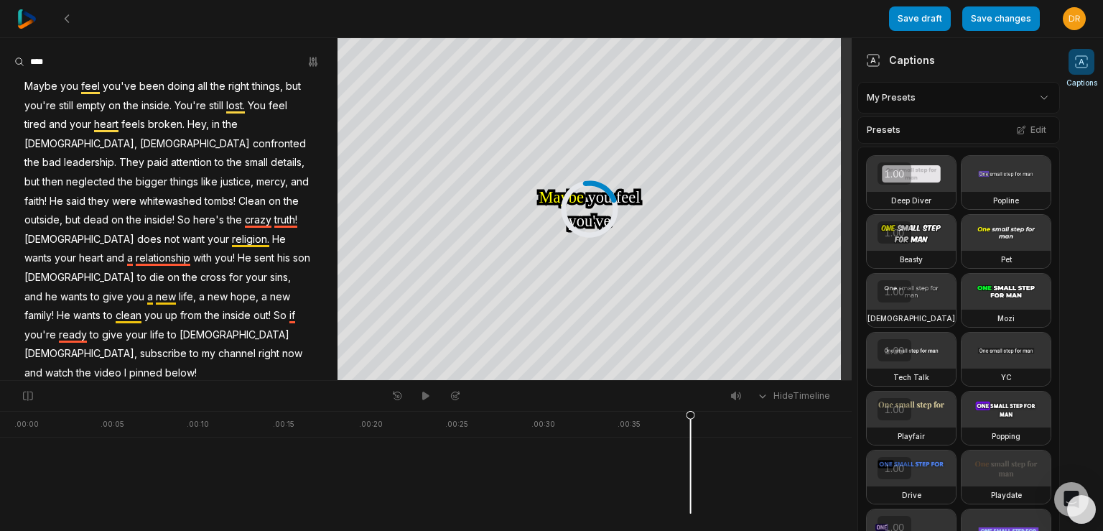
click at [1036, 97] on html "Save draft Save changes Open user menu Captions Your browser does not support m…" at bounding box center [551, 265] width 1103 height 531
click at [1029, 88] on html "Save draft Save changes Open user menu Captions Your browser does not support m…" at bounding box center [551, 265] width 1103 height 531
click at [1005, 64] on div "Captions" at bounding box center [958, 60] width 202 height 44
click at [1017, 266] on div "Deep Diver Popline Beasty Pet Zen Mozi Tech Talk YC Playfair Popping Drive Play…" at bounding box center [958, 447] width 202 height 602
click at [1086, 67] on icon at bounding box center [1081, 62] width 14 height 14
